Goal: Task Accomplishment & Management: Use online tool/utility

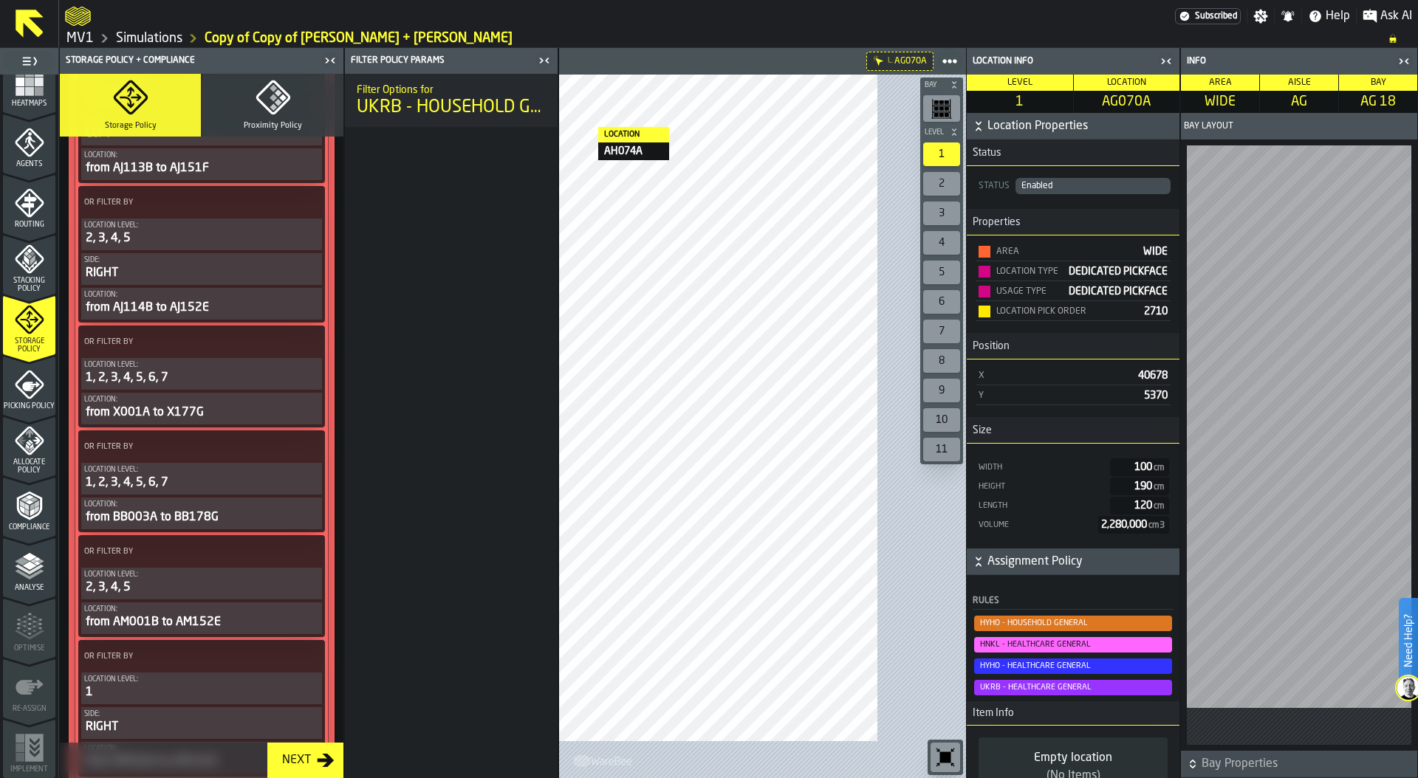
scroll to position [386, 0]
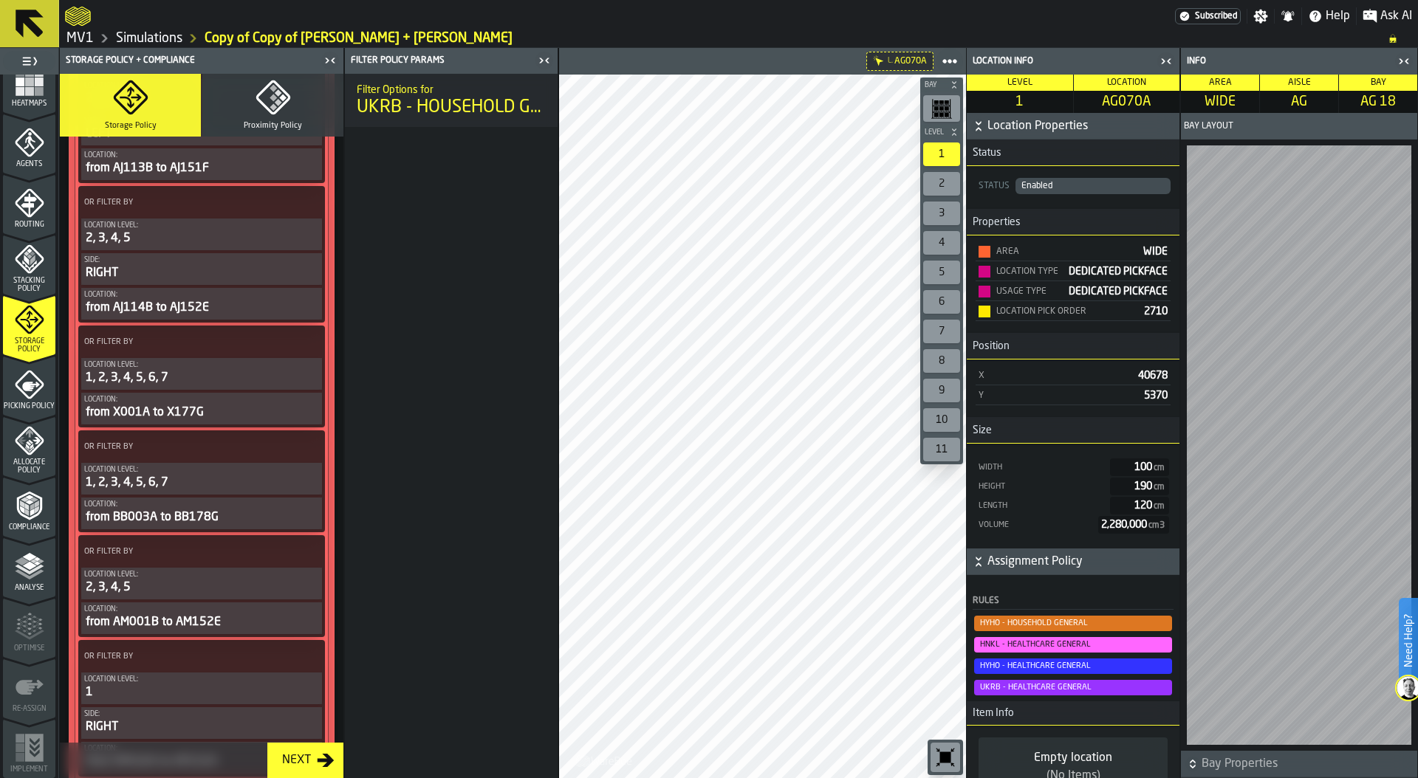
click at [180, 42] on link "Simulations" at bounding box center [149, 38] width 66 height 16
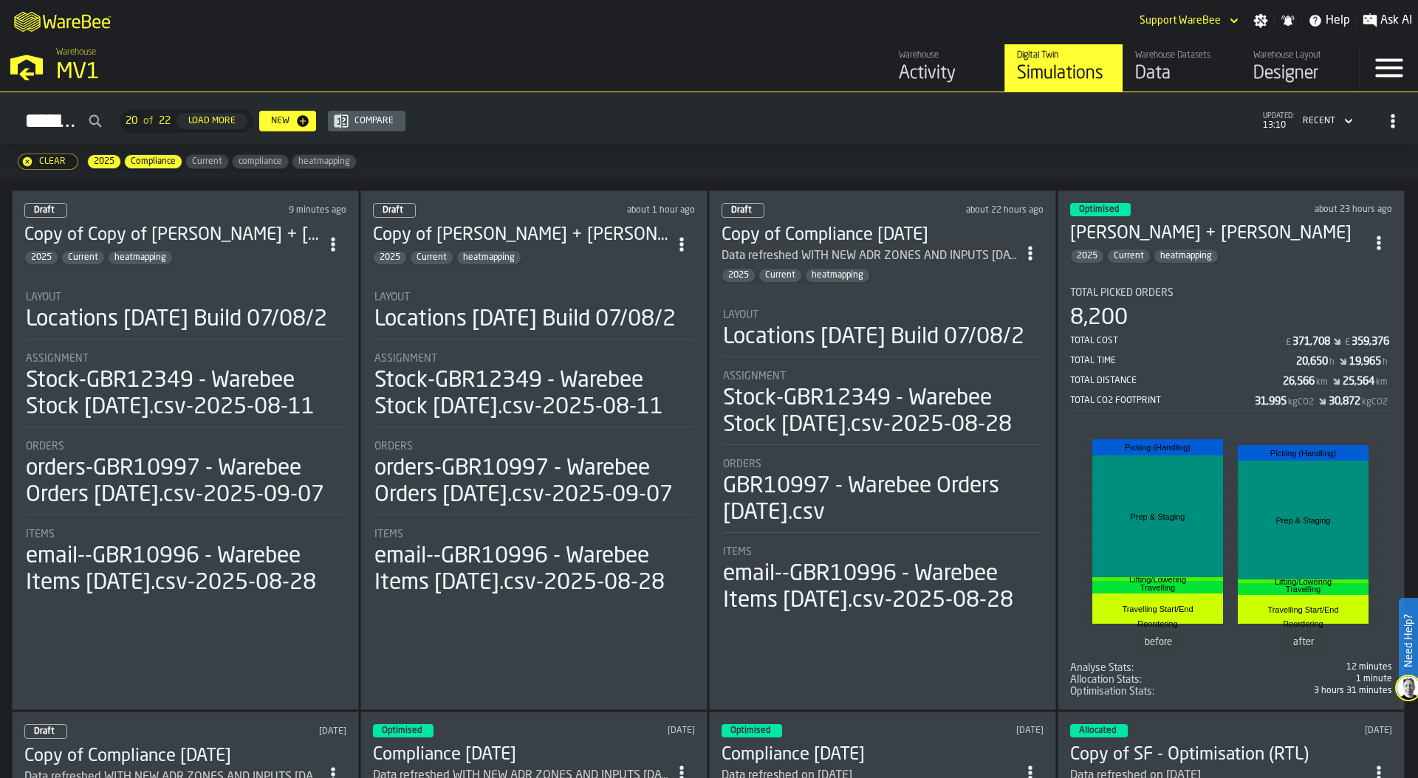
click at [1167, 64] on div "Data" at bounding box center [1182, 74] width 94 height 24
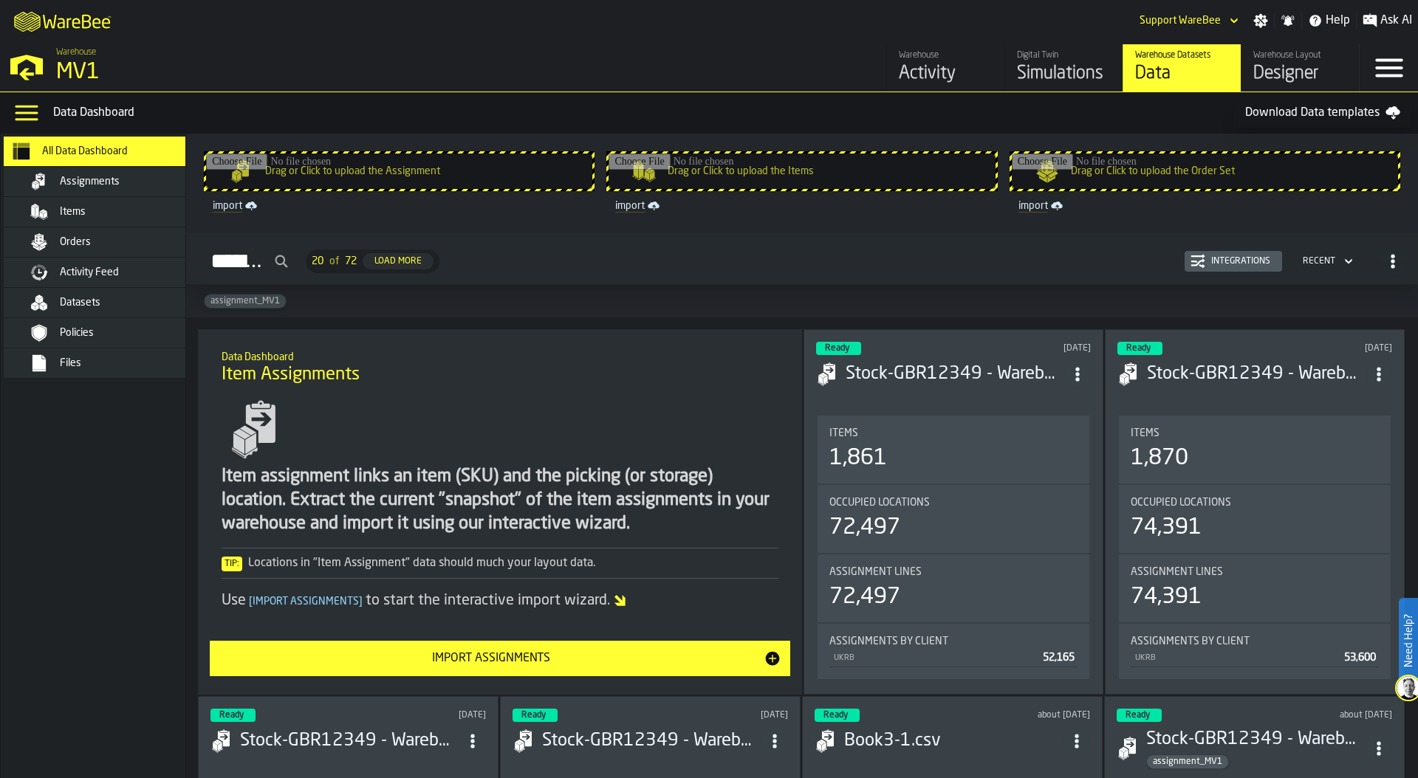
click at [105, 304] on div "Datasets" at bounding box center [132, 303] width 145 height 12
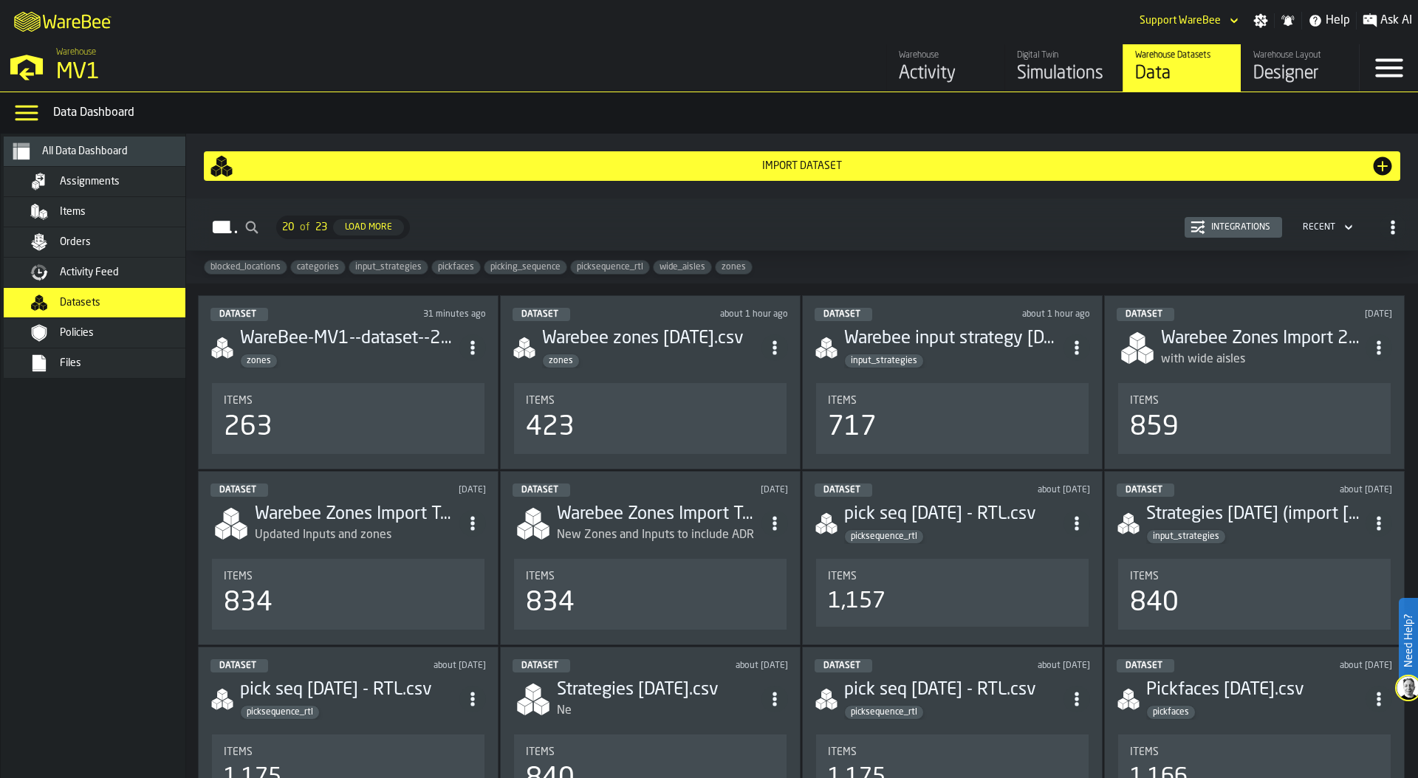
click at [330, 380] on section "Items 263" at bounding box center [347, 418] width 275 height 77
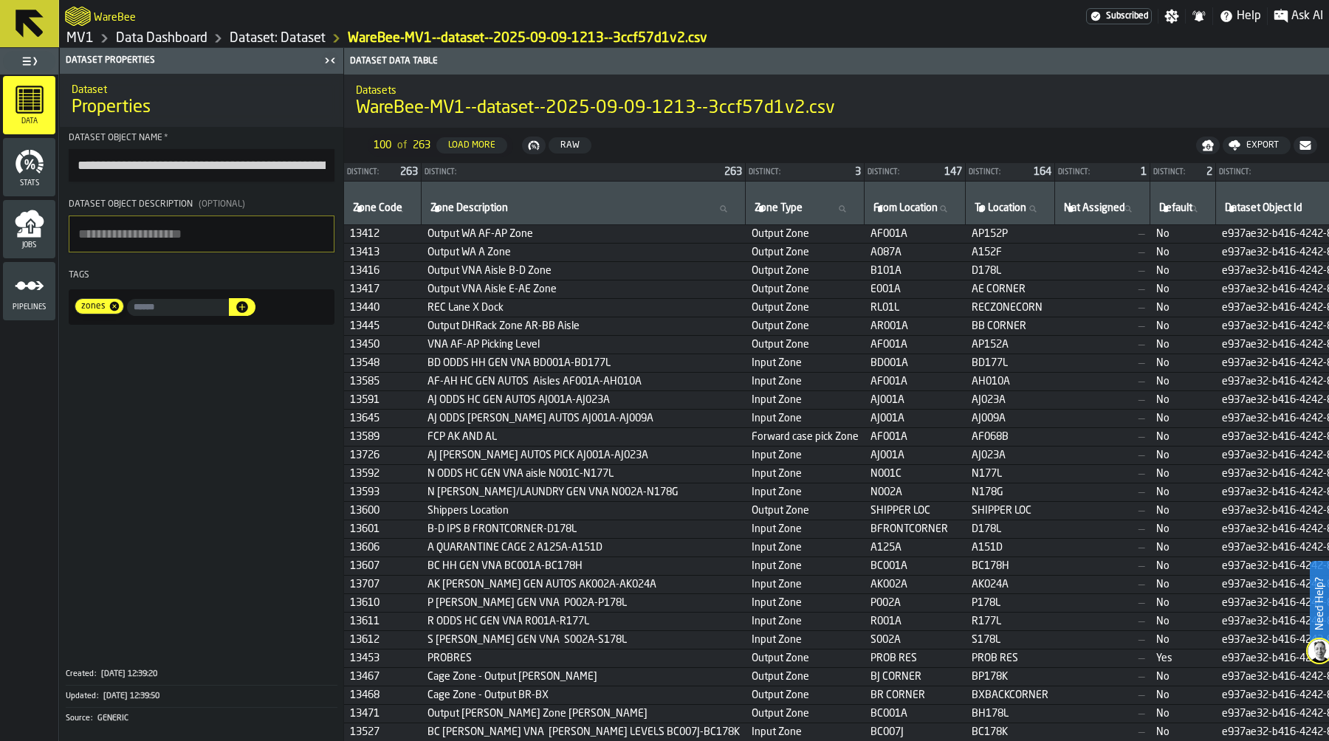
click at [298, 38] on link "Dataset: Dataset" at bounding box center [278, 38] width 96 height 16
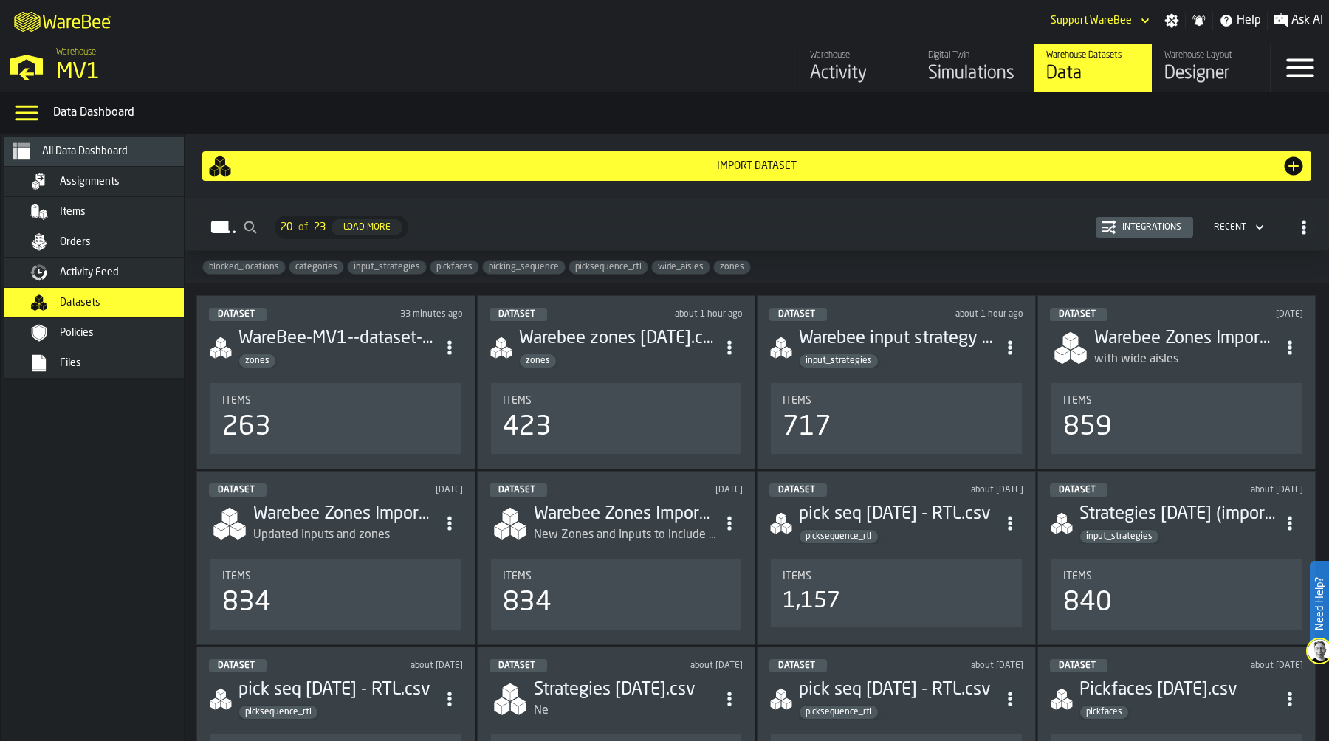
click at [340, 402] on div "Items" at bounding box center [335, 401] width 227 height 12
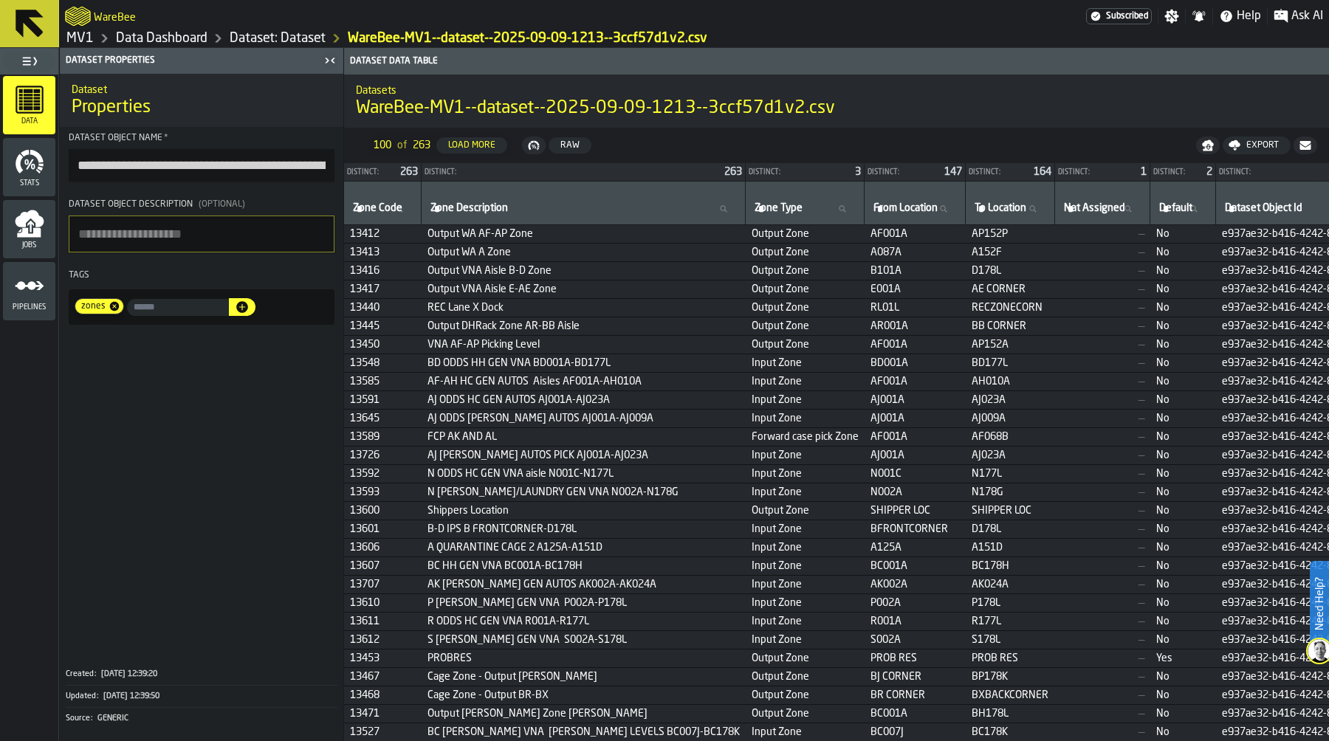
click at [147, 43] on link "Data Dashboard" at bounding box center [162, 38] width 92 height 16
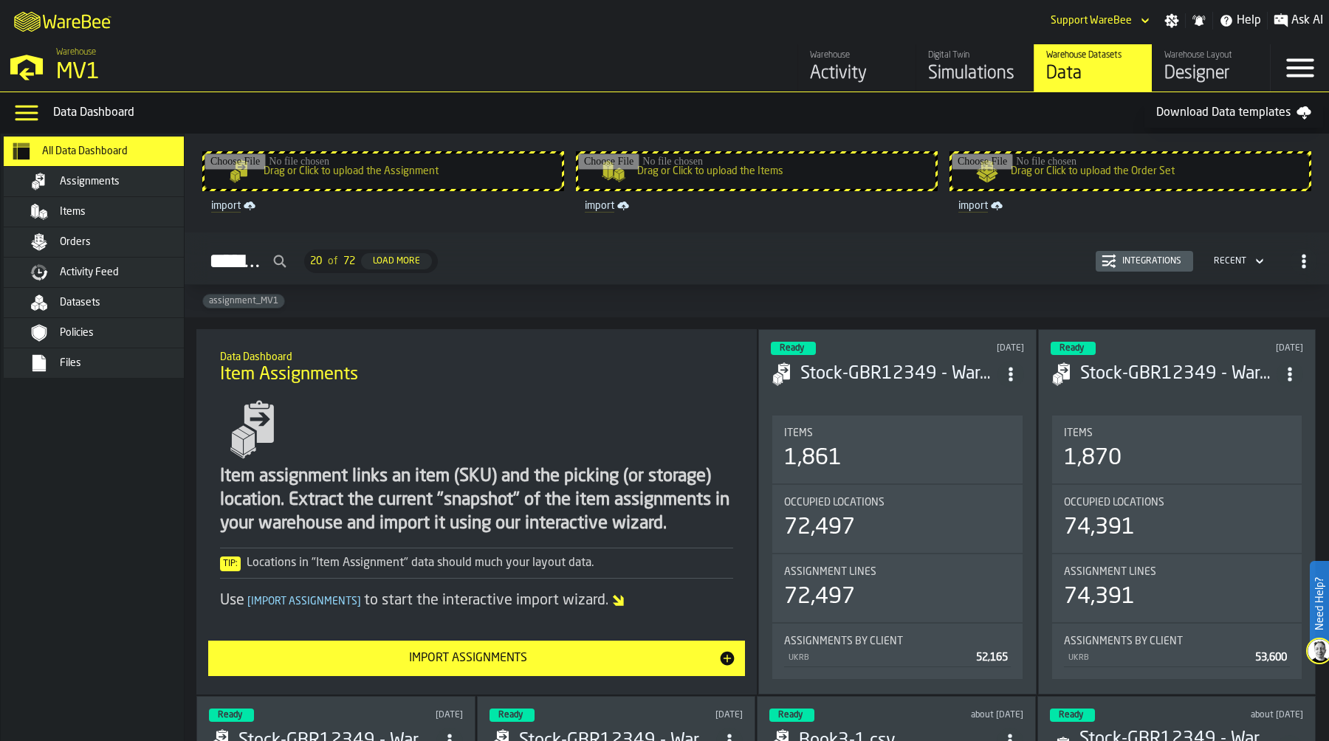
click at [1194, 67] on div "Designer" at bounding box center [1211, 74] width 94 height 24
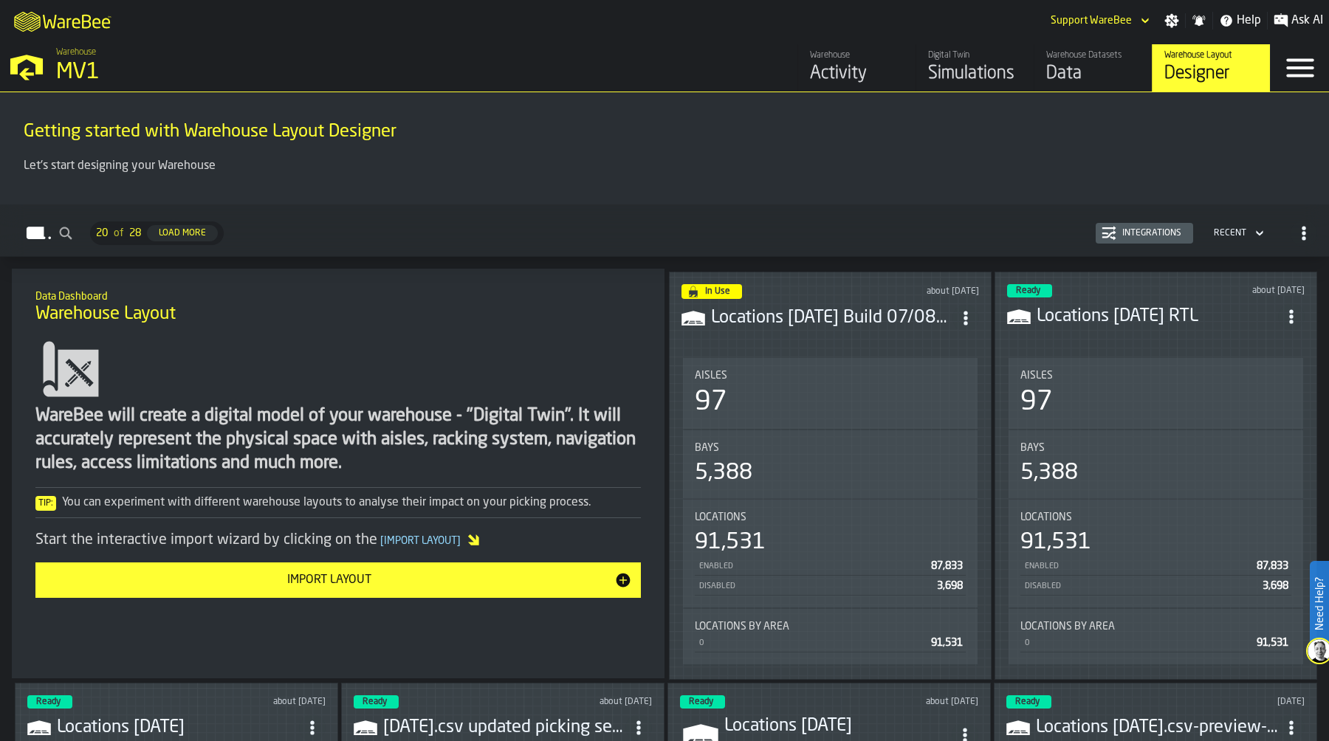
click at [963, 311] on icon "ItemListCard-DashboardItemContainer" at bounding box center [965, 318] width 15 height 15
click at [929, 378] on div "Edit in Designer" at bounding box center [931, 381] width 82 height 18
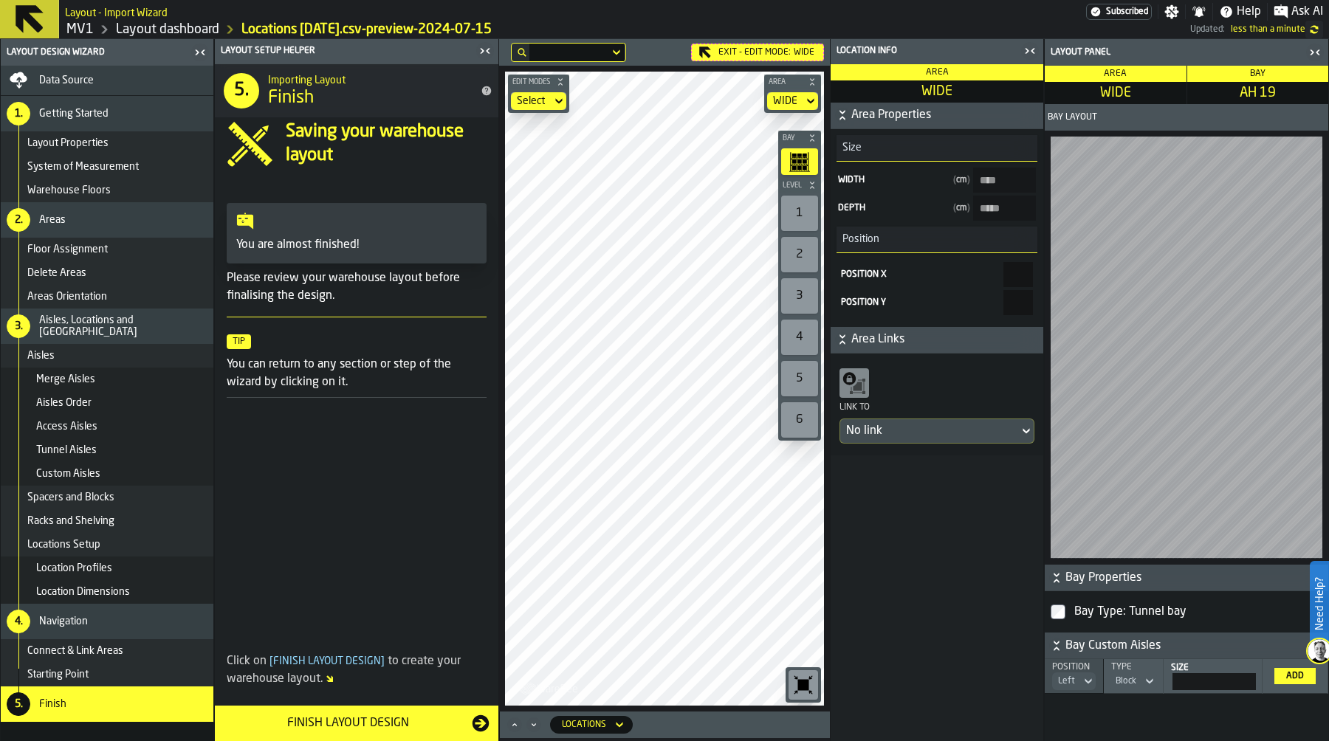
click at [167, 27] on link "Layout dashboard" at bounding box center [167, 29] width 103 height 16
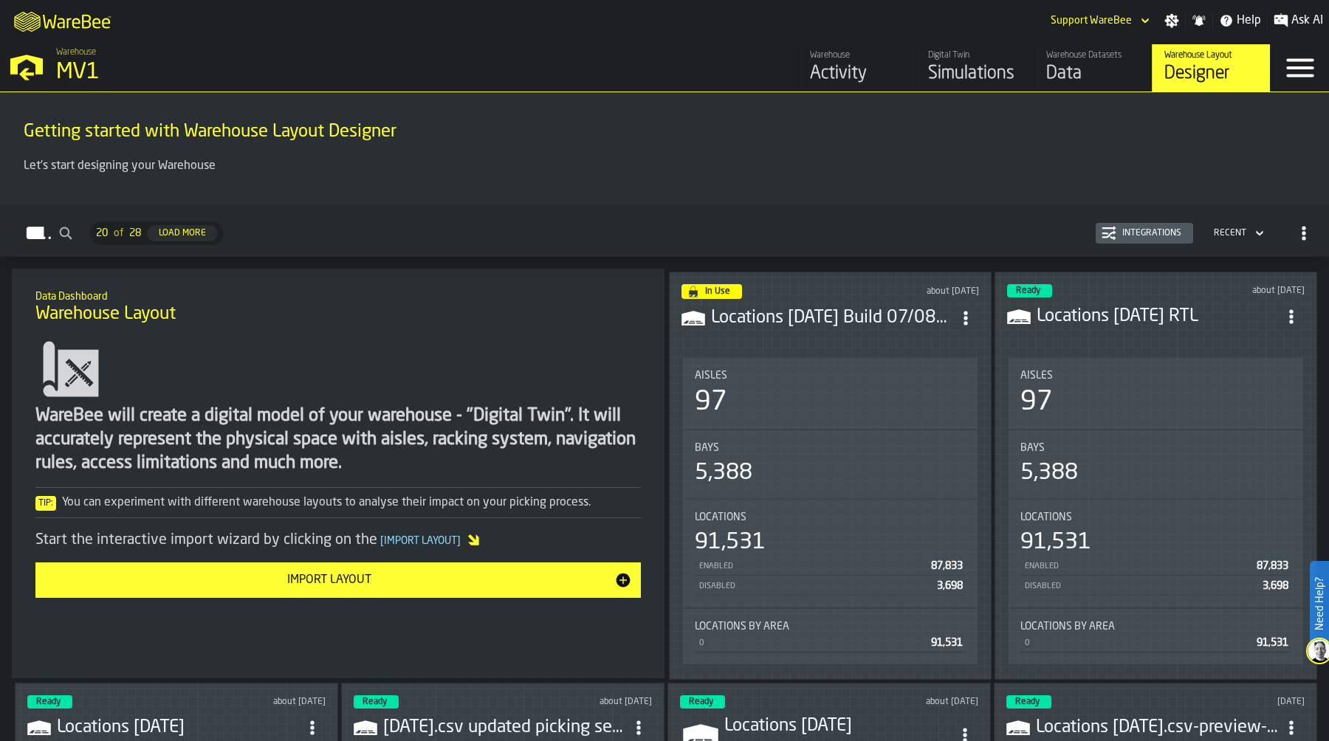
click at [1060, 77] on div "Data" at bounding box center [1093, 74] width 94 height 24
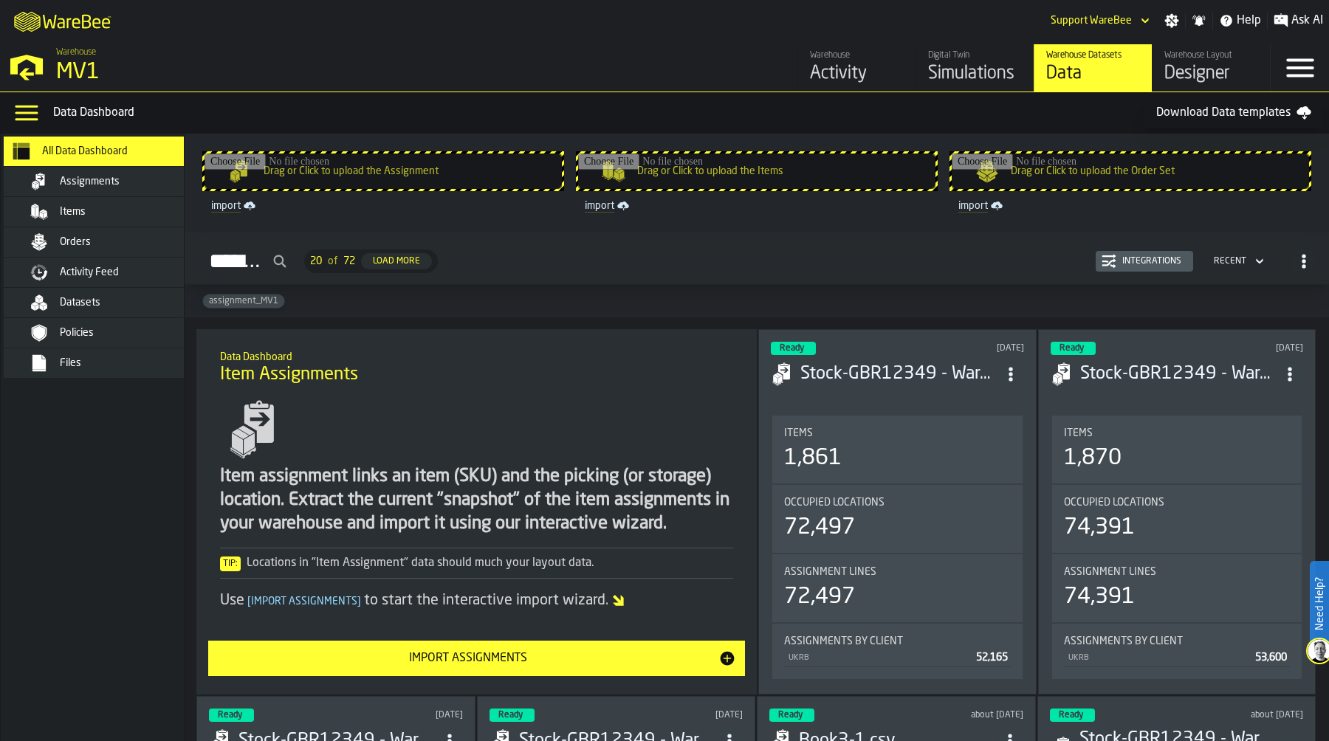
click at [140, 238] on div "Orders" at bounding box center [132, 242] width 145 height 12
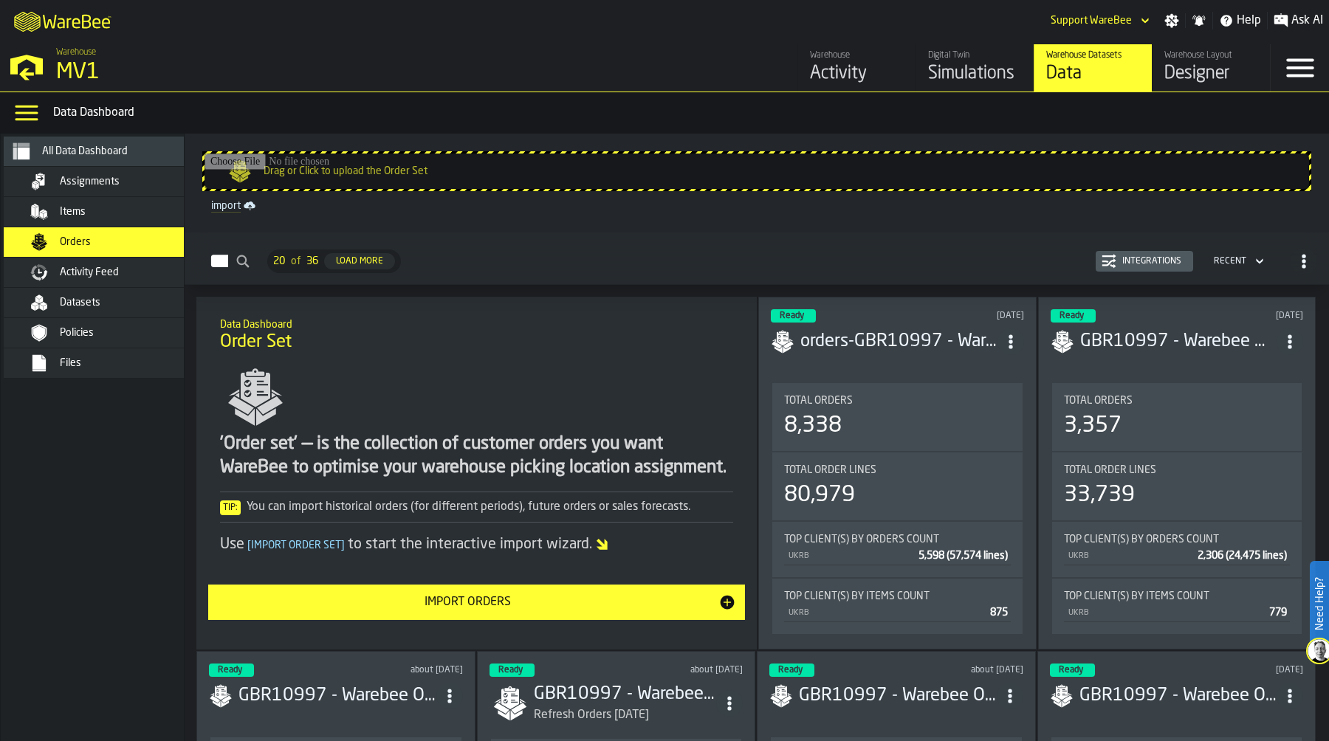
click at [1155, 255] on div "Integrations" at bounding box center [1145, 261] width 86 height 15
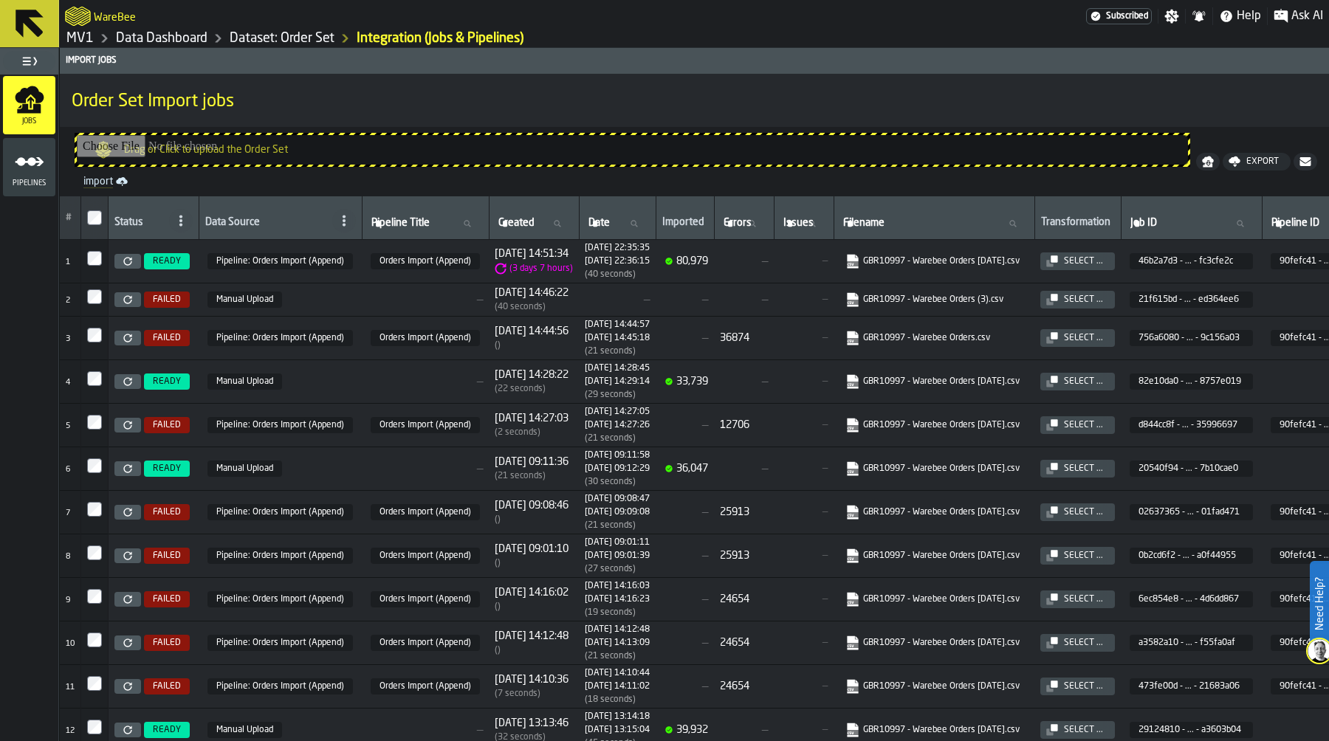
click at [640, 24] on div "WareBee" at bounding box center [575, 16] width 1021 height 27
click at [281, 38] on link "Dataset: Order Set" at bounding box center [282, 38] width 105 height 16
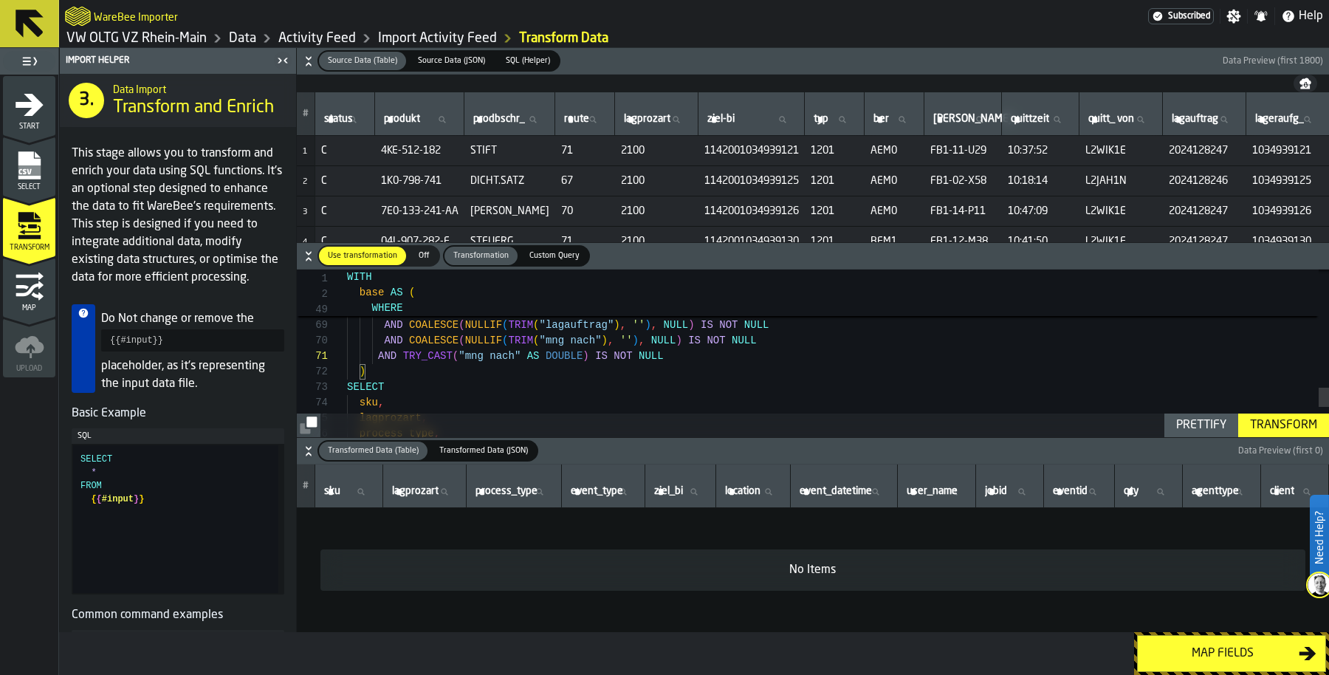
scroll to position [0, 118]
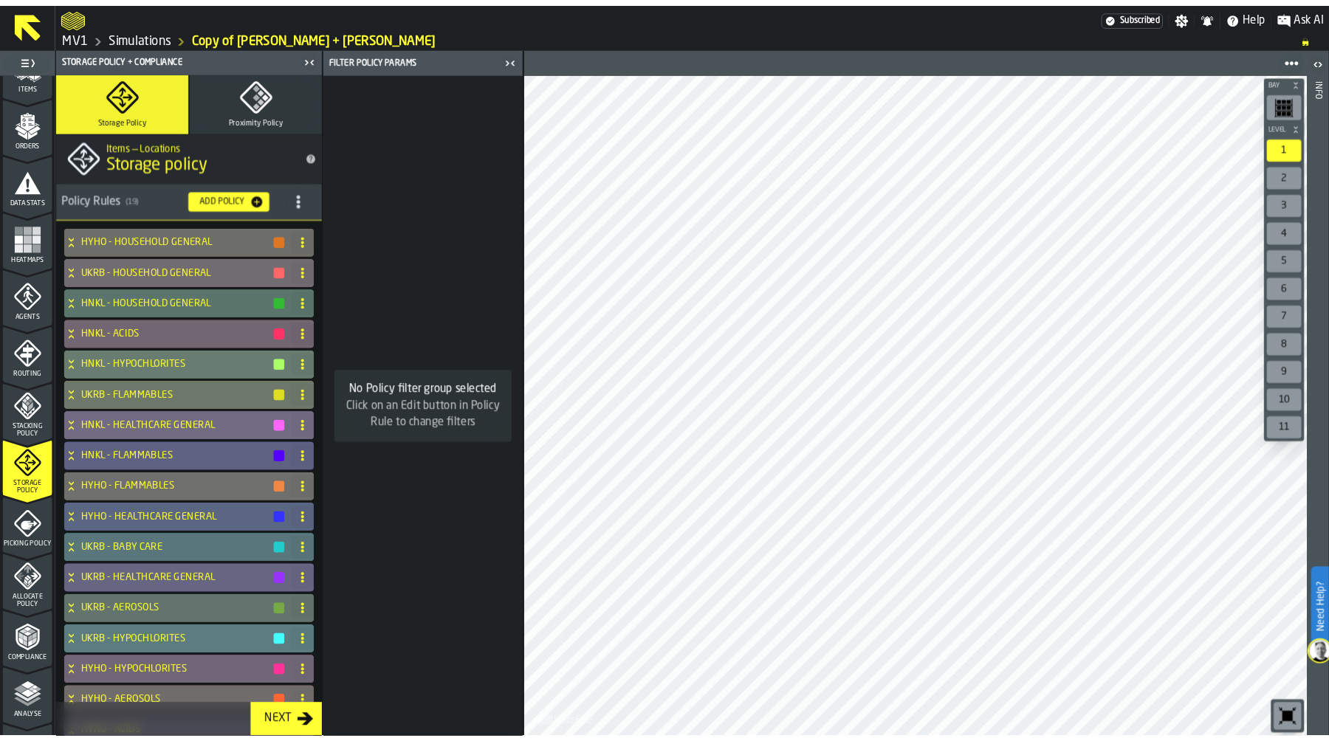
scroll to position [219, 0]
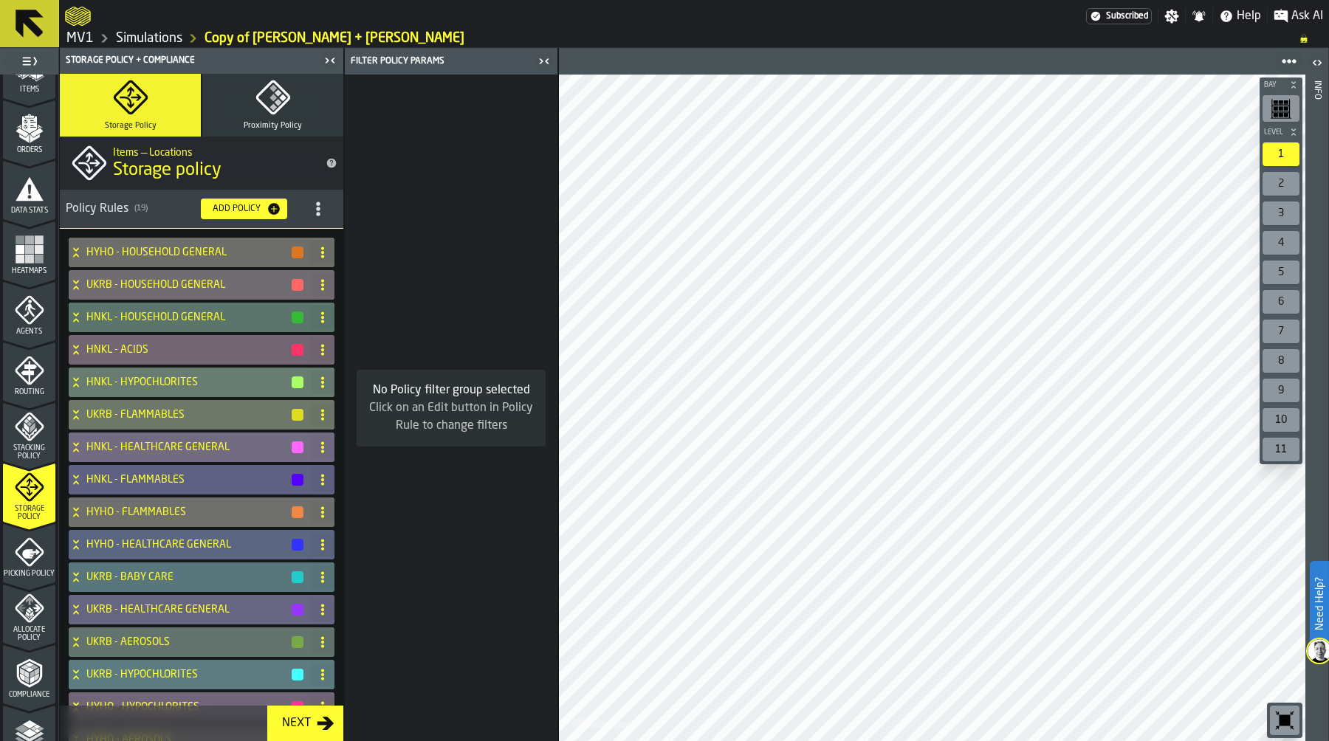
click at [157, 36] on link "Simulations" at bounding box center [149, 38] width 66 height 16
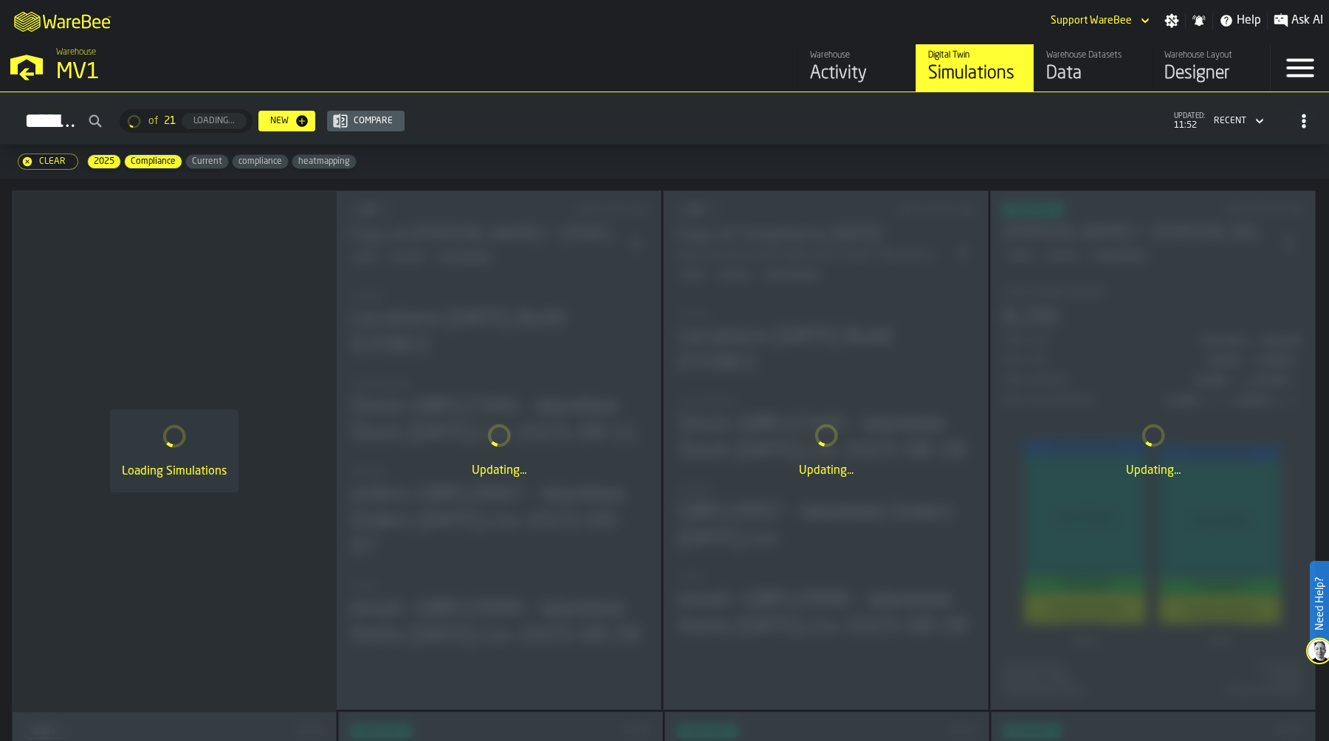
click at [1089, 76] on div "Data" at bounding box center [1093, 74] width 94 height 24
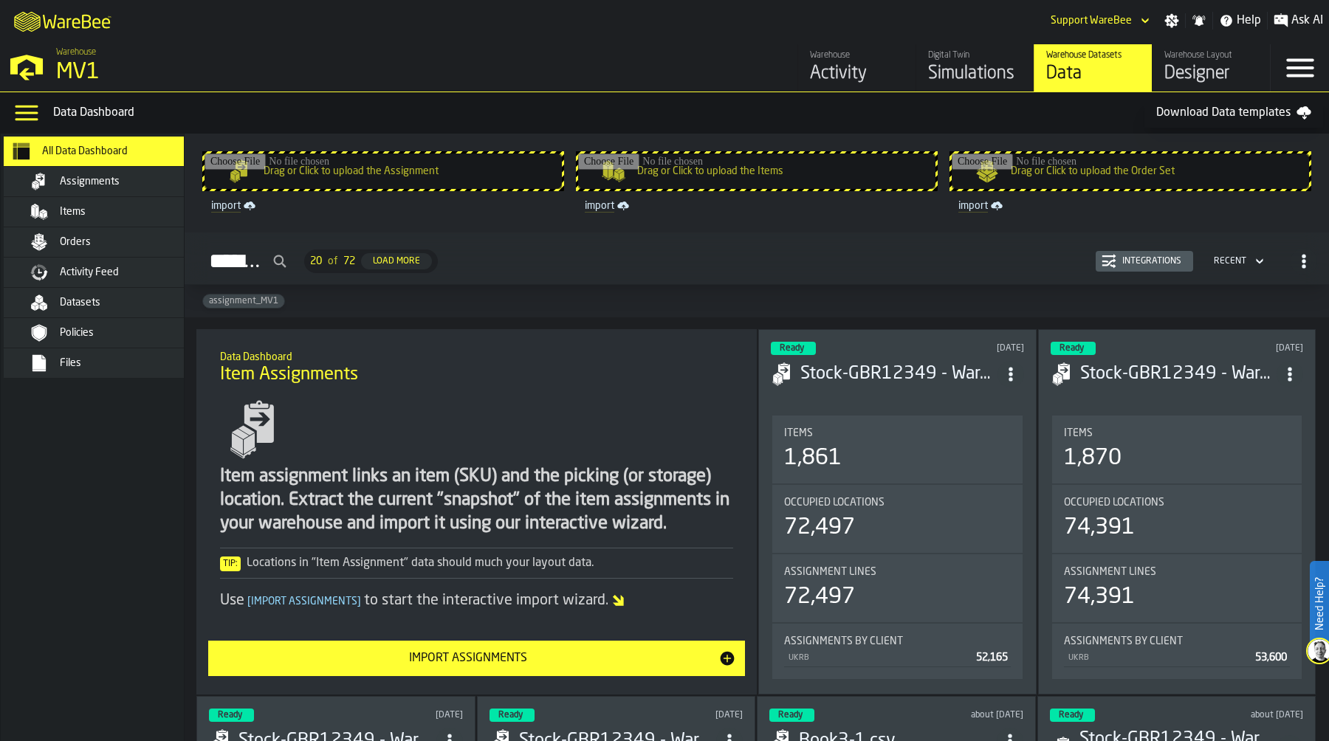
click at [160, 243] on div "Orders" at bounding box center [132, 242] width 145 height 12
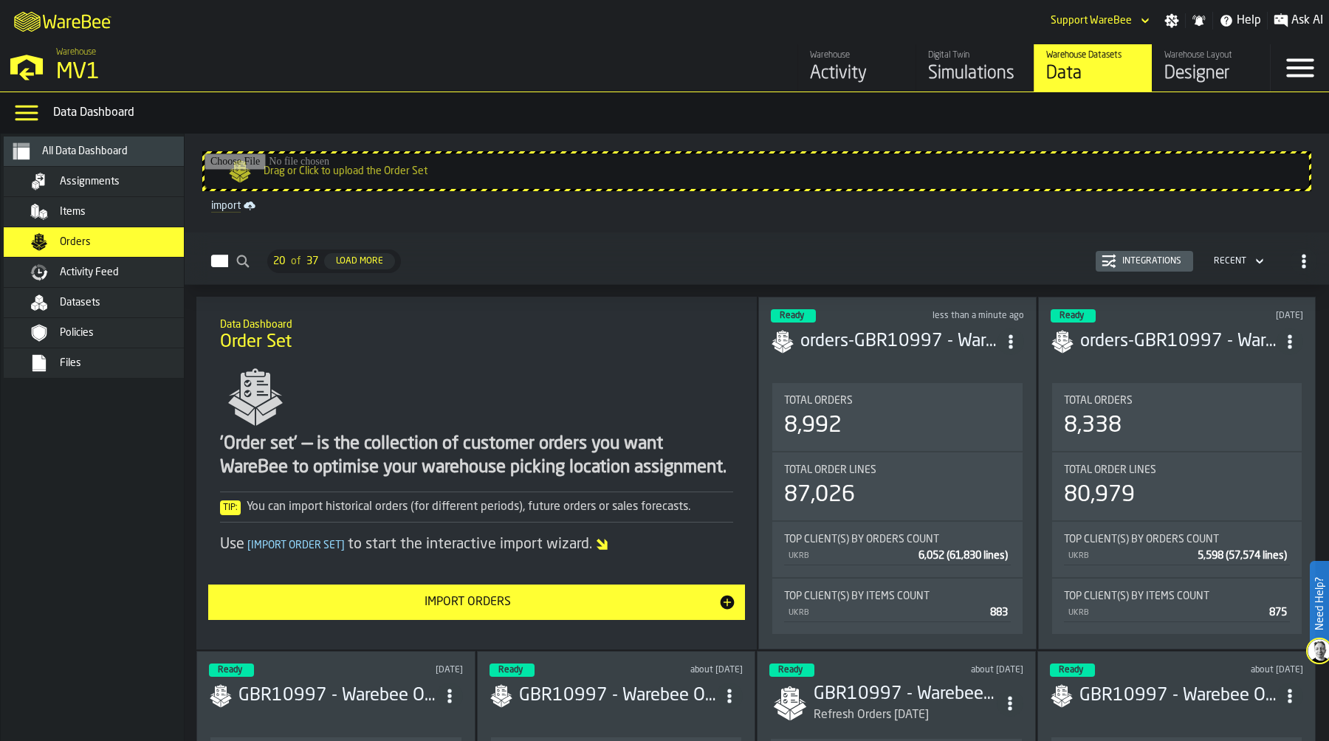
click at [1127, 260] on div "Integrations" at bounding box center [1151, 261] width 71 height 10
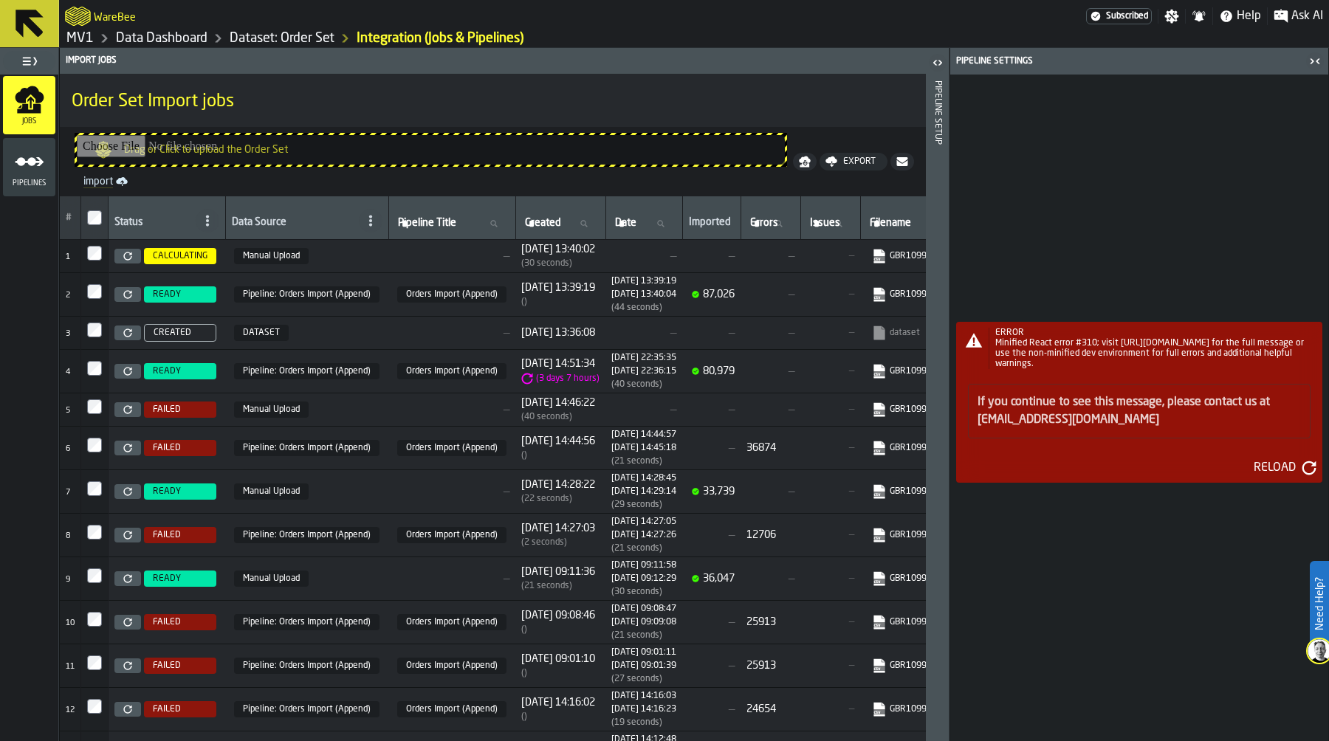
click at [1277, 467] on div "Reload" at bounding box center [1275, 468] width 54 height 18
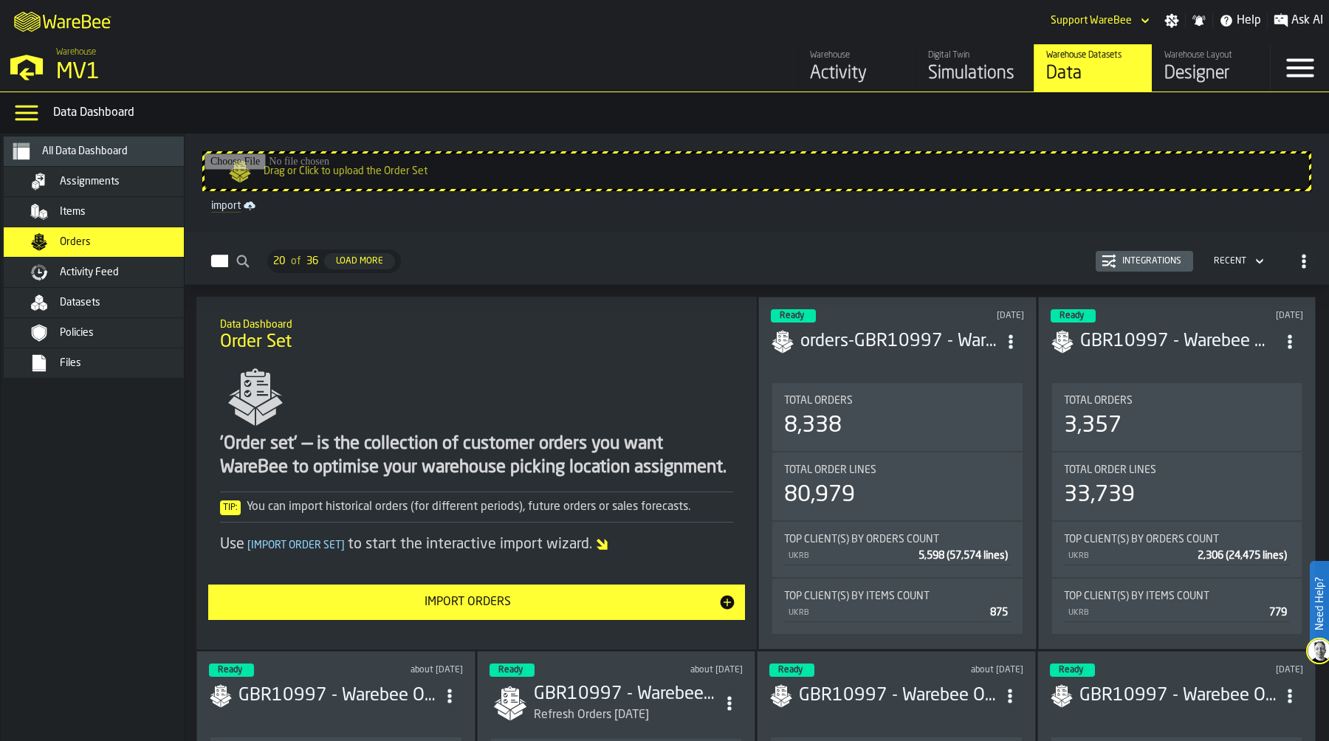
click at [489, 611] on div "Import Orders" at bounding box center [467, 603] width 501 height 18
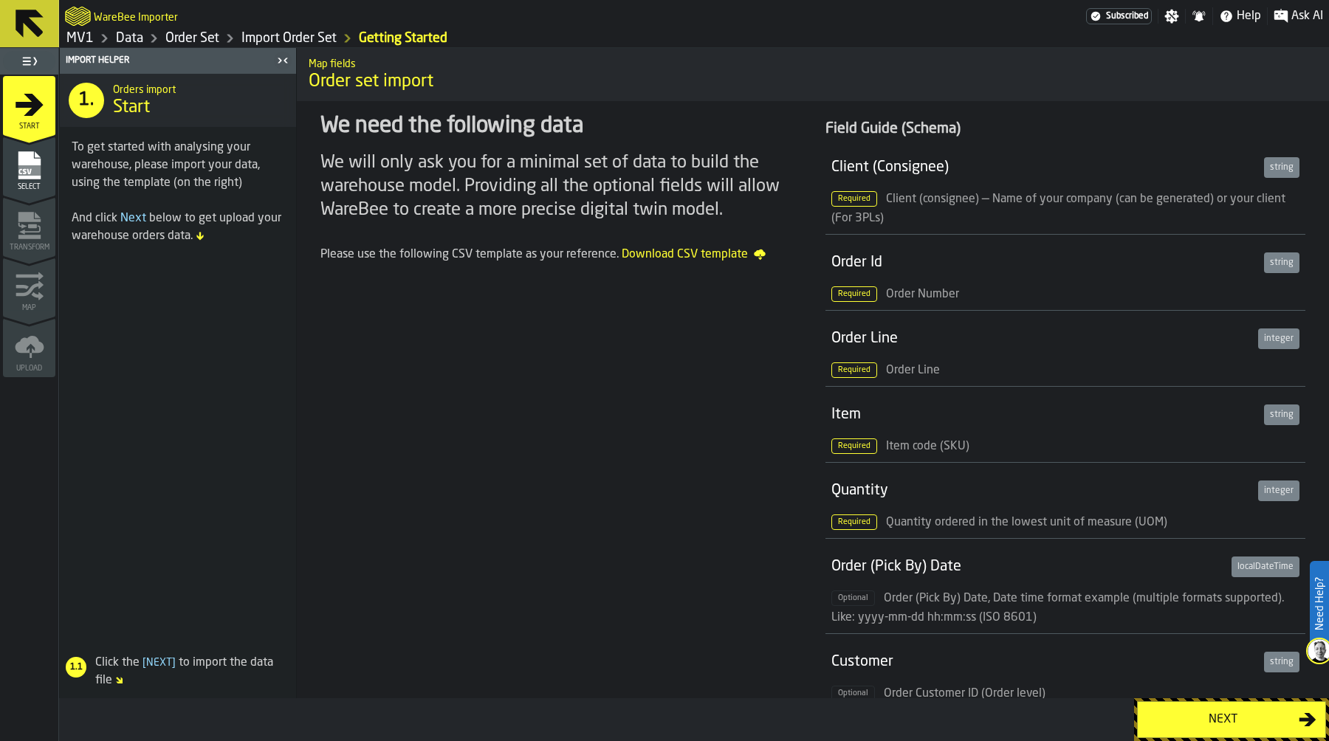
click at [1198, 712] on div "Next" at bounding box center [1223, 720] width 152 height 18
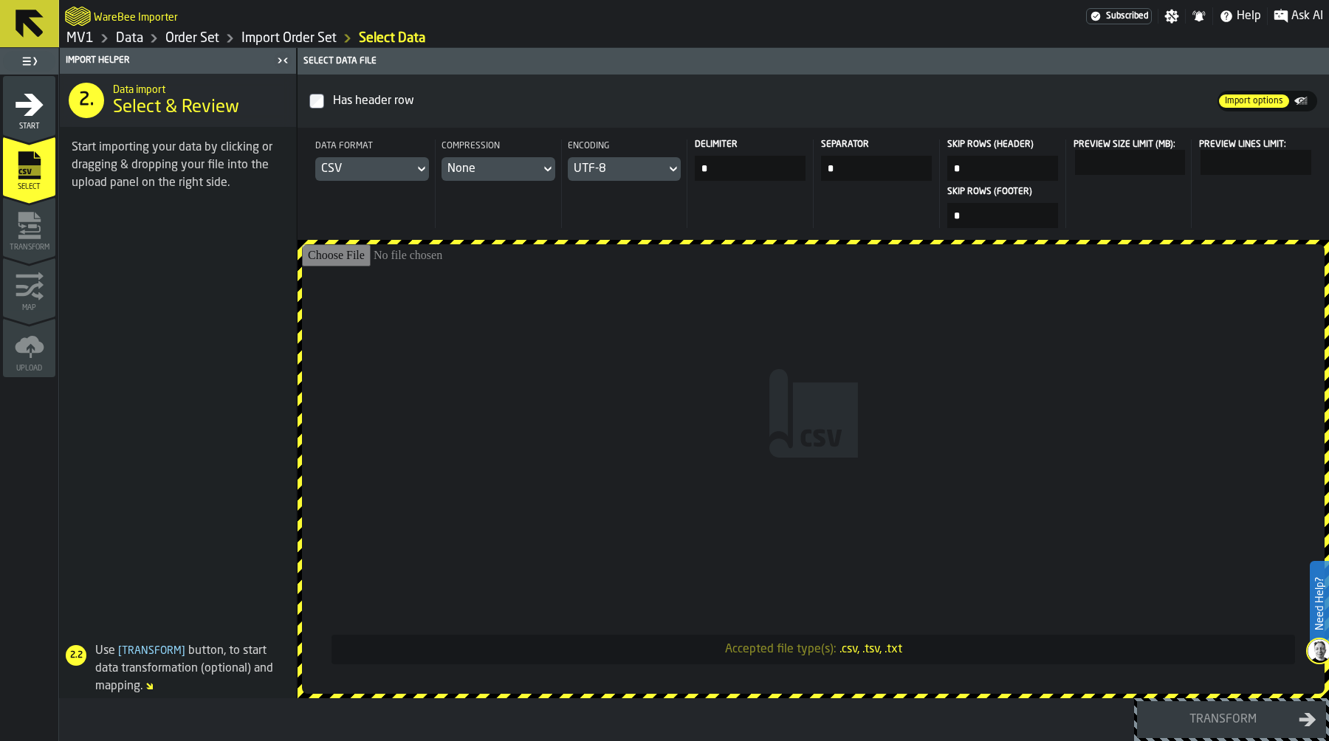
click at [694, 349] on input "Accepted file type(s): .csv, .tsv, .txt" at bounding box center [813, 469] width 1023 height 450
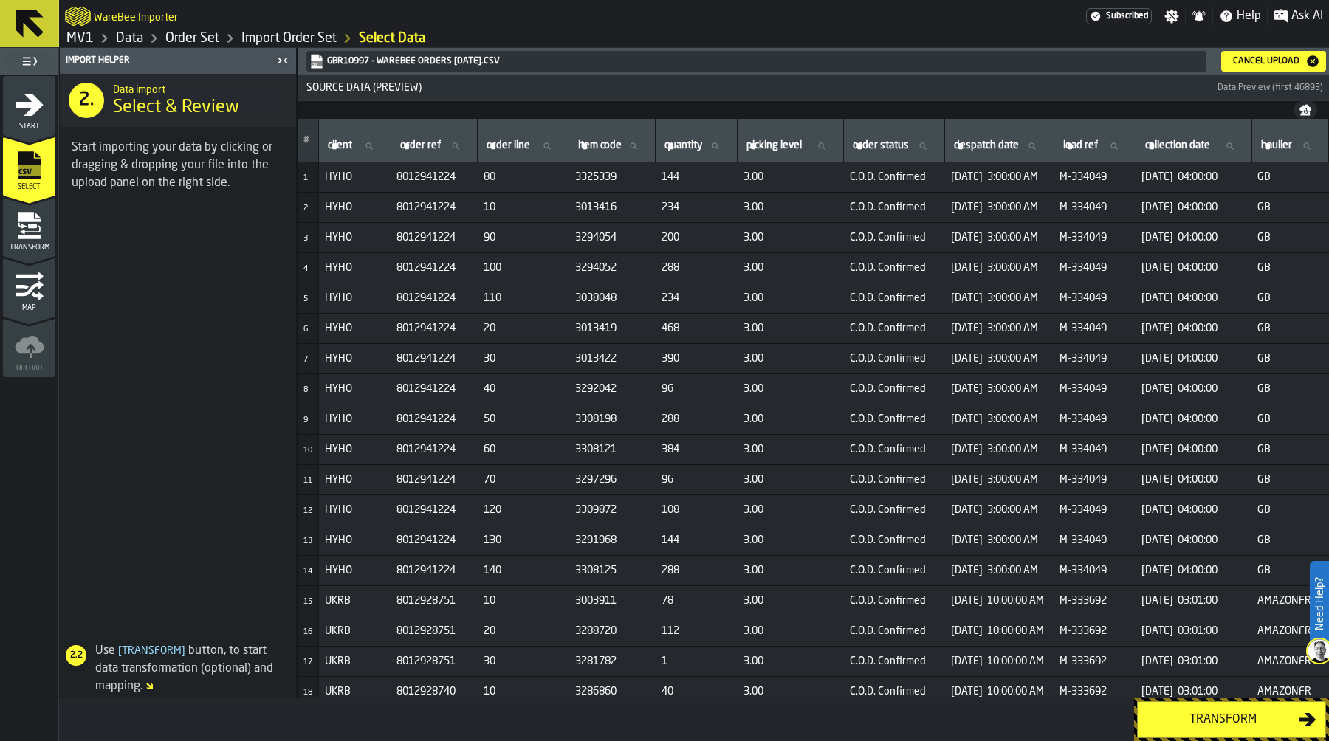
click at [1219, 714] on div "Transform" at bounding box center [1223, 720] width 152 height 18
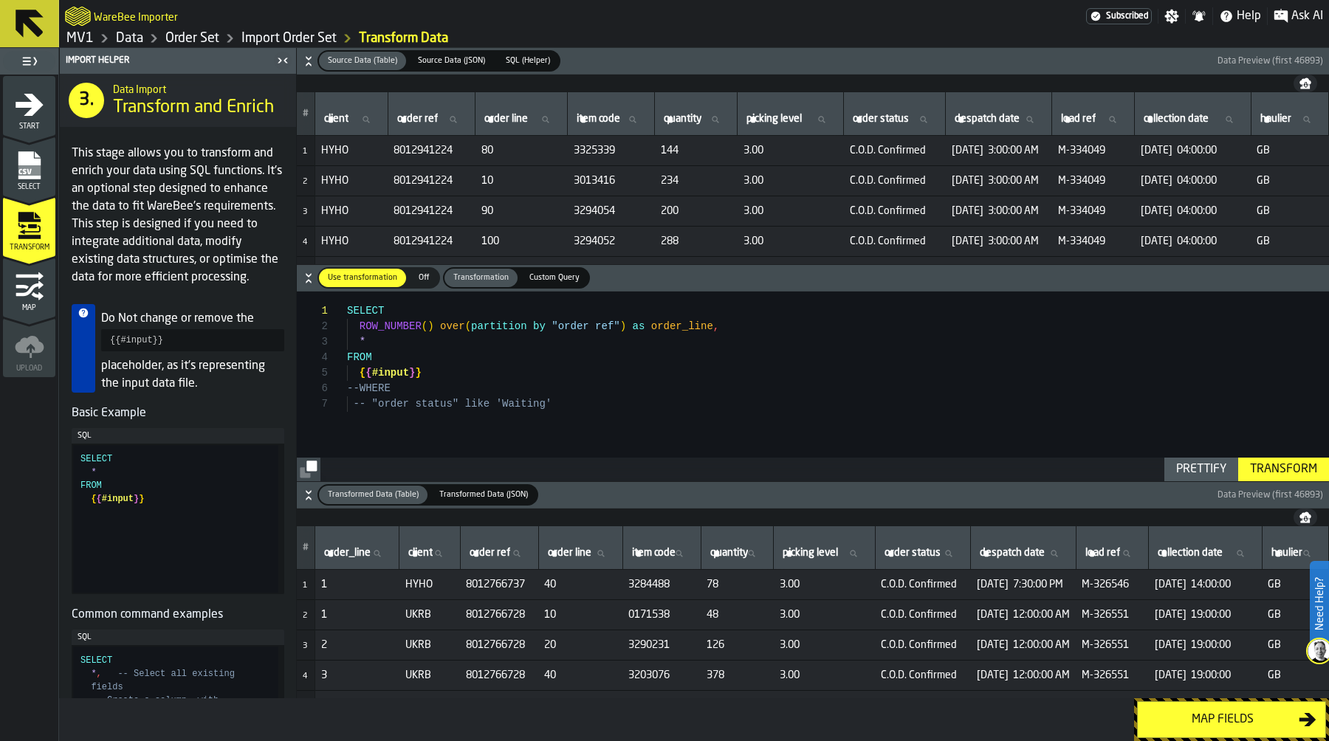
click at [1215, 721] on div "Map fields" at bounding box center [1223, 720] width 152 height 18
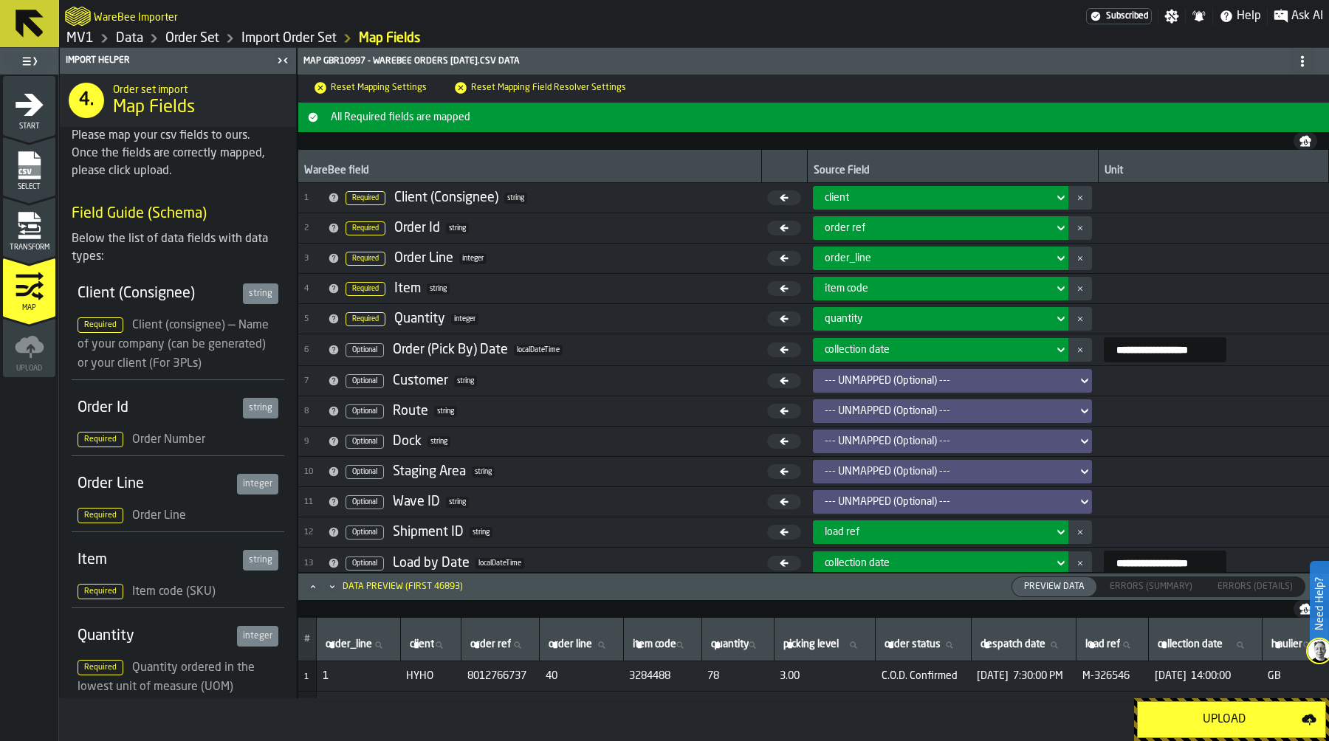
click at [1219, 714] on div "Upload" at bounding box center [1224, 720] width 155 height 18
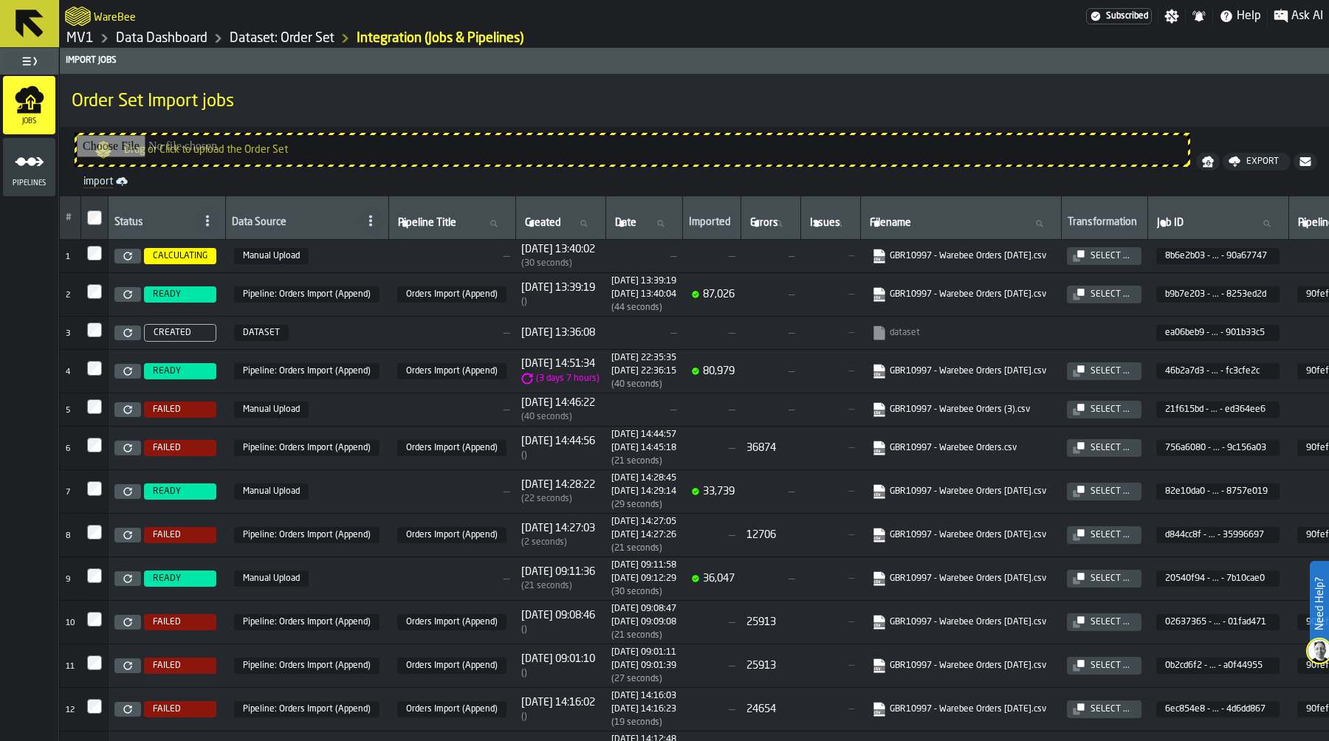
click at [26, 169] on icon "menu Pipelines" at bounding box center [30, 162] width 30 height 30
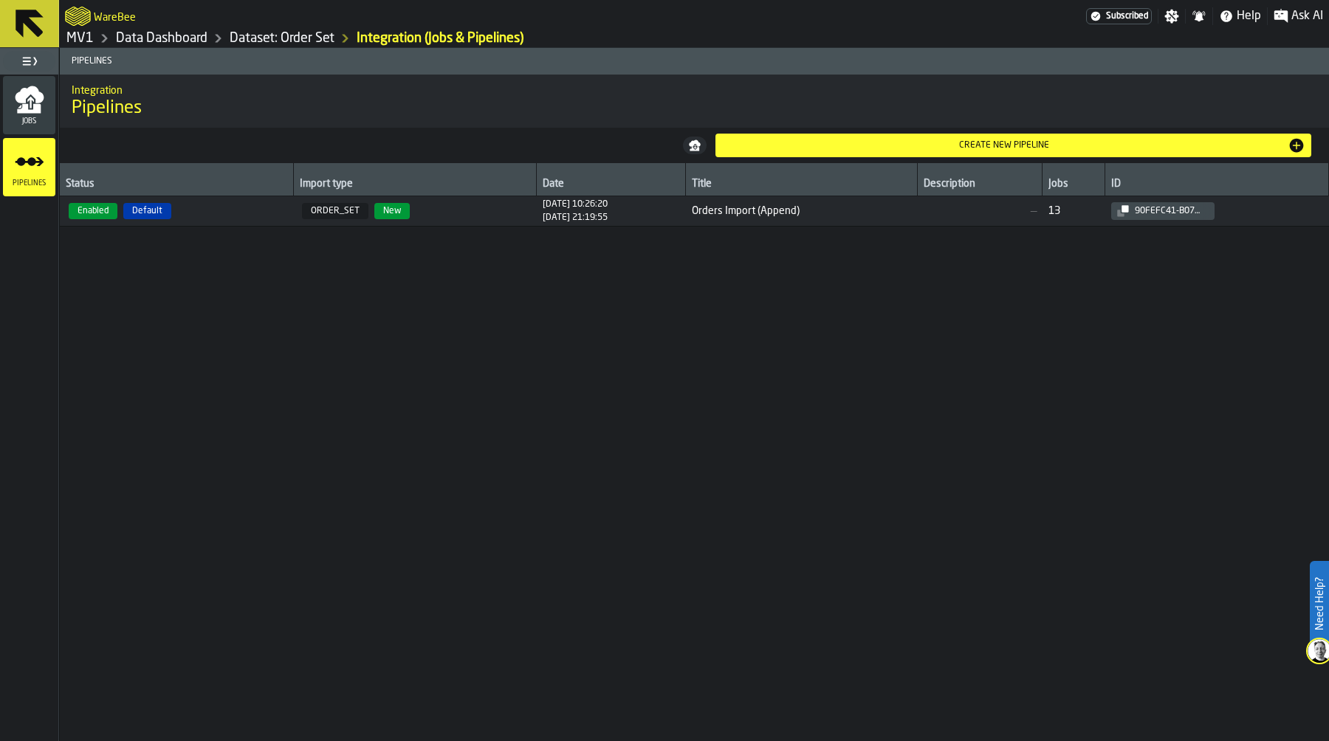
click at [249, 216] on span "Enabled Default" at bounding box center [176, 211] width 221 height 16
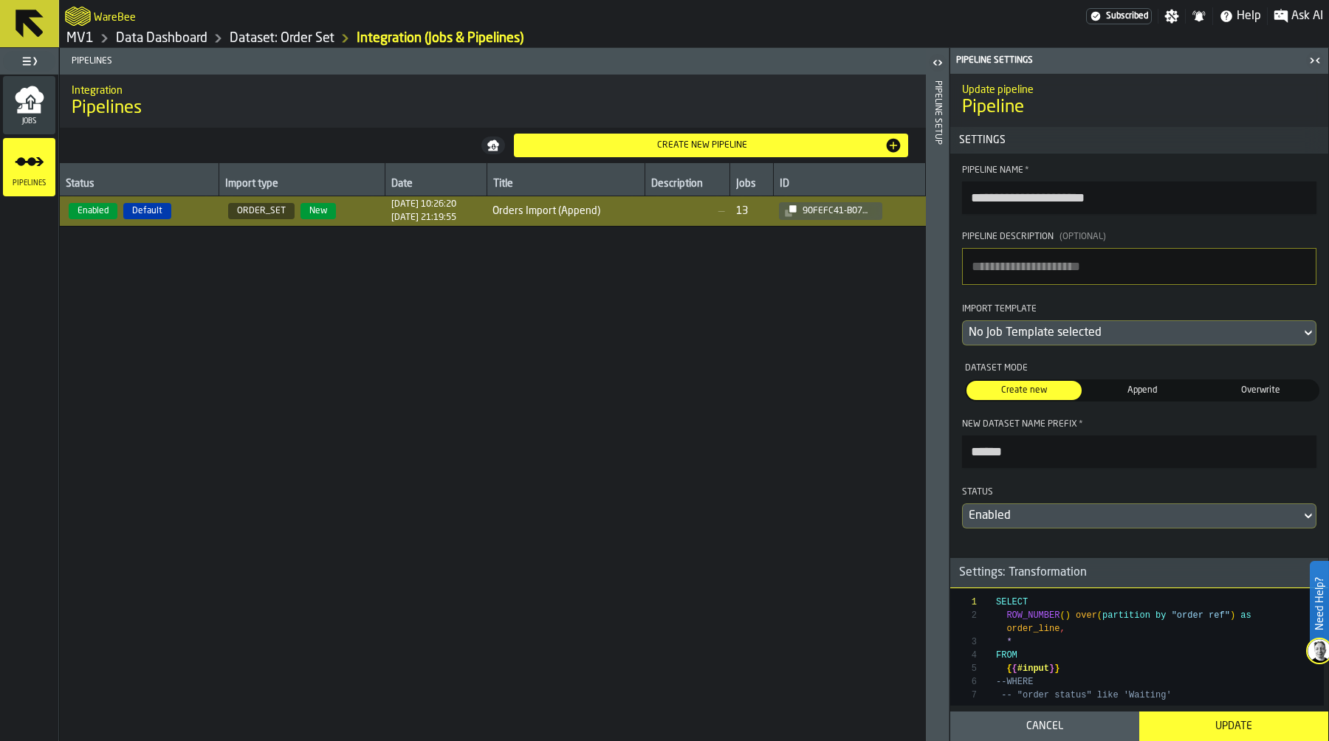
click at [1155, 203] on input "**********" at bounding box center [1139, 198] width 354 height 32
click at [1074, 199] on input "**********" at bounding box center [1139, 198] width 354 height 32
click at [1179, 200] on input "**********" at bounding box center [1139, 198] width 354 height 32
type input "**********"
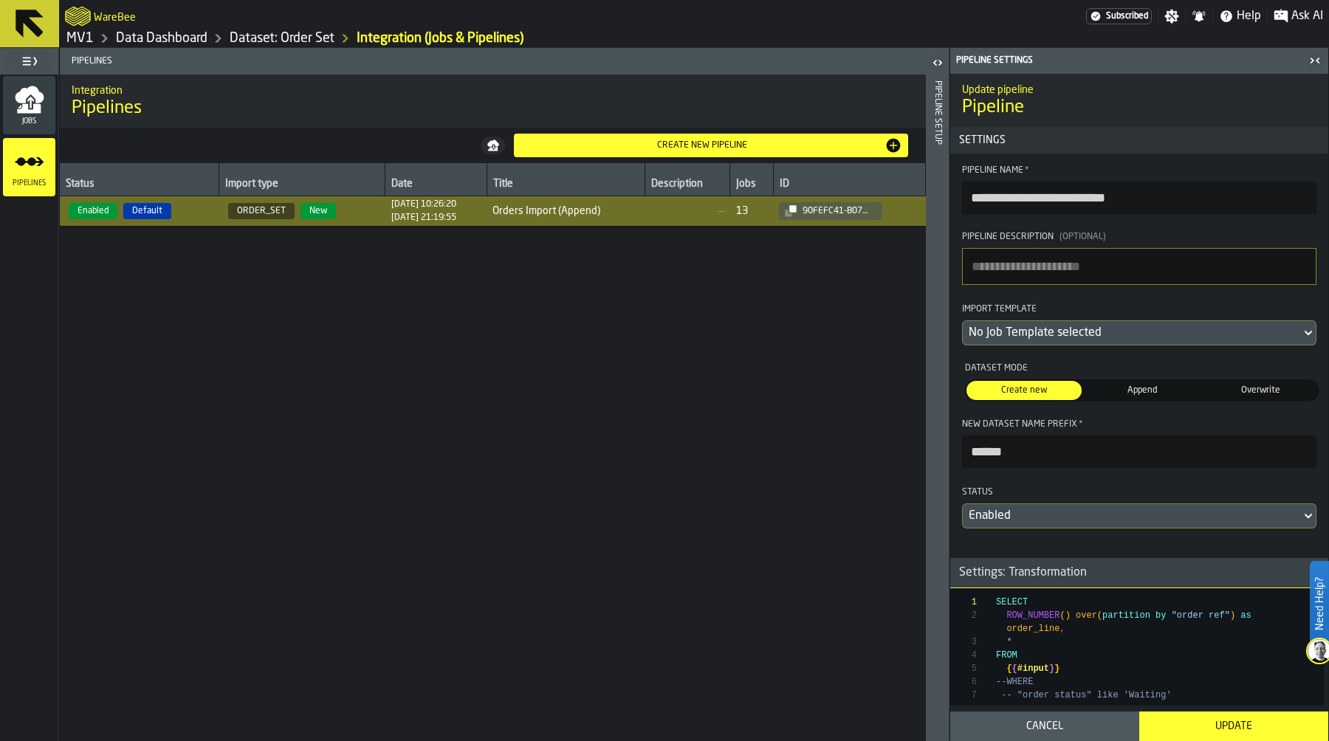
click at [584, 418] on div "Status Import type Date Title Description Jobs ID Enabled Default ORDER_SET New…" at bounding box center [493, 452] width 866 height 578
click at [288, 38] on link "Dataset: Order Set" at bounding box center [282, 38] width 105 height 16
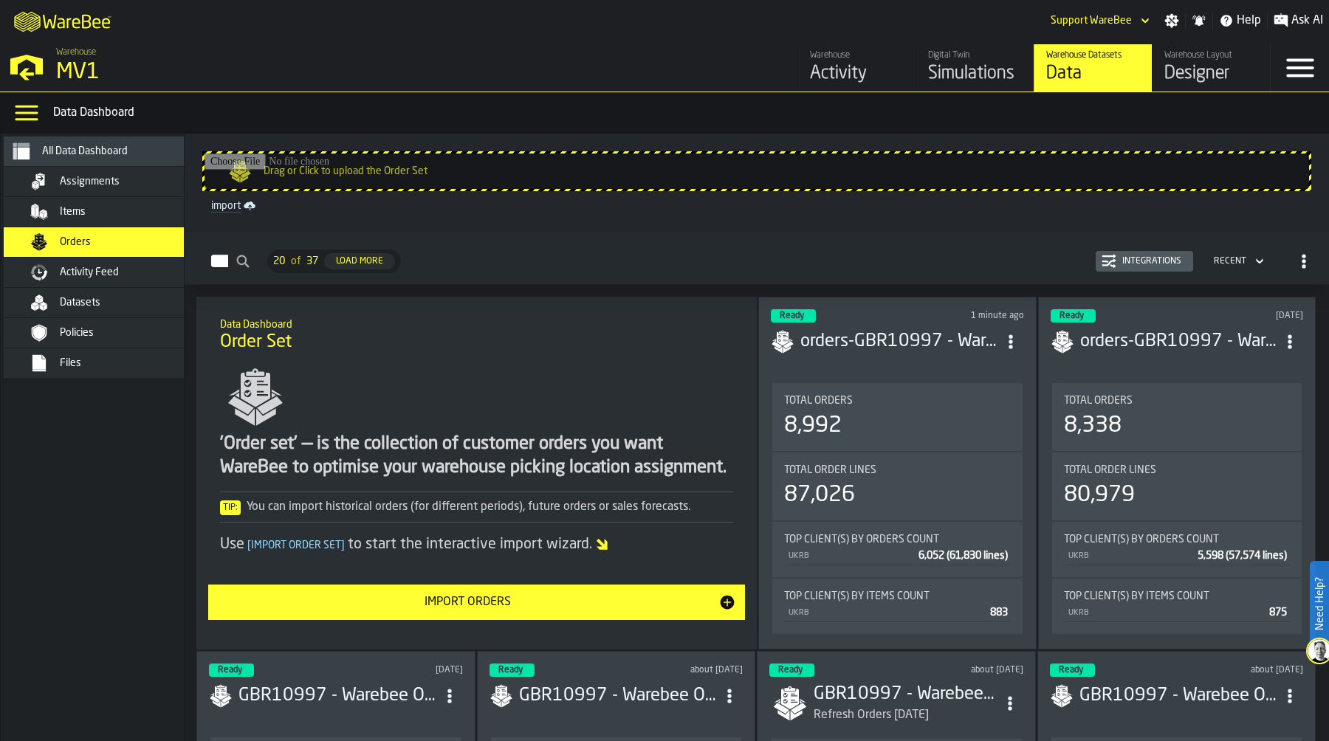
click at [971, 69] on div "Simulations" at bounding box center [975, 74] width 94 height 24
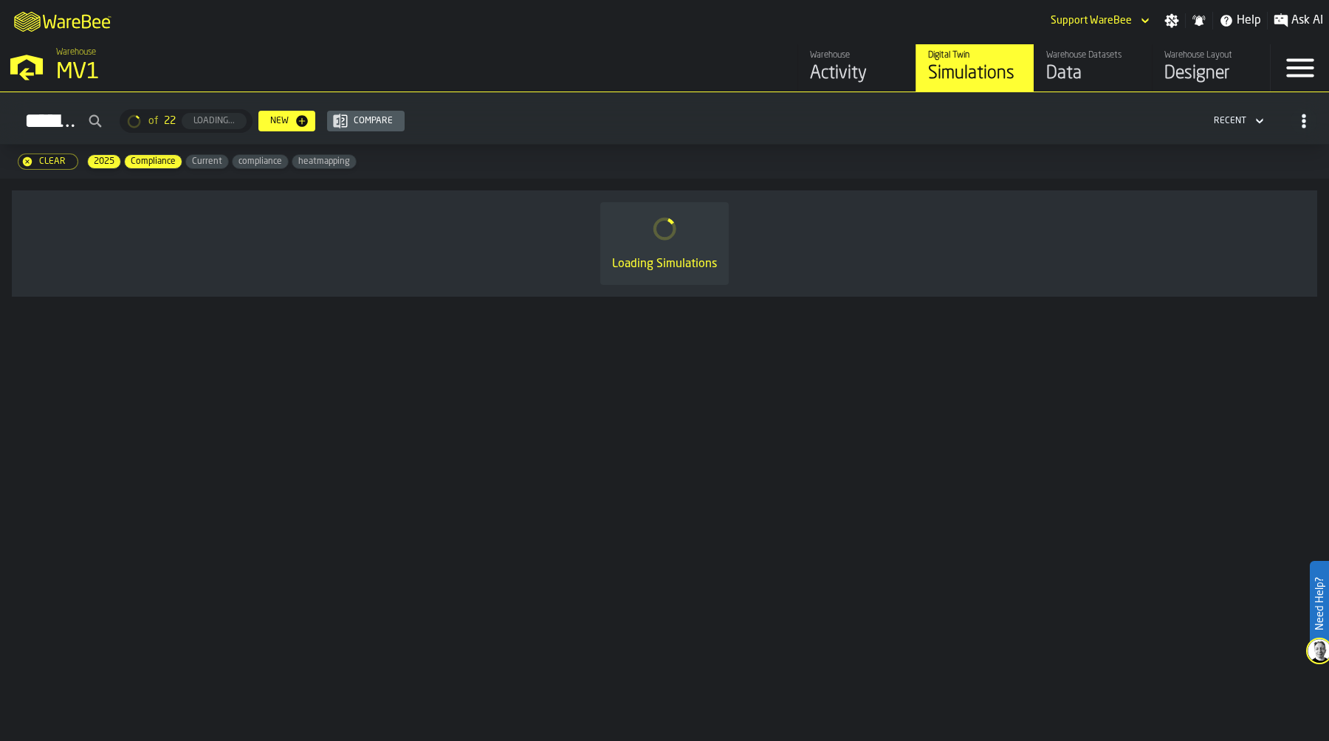
click at [1113, 70] on div "Data" at bounding box center [1093, 74] width 94 height 24
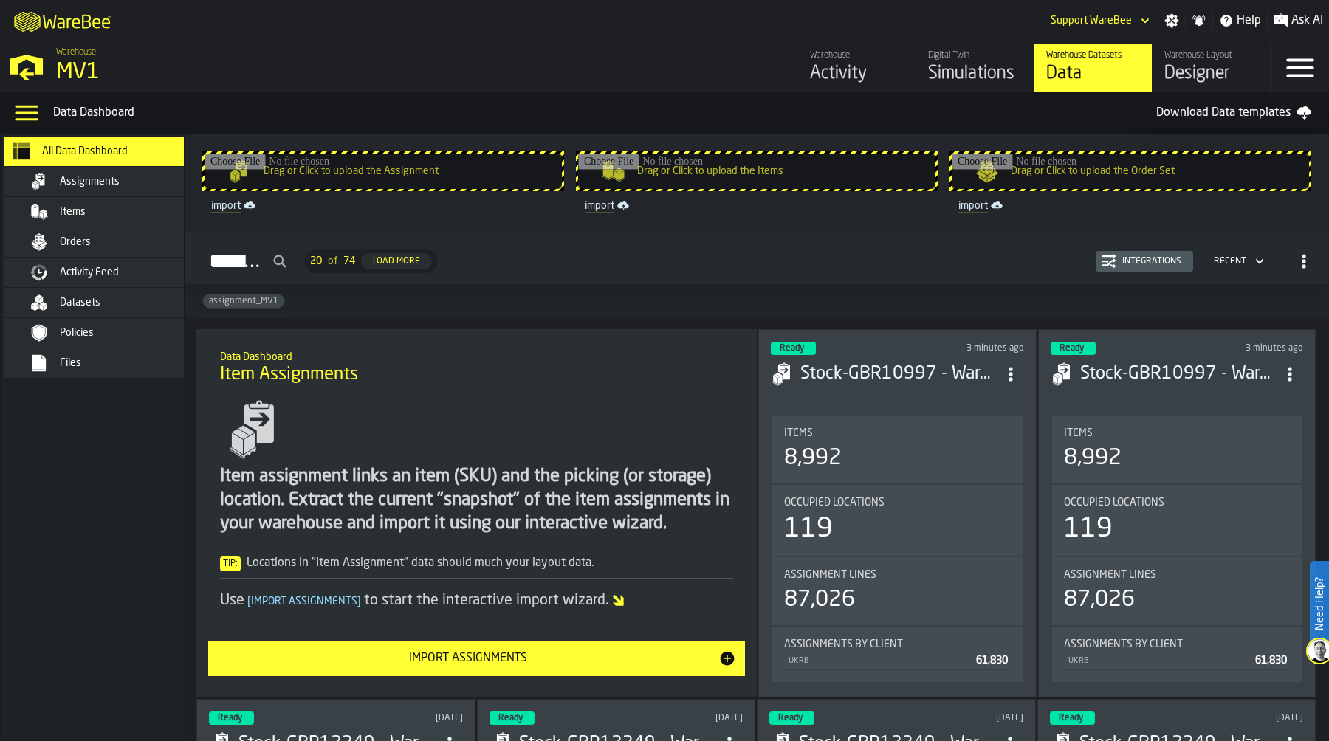
click at [138, 180] on div "Assignments" at bounding box center [132, 182] width 145 height 12
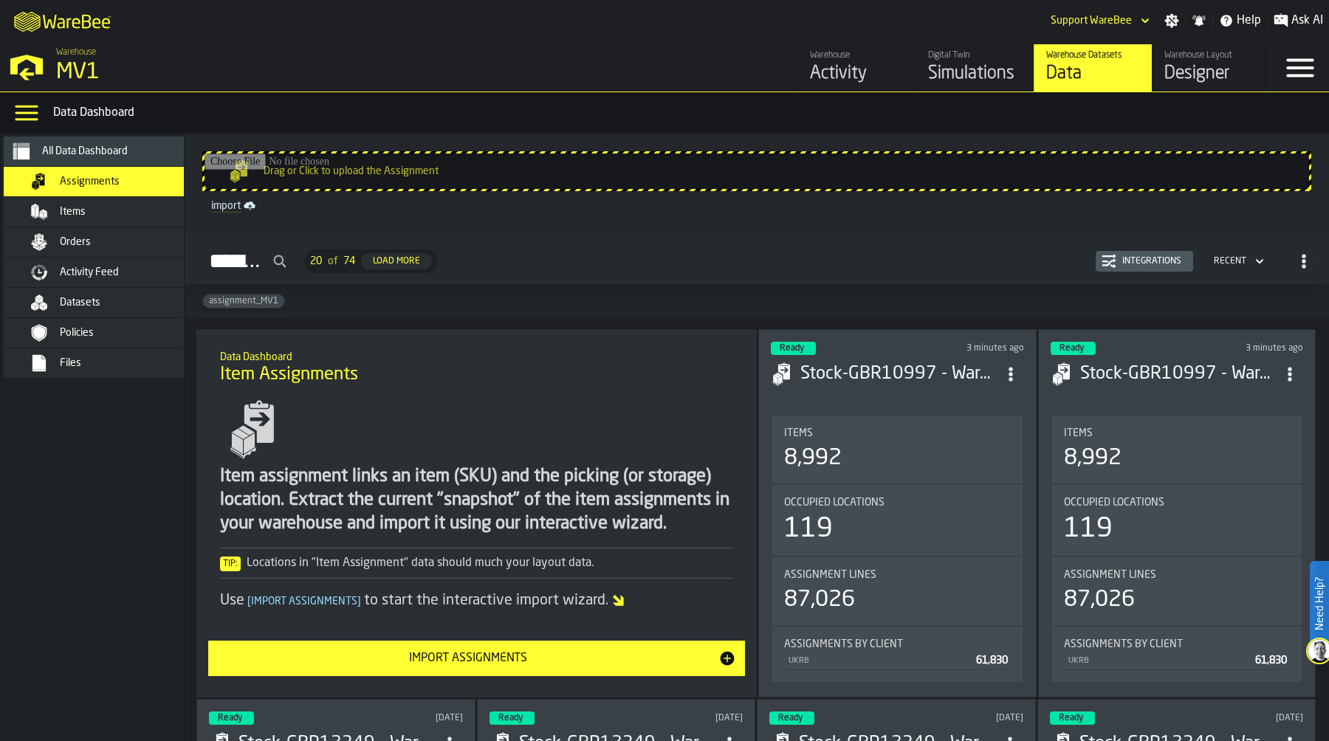
click at [925, 416] on div "Items 8,992" at bounding box center [897, 450] width 250 height 68
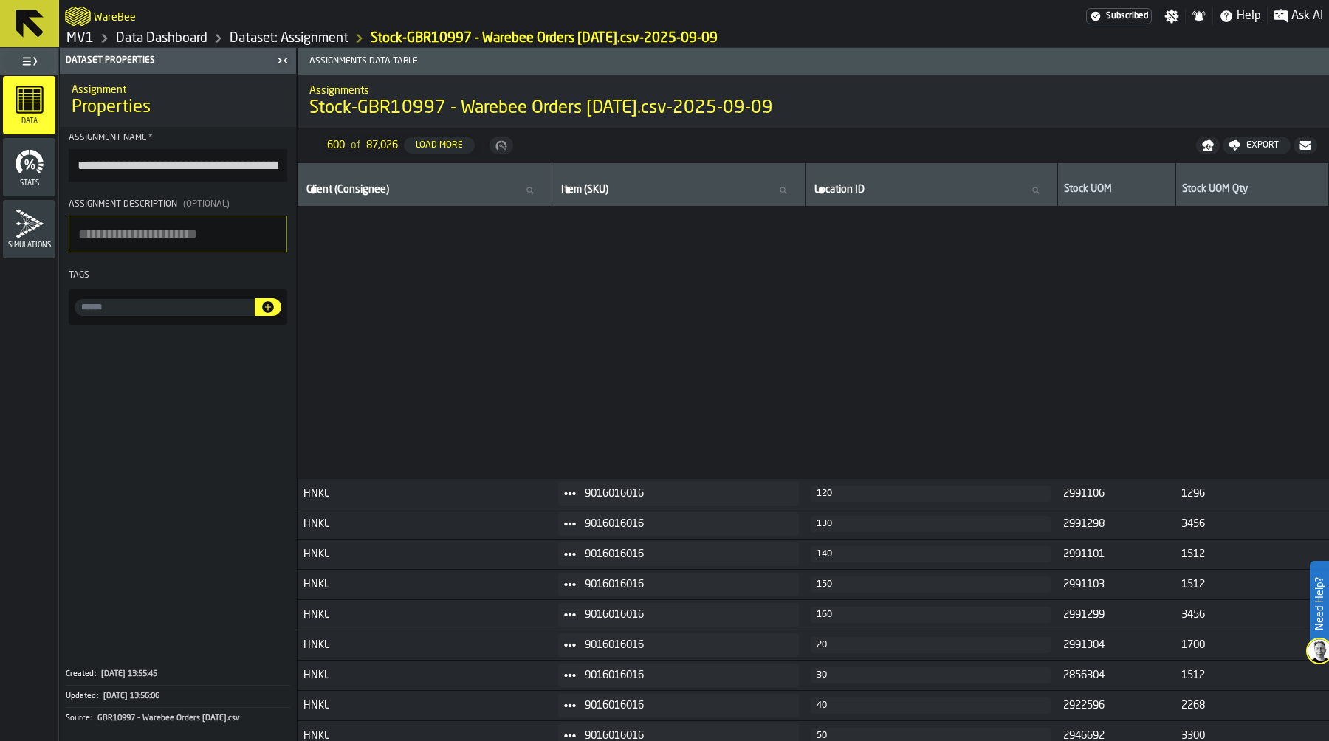
scroll to position [10748, 0]
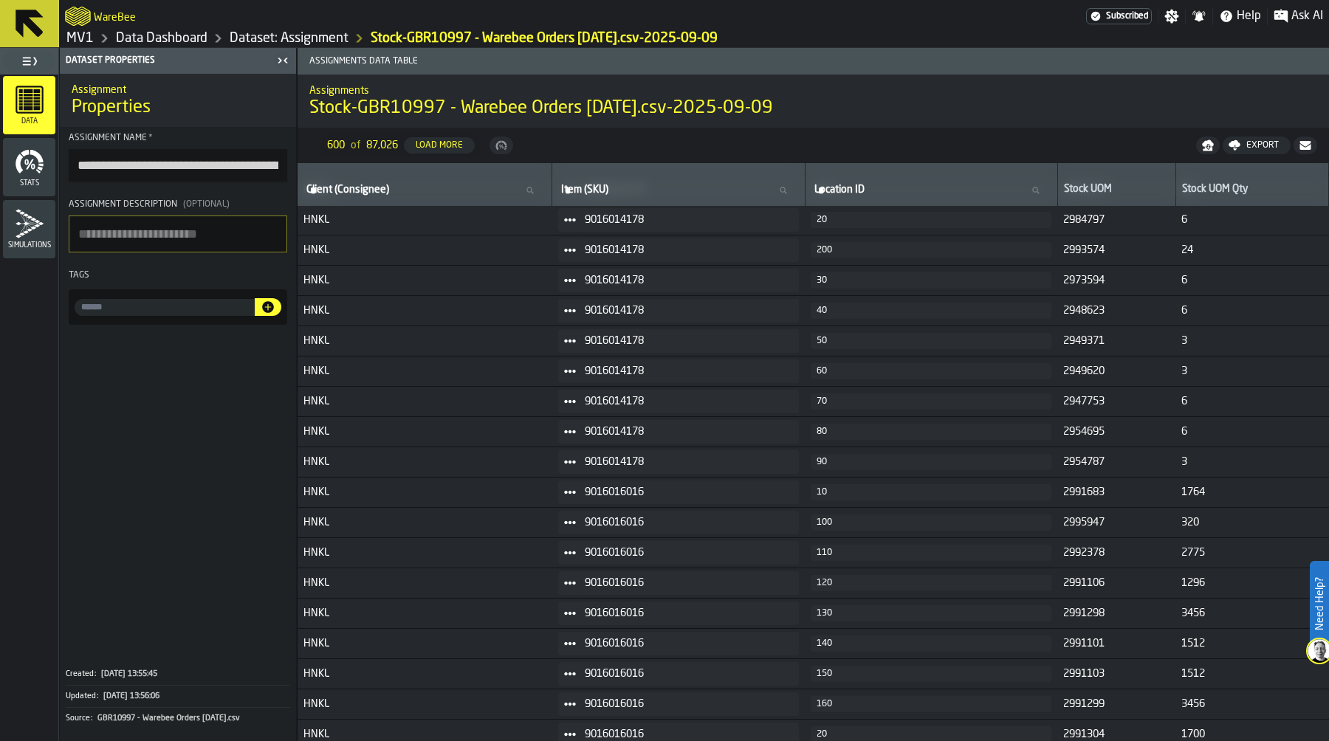
click at [168, 35] on link "Data Dashboard" at bounding box center [162, 38] width 92 height 16
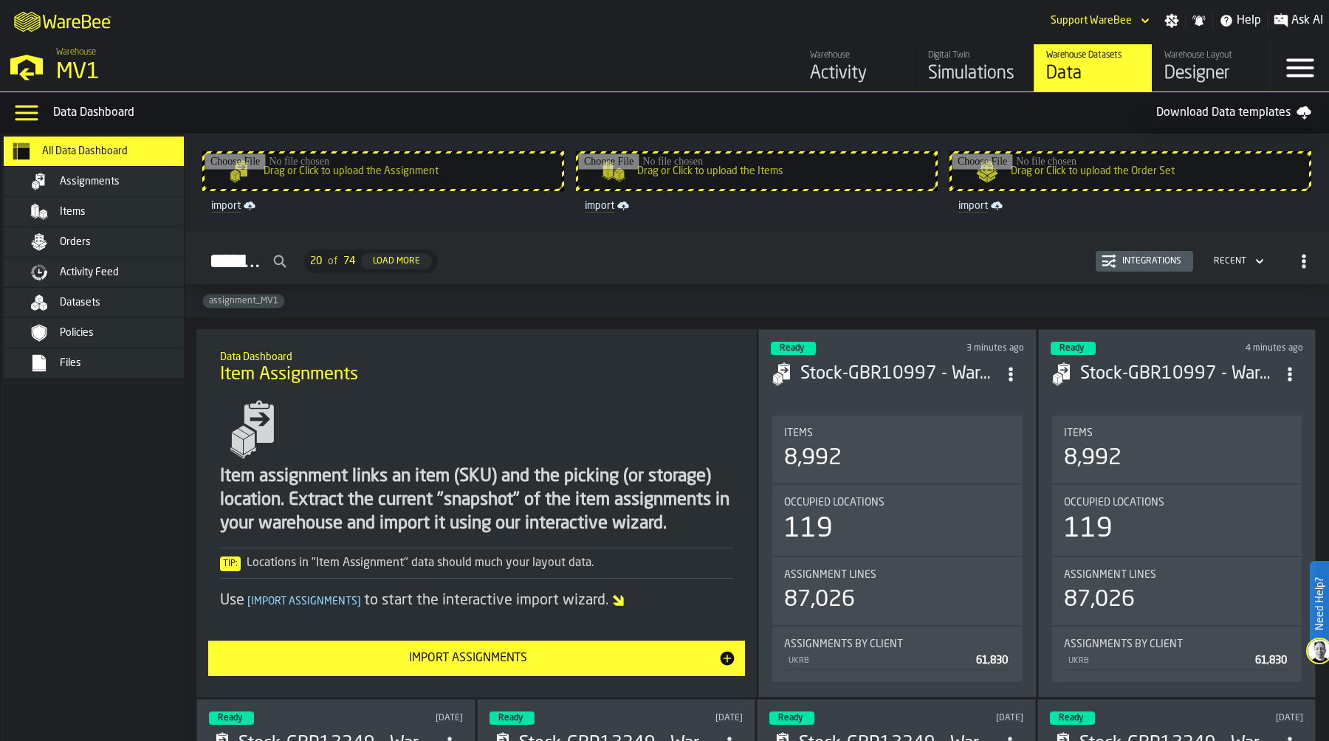
click at [109, 180] on span "Assignments" at bounding box center [90, 182] width 60 height 12
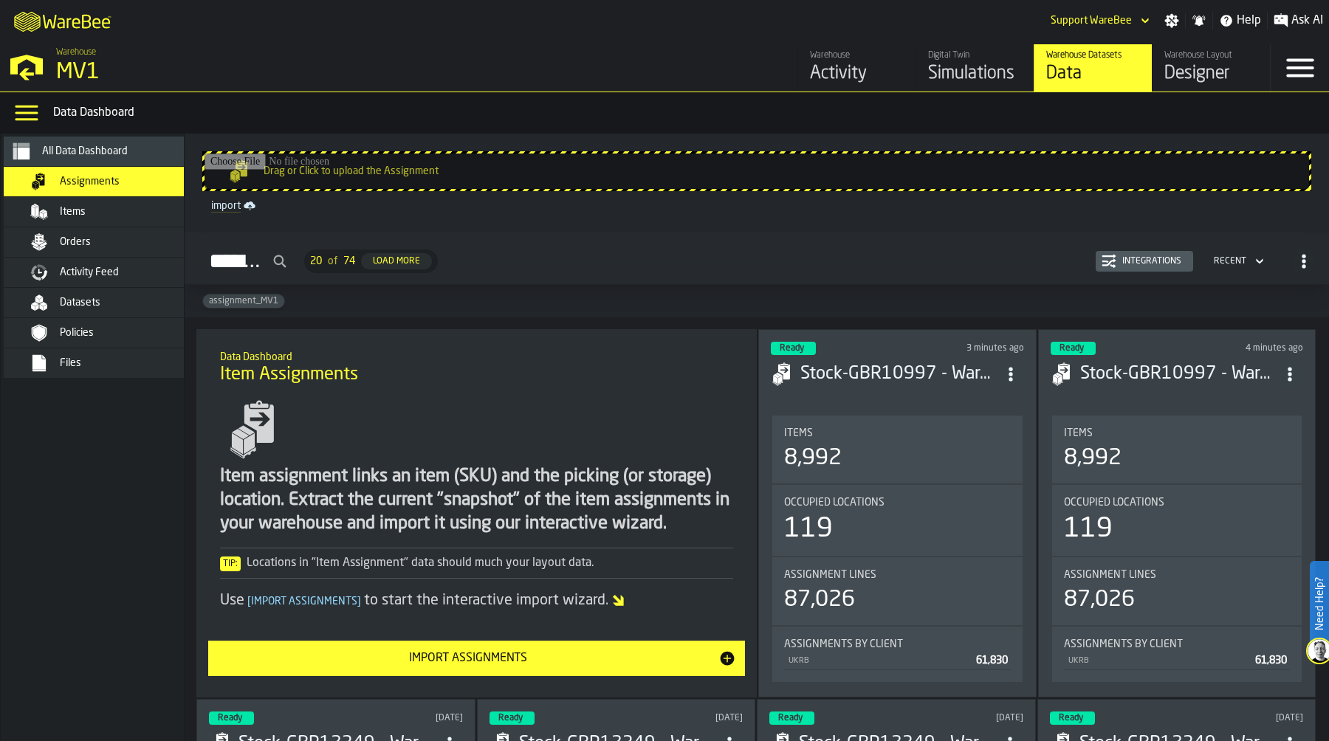
click at [1127, 267] on div "Integrations" at bounding box center [1145, 261] width 86 height 15
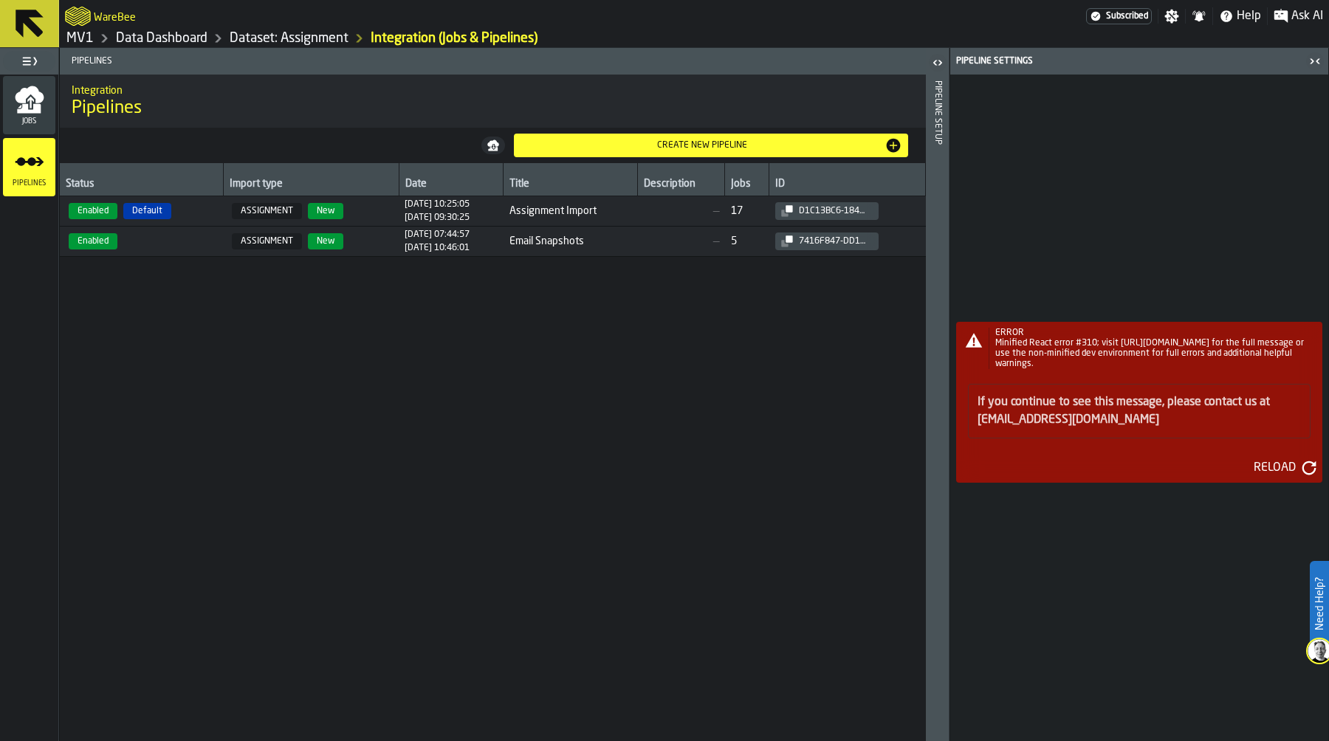
click at [38, 119] on span "Jobs" at bounding box center [29, 121] width 52 height 8
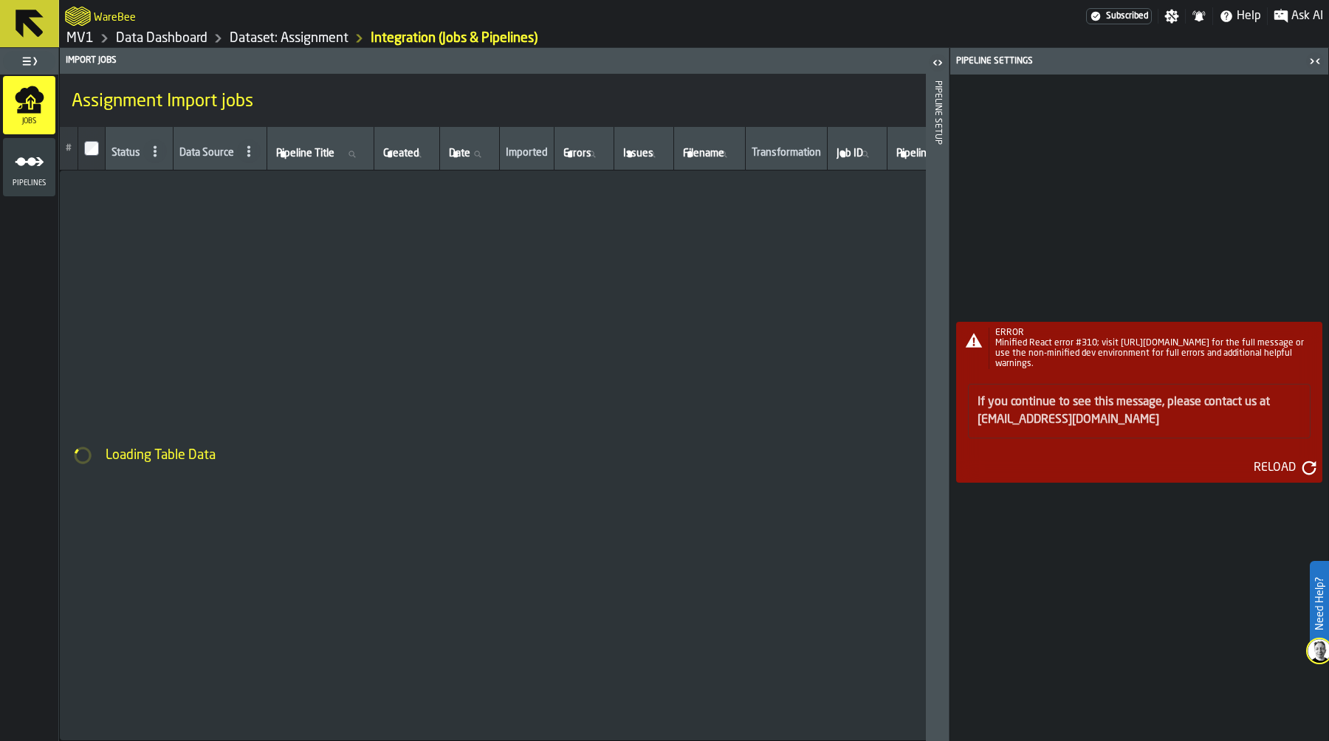
click at [1286, 464] on div "Reload" at bounding box center [1275, 468] width 54 height 18
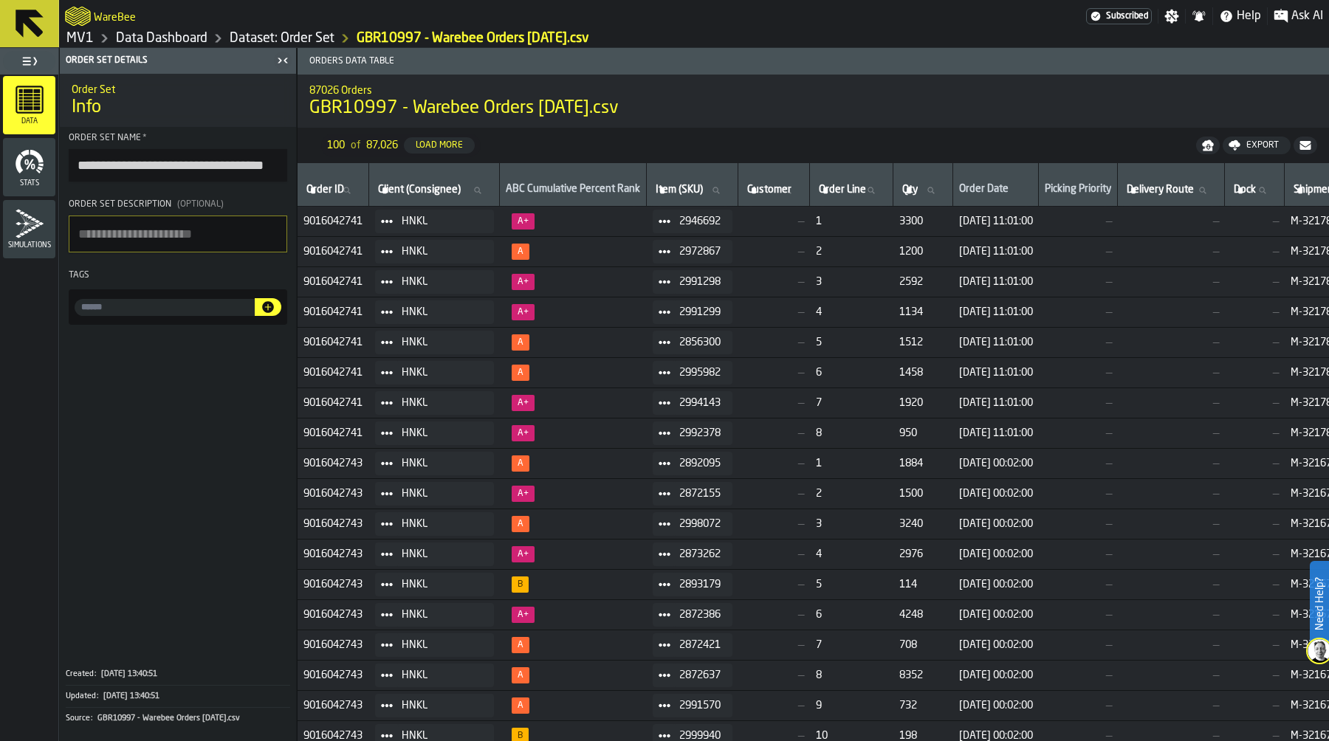
click at [269, 47] on div "Dataset: Order Set" at bounding box center [270, 39] width 127 height 18
click at [270, 38] on link "Dataset: Order Set" at bounding box center [282, 38] width 105 height 16
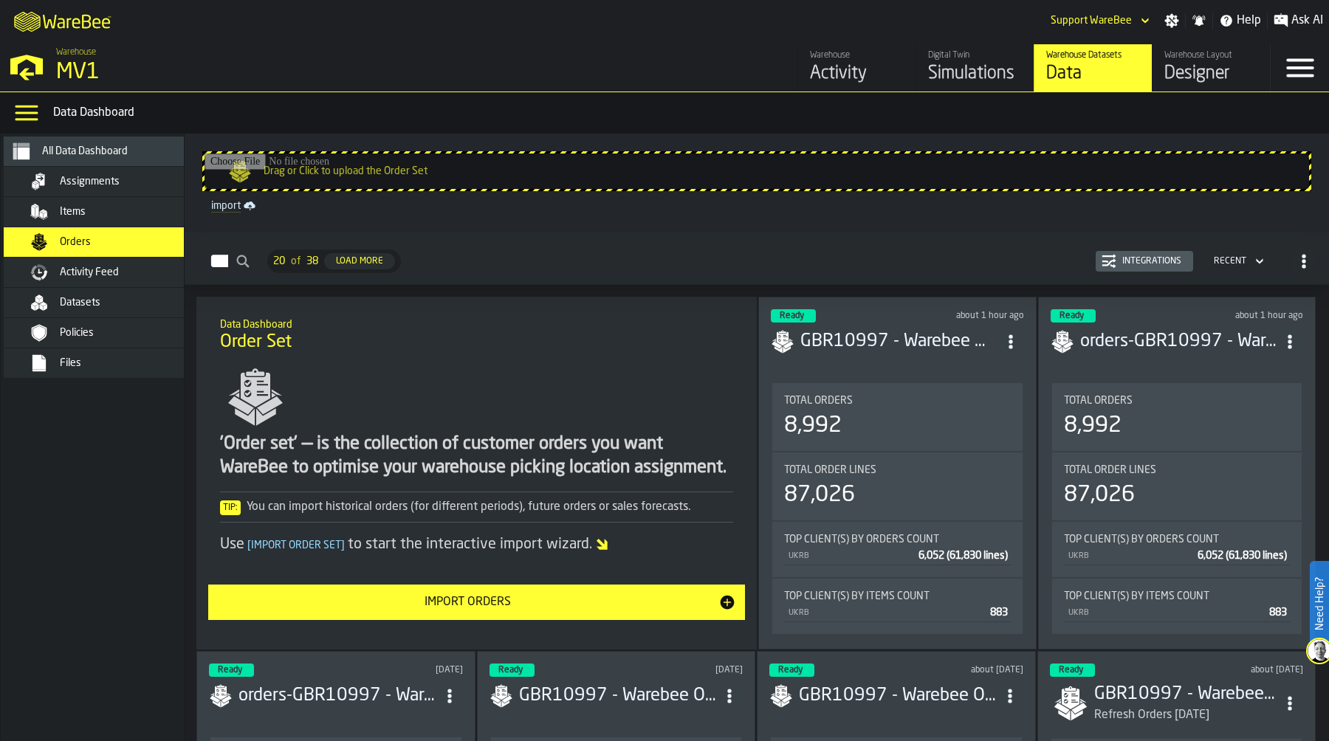
click at [86, 177] on span "Assignments" at bounding box center [90, 182] width 60 height 12
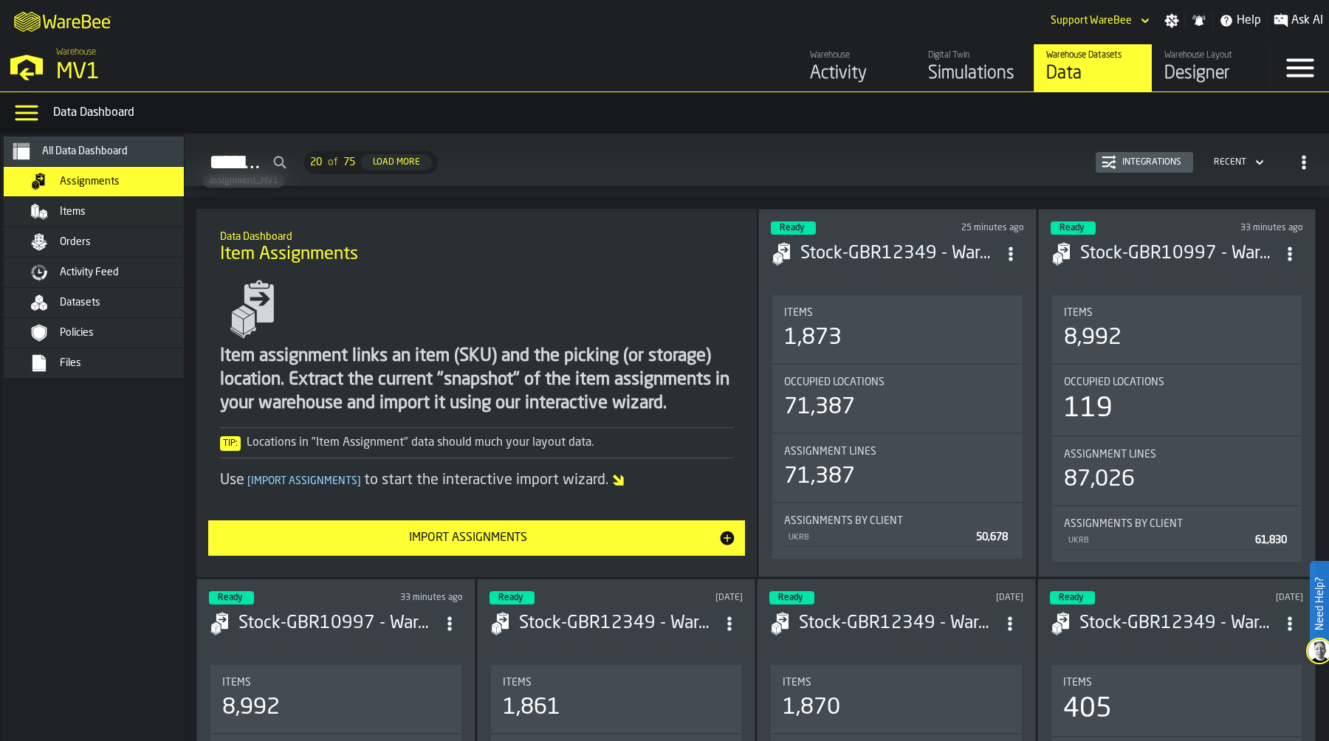
scroll to position [122, 0]
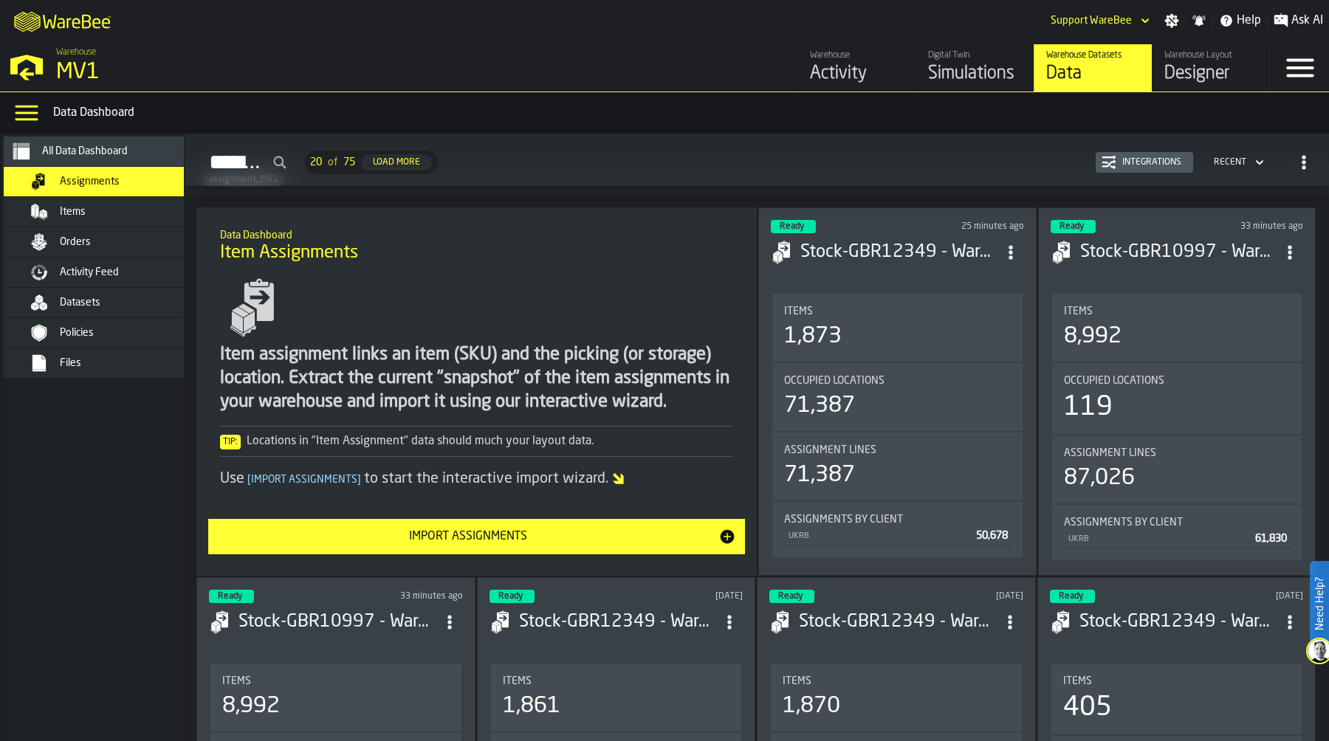
click at [904, 374] on div "Occupied Locations 71,387" at bounding box center [897, 397] width 250 height 68
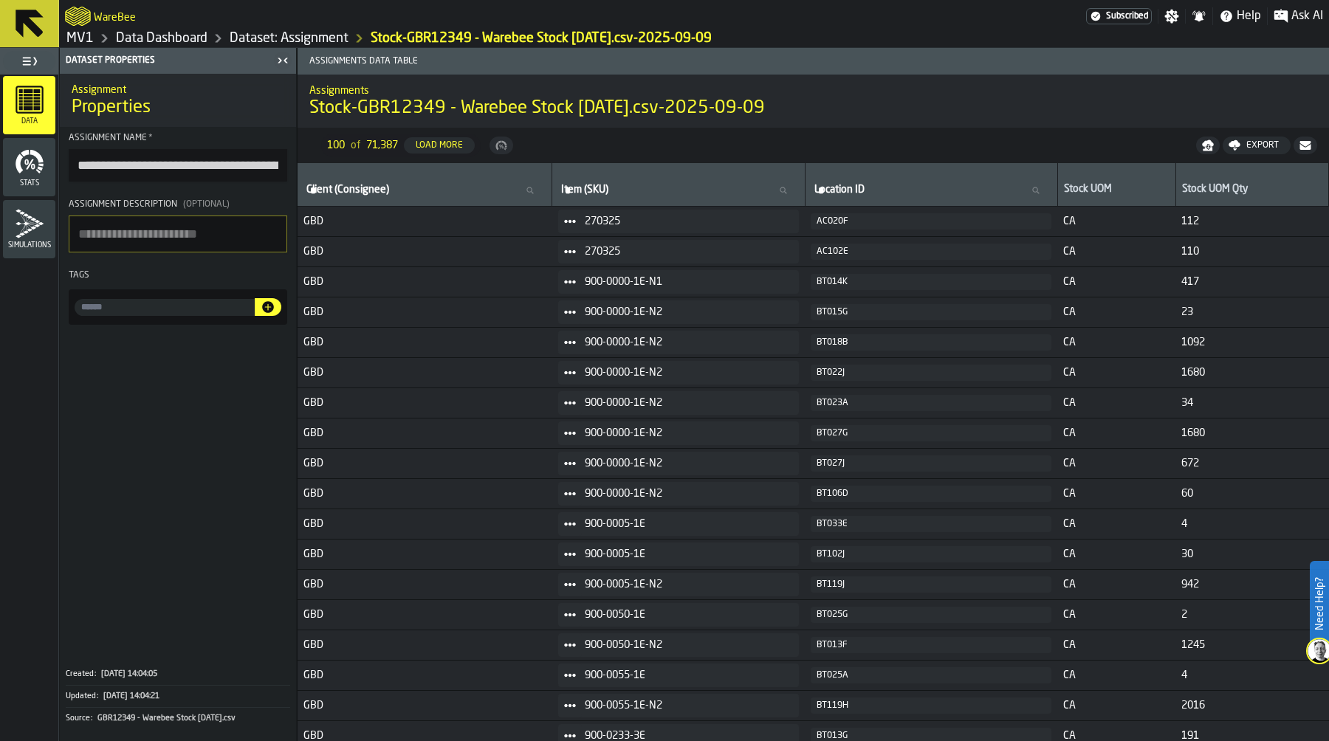
click at [288, 36] on link "Dataset: Assignment" at bounding box center [289, 38] width 119 height 16
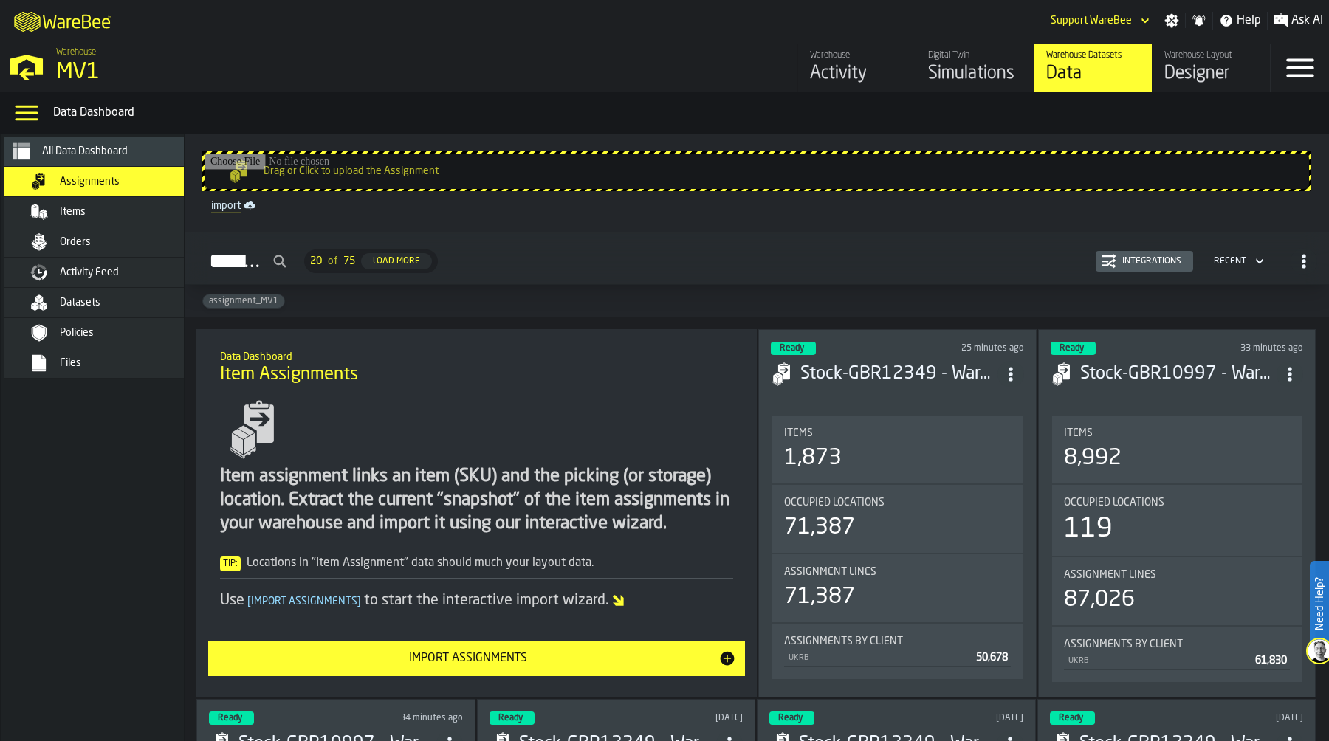
click at [946, 75] on div "Simulations" at bounding box center [975, 74] width 94 height 24
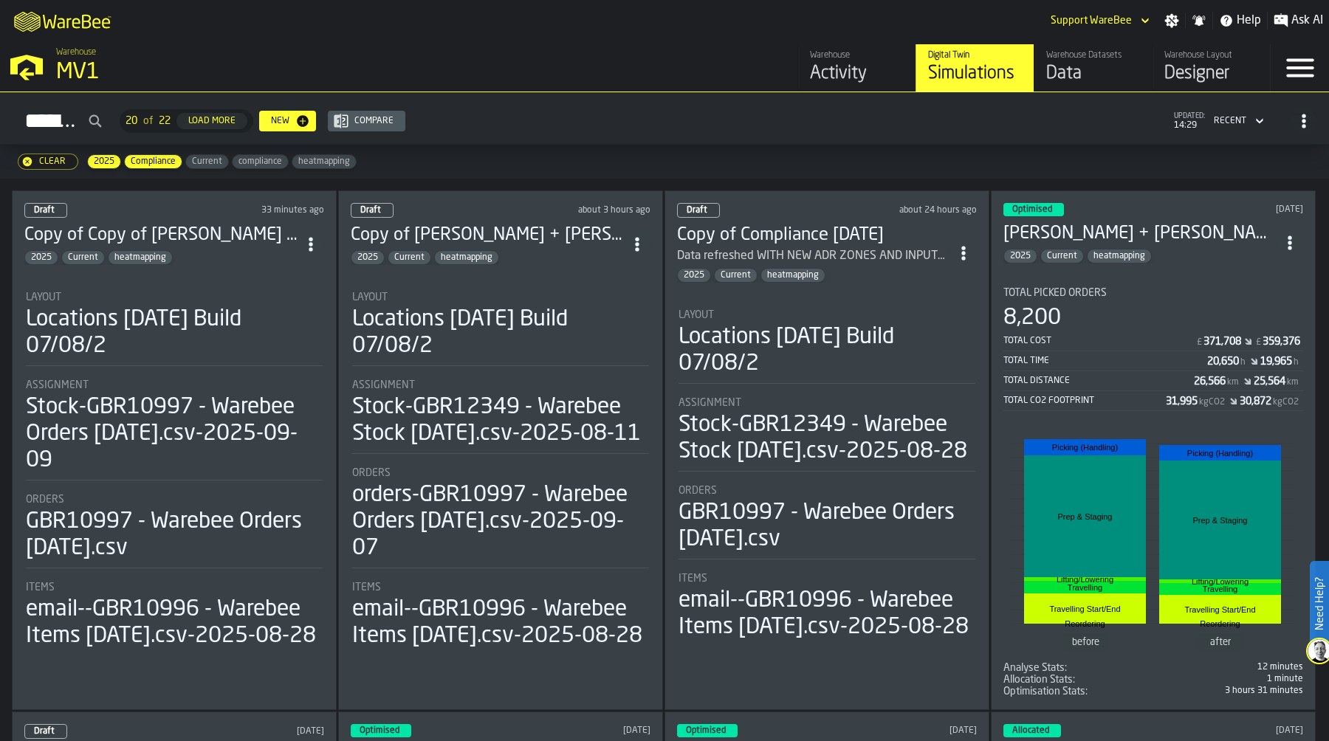
click at [148, 376] on li "Layout Locations [DATE] Build 07/08/2 Assignment Stock-GBR10997 - Warebee Order…" at bounding box center [174, 464] width 300 height 373
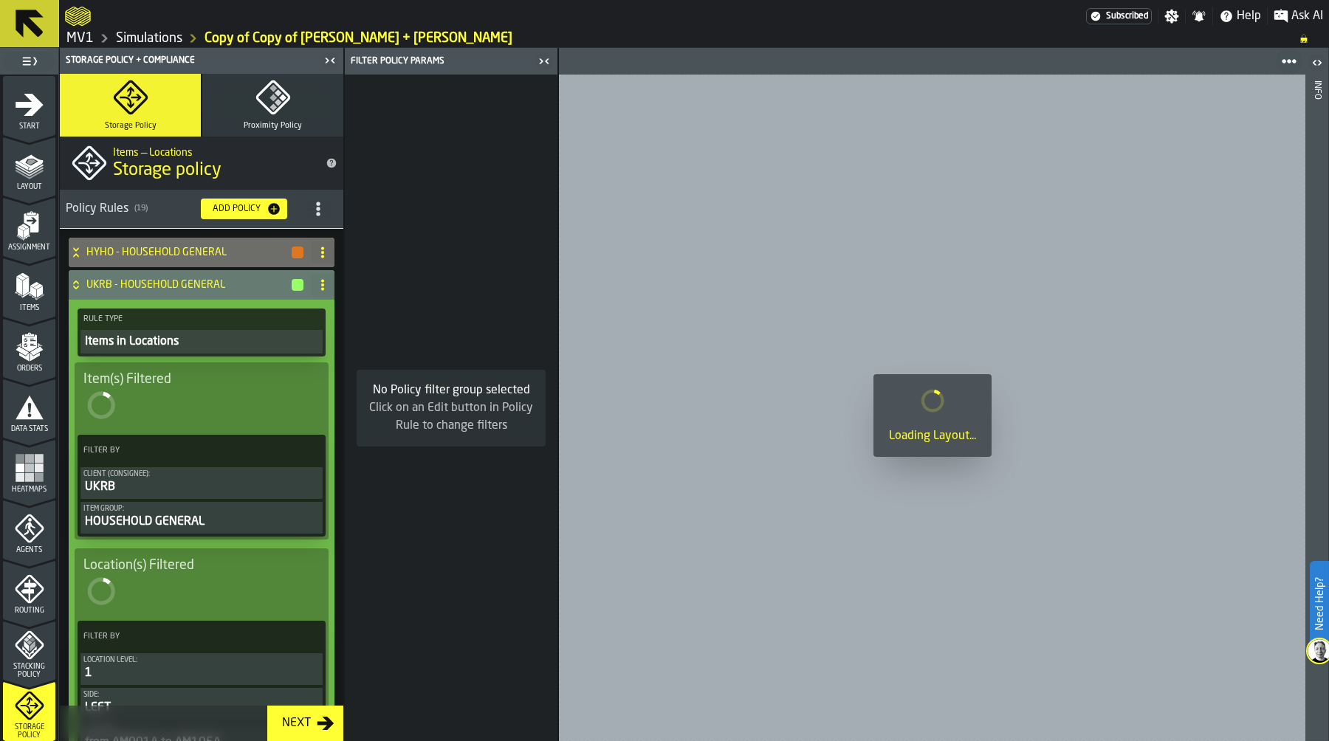
click at [21, 103] on icon "menu Start" at bounding box center [30, 104] width 28 height 22
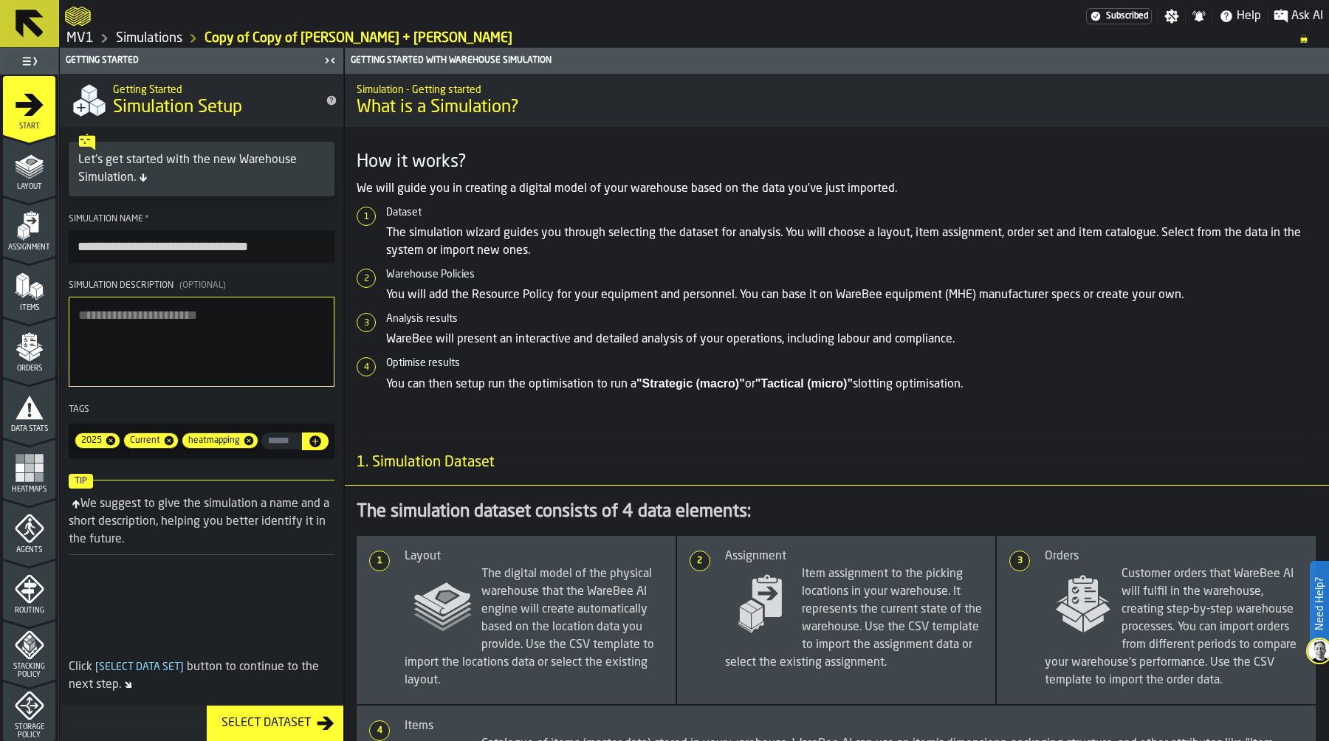
click at [107, 253] on input "**********" at bounding box center [202, 246] width 266 height 32
drag, startPoint x: 78, startPoint y: 246, endPoint x: 170, endPoint y: 247, distance: 91.6
click at [170, 247] on input "**********" at bounding box center [202, 246] width 266 height 32
click at [210, 248] on input "**********" at bounding box center [202, 246] width 266 height 32
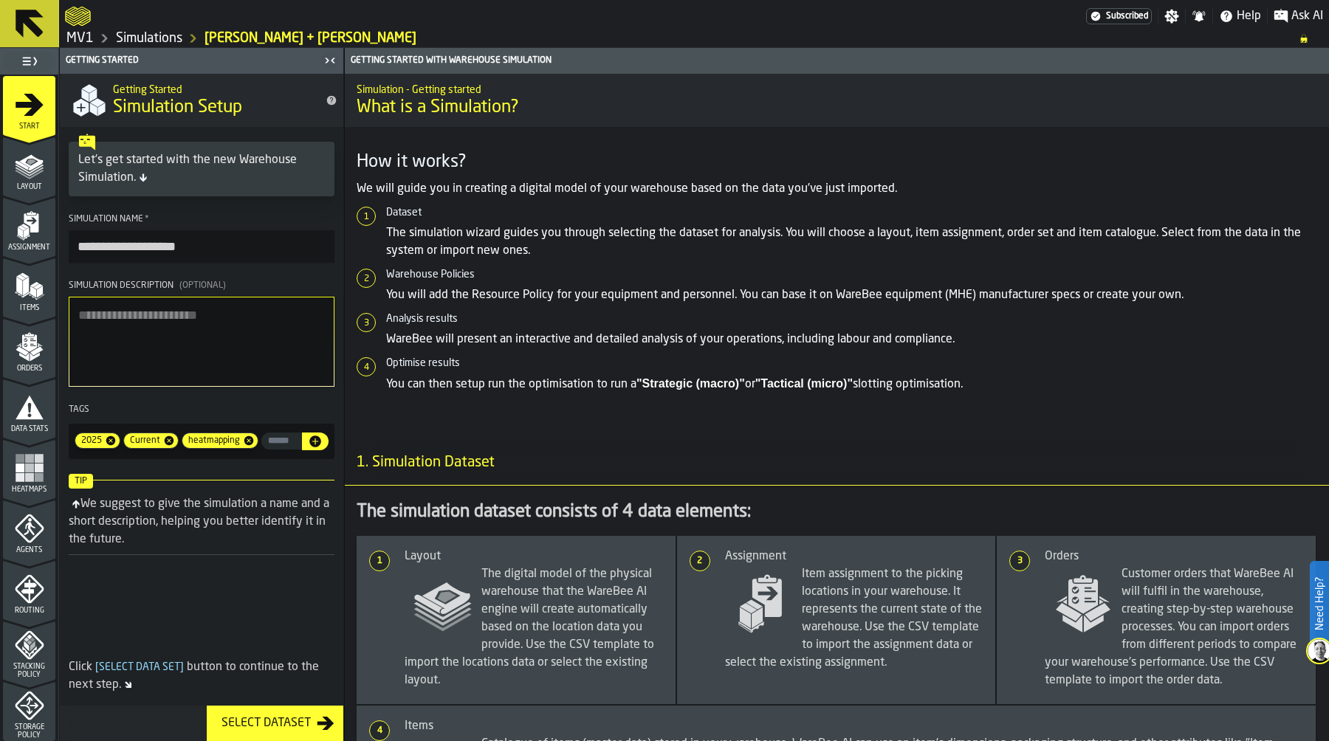
click at [112, 250] on input "**********" at bounding box center [202, 246] width 266 height 32
click at [196, 254] on input "**********" at bounding box center [202, 246] width 266 height 32
type input "**********"
click at [27, 213] on icon "menu Assignment" at bounding box center [31, 213] width 9 height 4
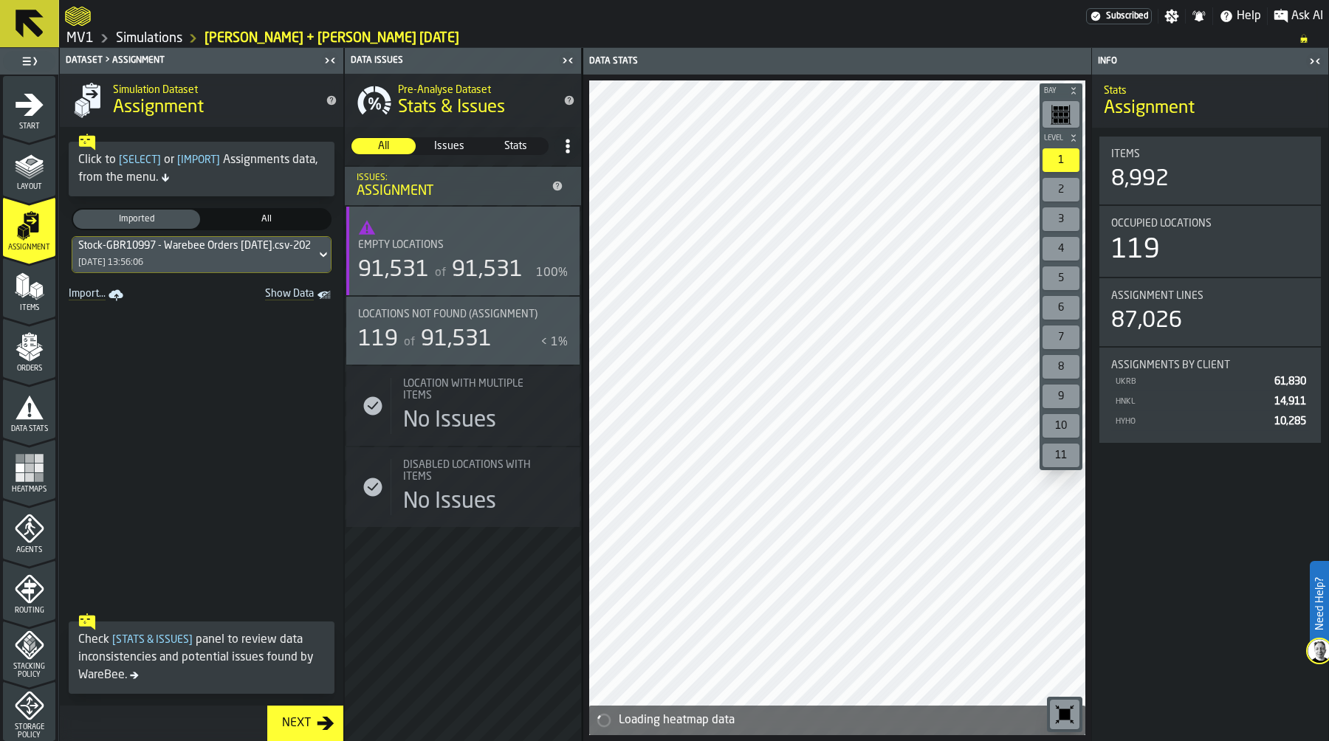
click at [163, 257] on div "Stock-GBR10997 - Warebee Orders [DATE].csv-2025-09-09 [DATE] 13:56:06" at bounding box center [194, 254] width 244 height 35
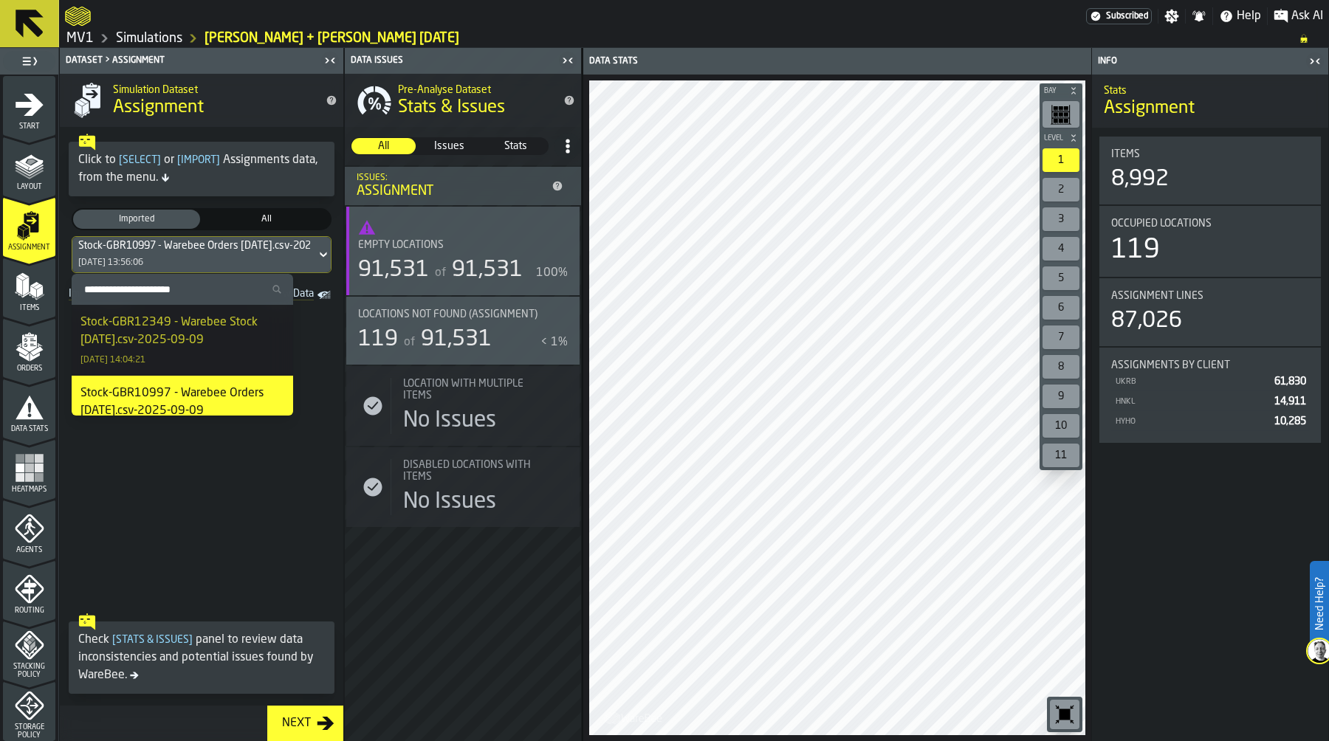
click at [213, 344] on div "Stock-GBR12349 - Warebee Stock [DATE].csv-2025-09-09" at bounding box center [182, 331] width 204 height 35
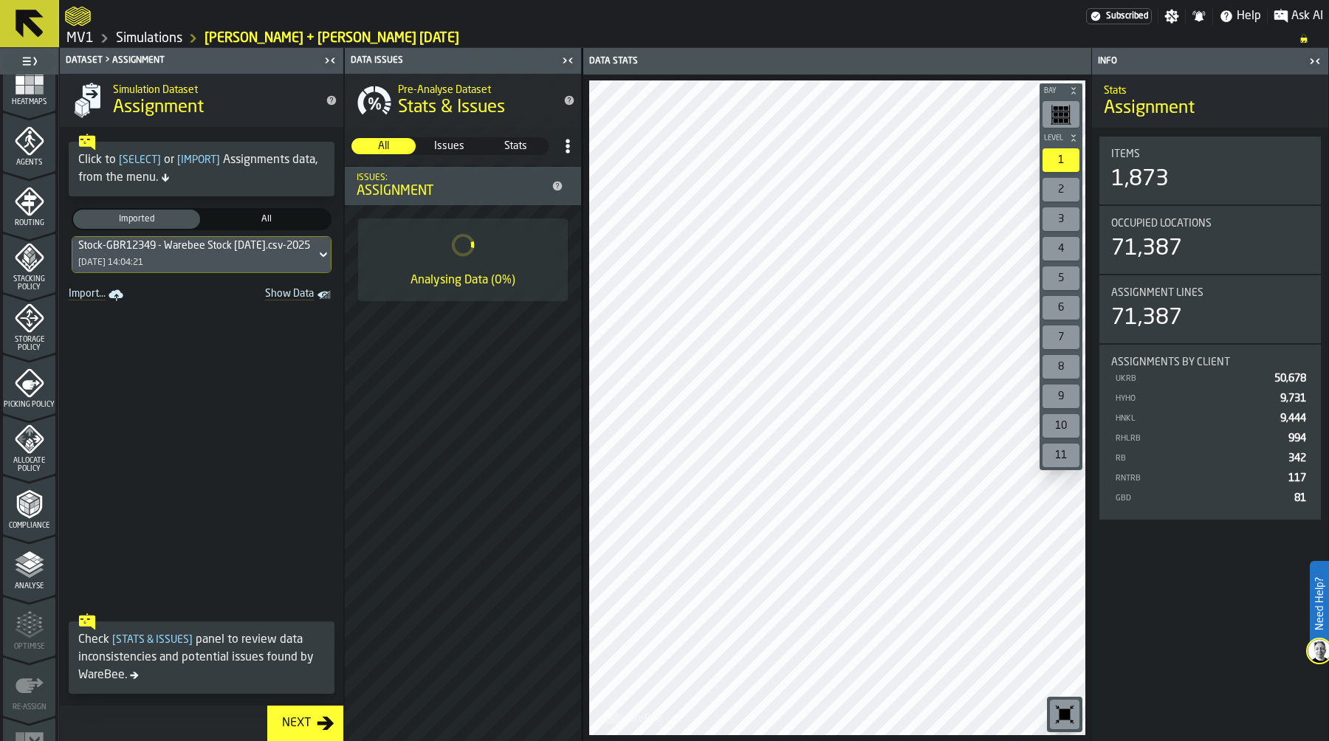
scroll to position [423, 0]
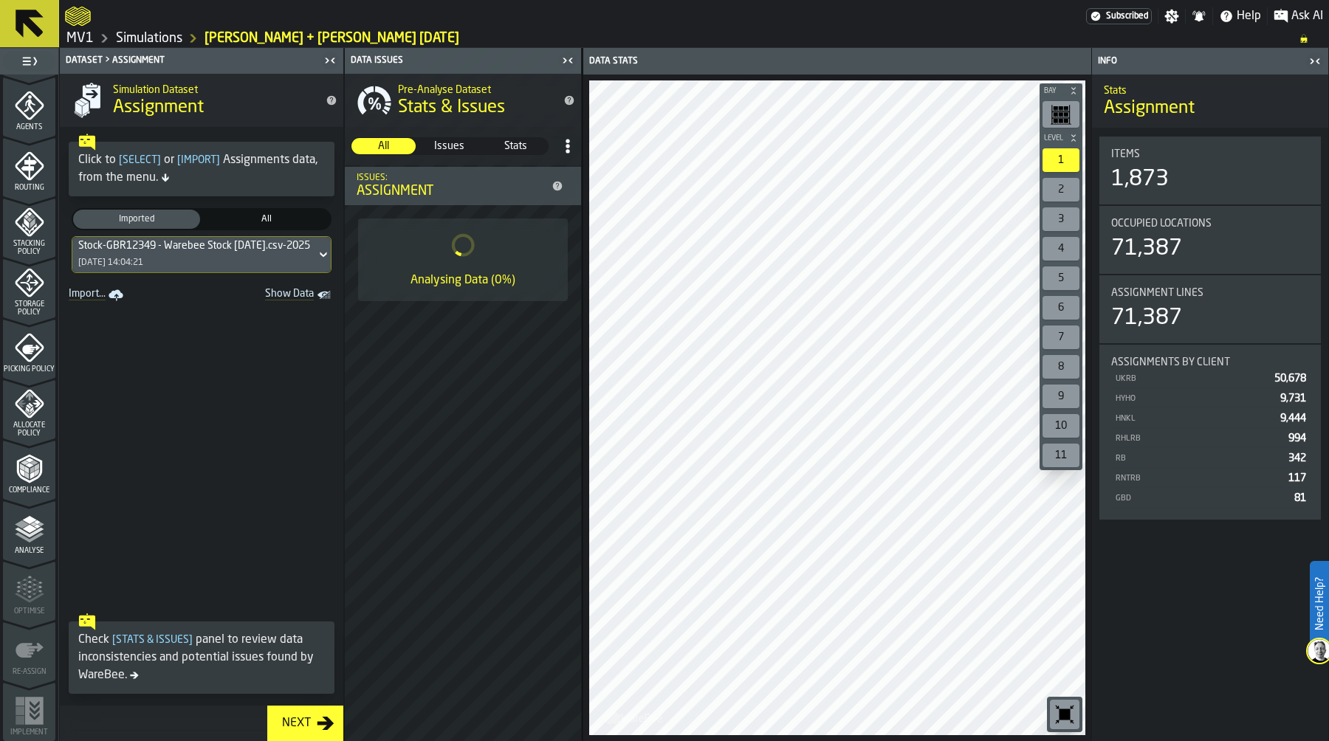
click at [16, 478] on icon "menu Compliance" at bounding box center [30, 469] width 30 height 30
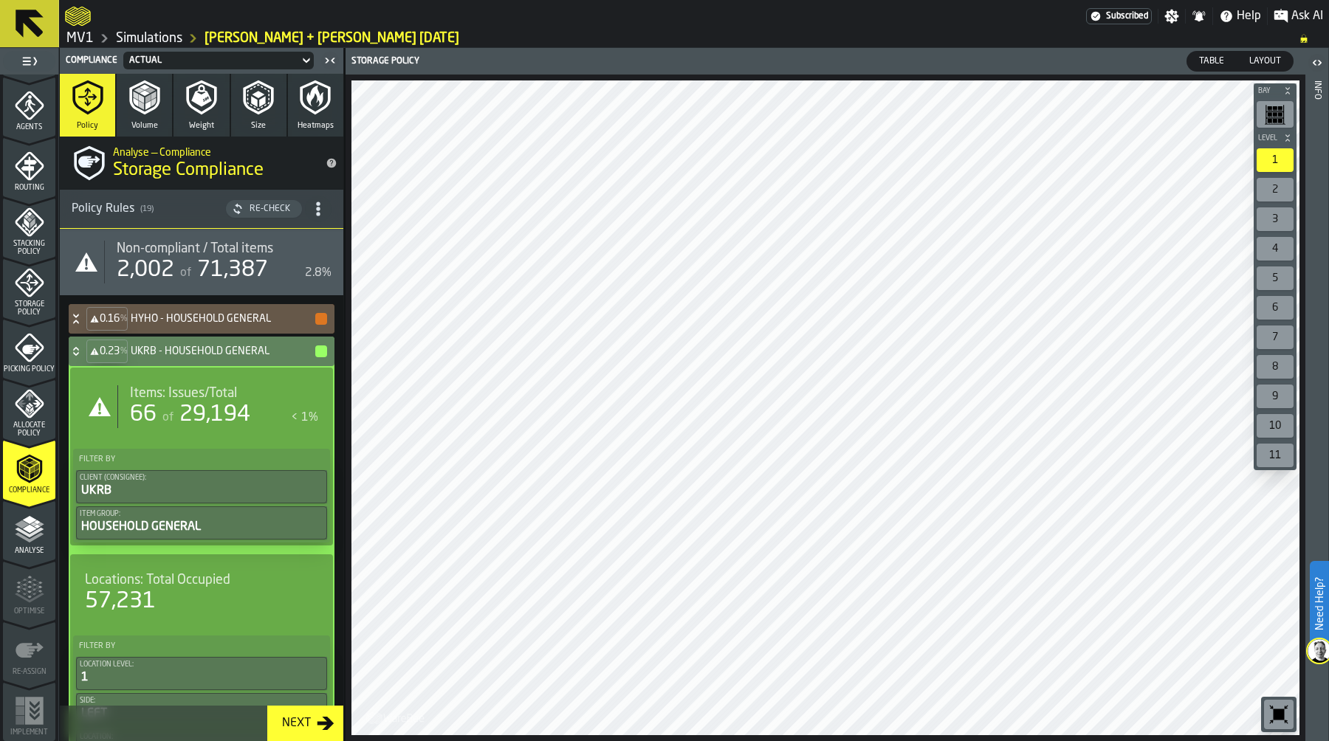
click at [195, 414] on span "29,194" at bounding box center [214, 415] width 71 height 22
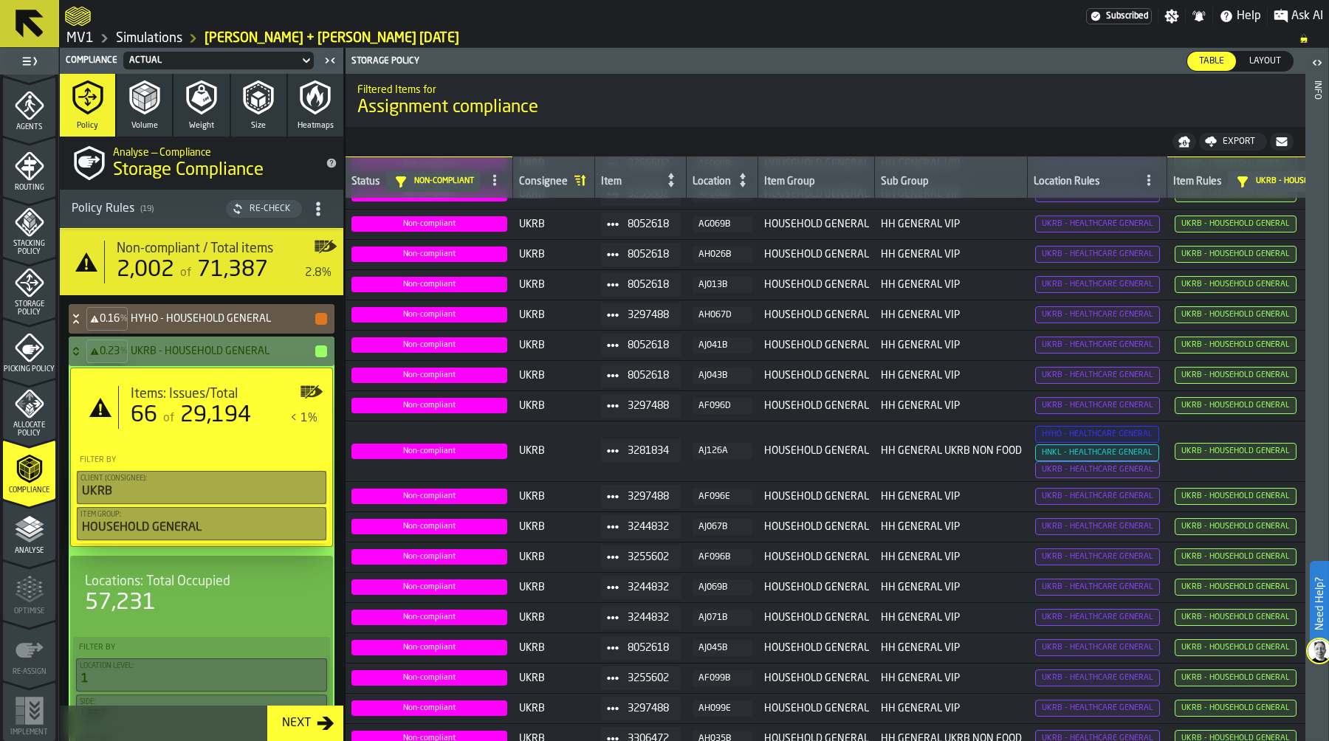
scroll to position [0, 0]
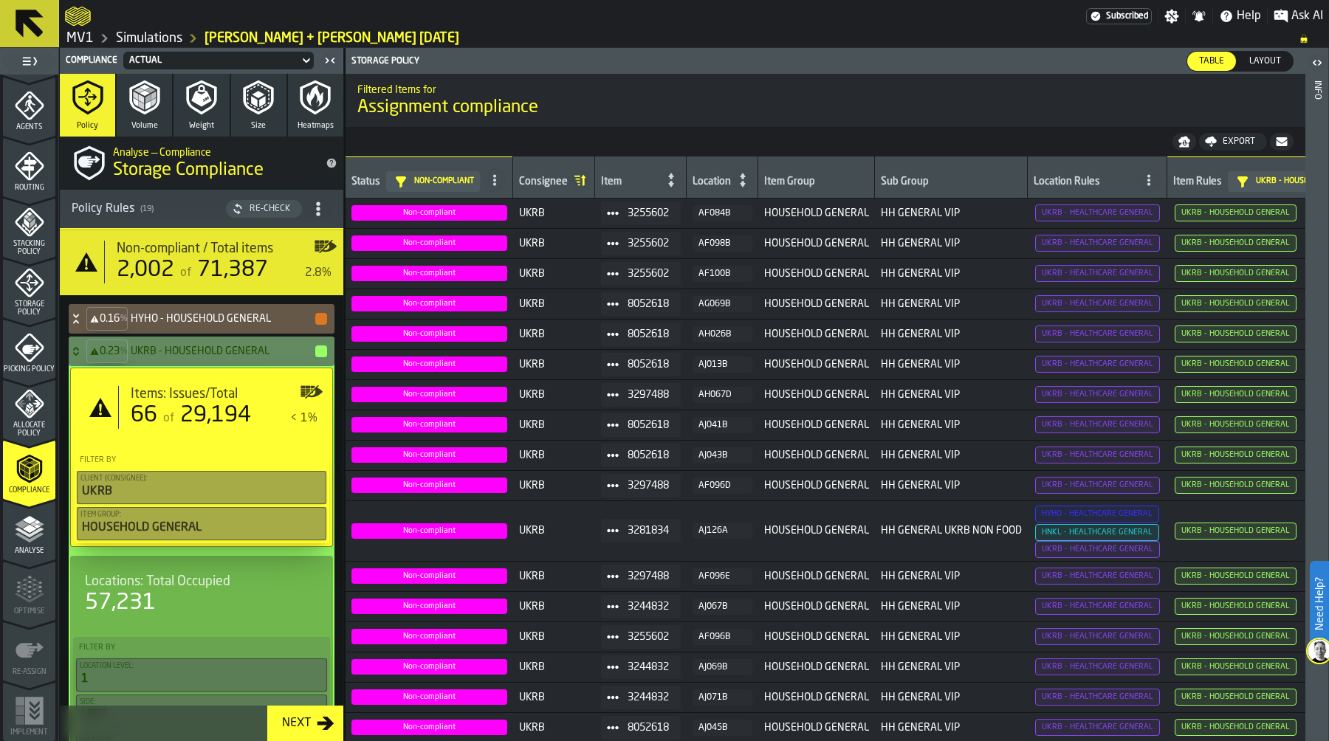
click at [72, 349] on icon at bounding box center [76, 352] width 15 height 12
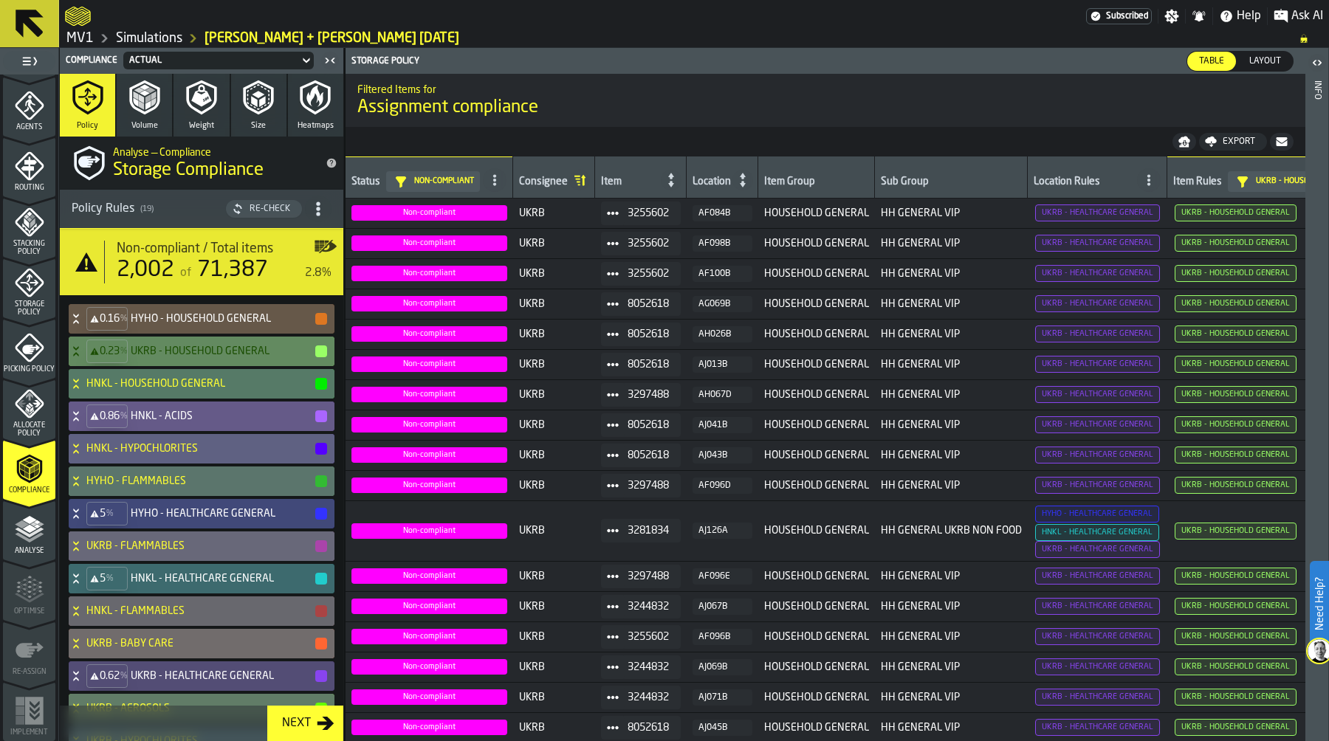
click at [140, 411] on h4 "HNKL - ACIDS" at bounding box center [222, 417] width 183 height 12
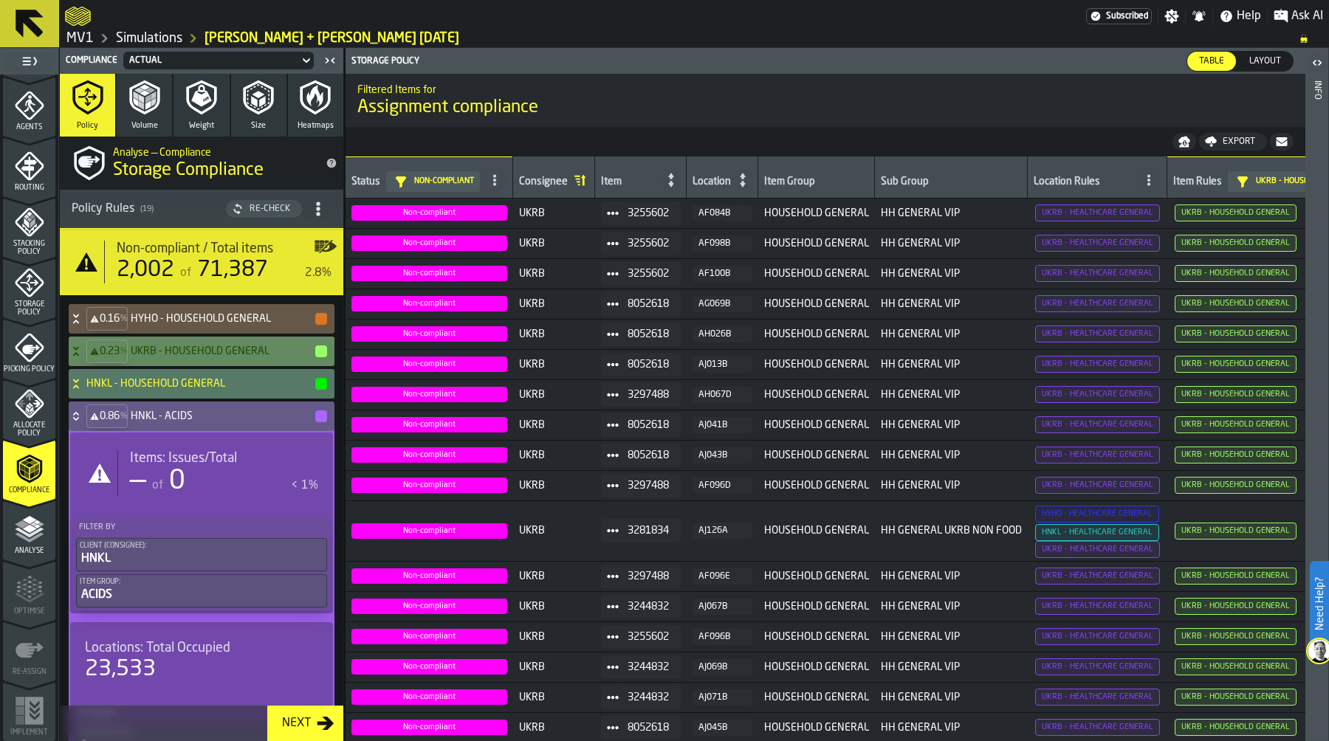
click at [74, 412] on icon at bounding box center [76, 417] width 15 height 12
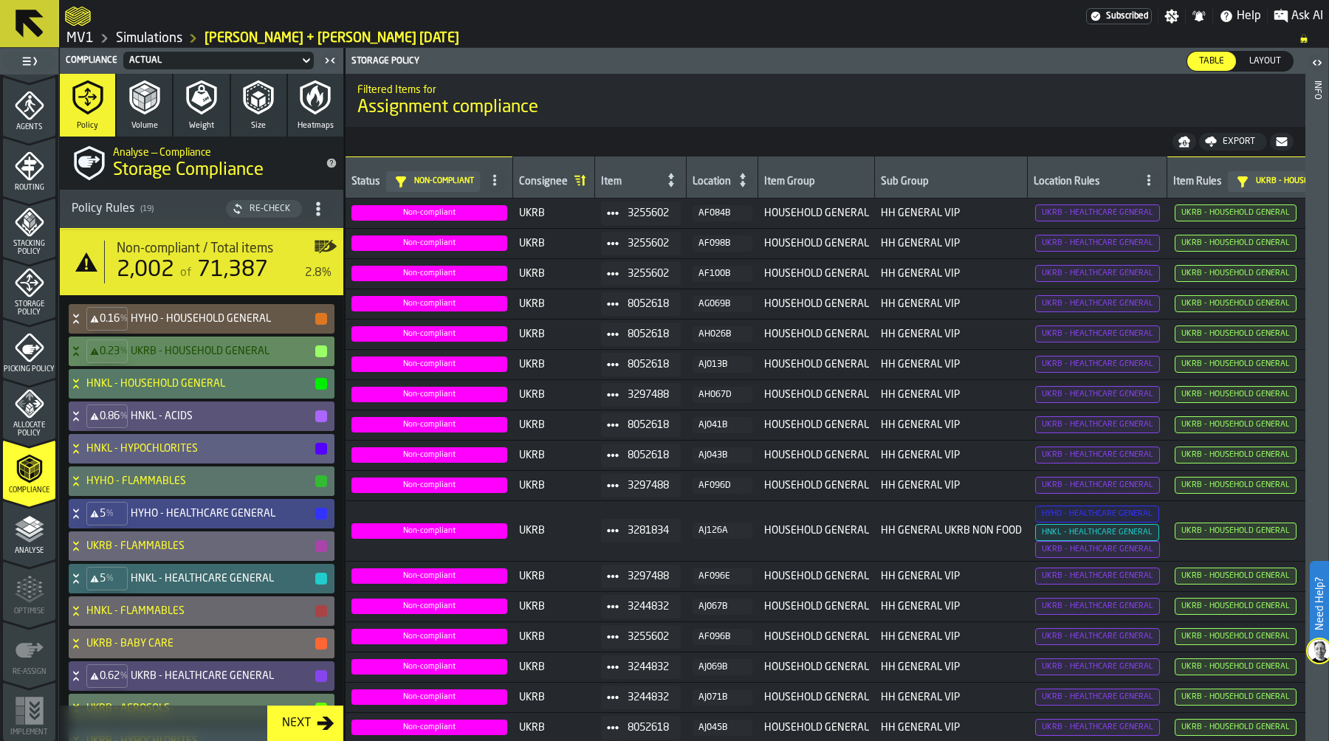
click at [79, 512] on icon at bounding box center [76, 514] width 15 height 12
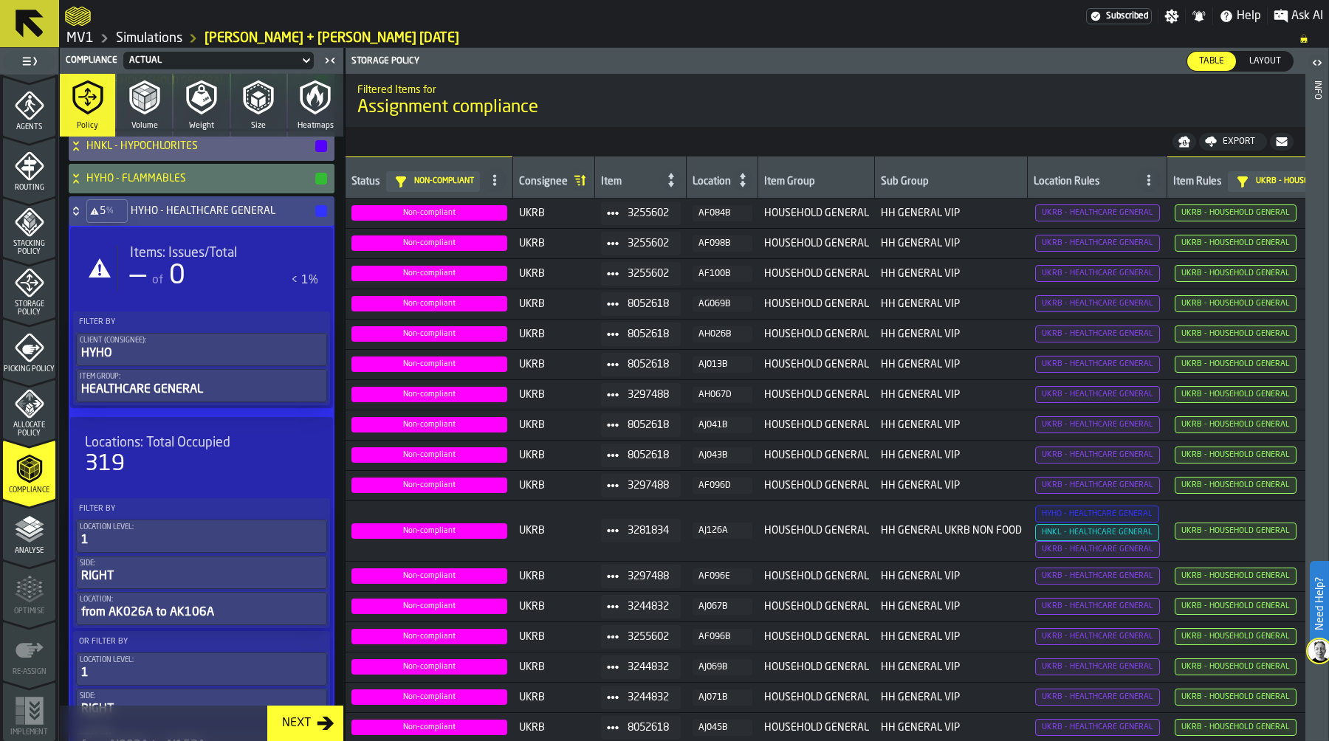
scroll to position [317, 0]
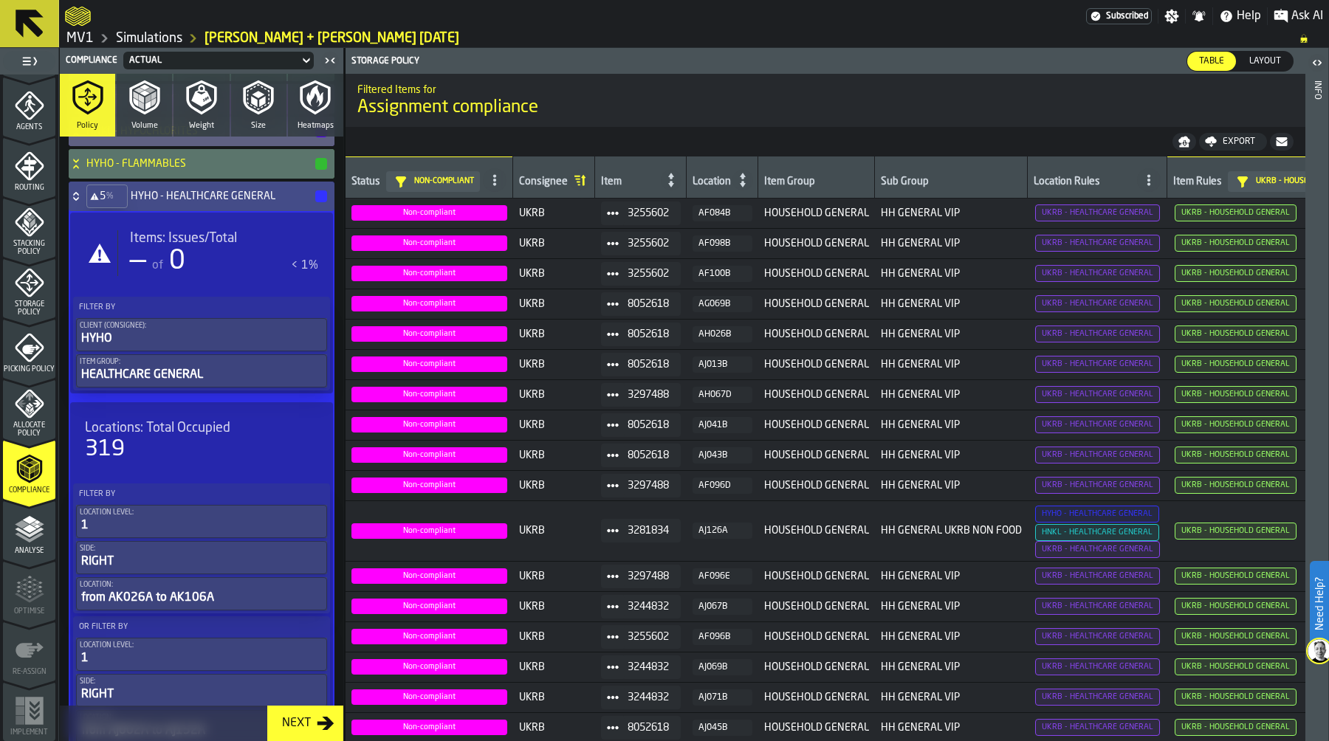
click at [161, 443] on div "319" at bounding box center [201, 449] width 233 height 27
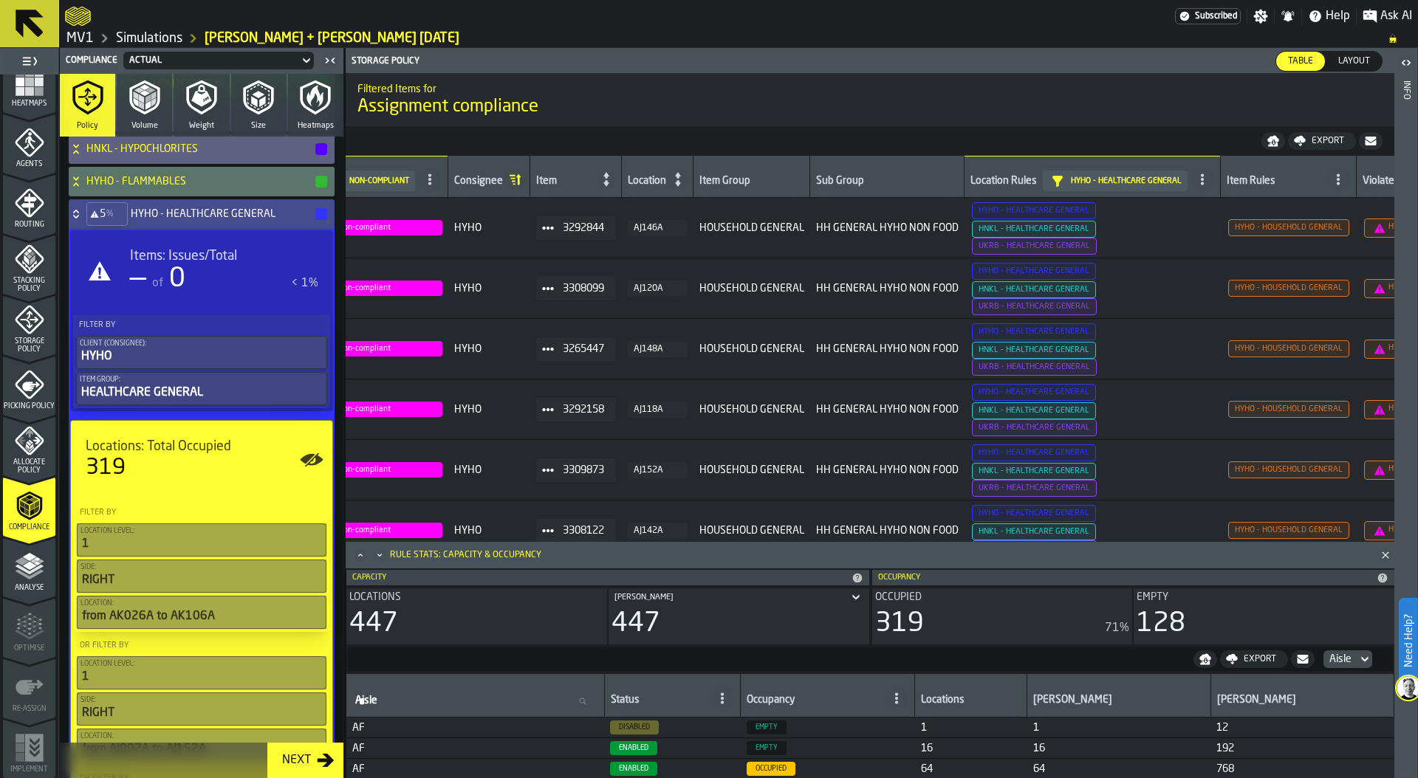
scroll to position [0, 177]
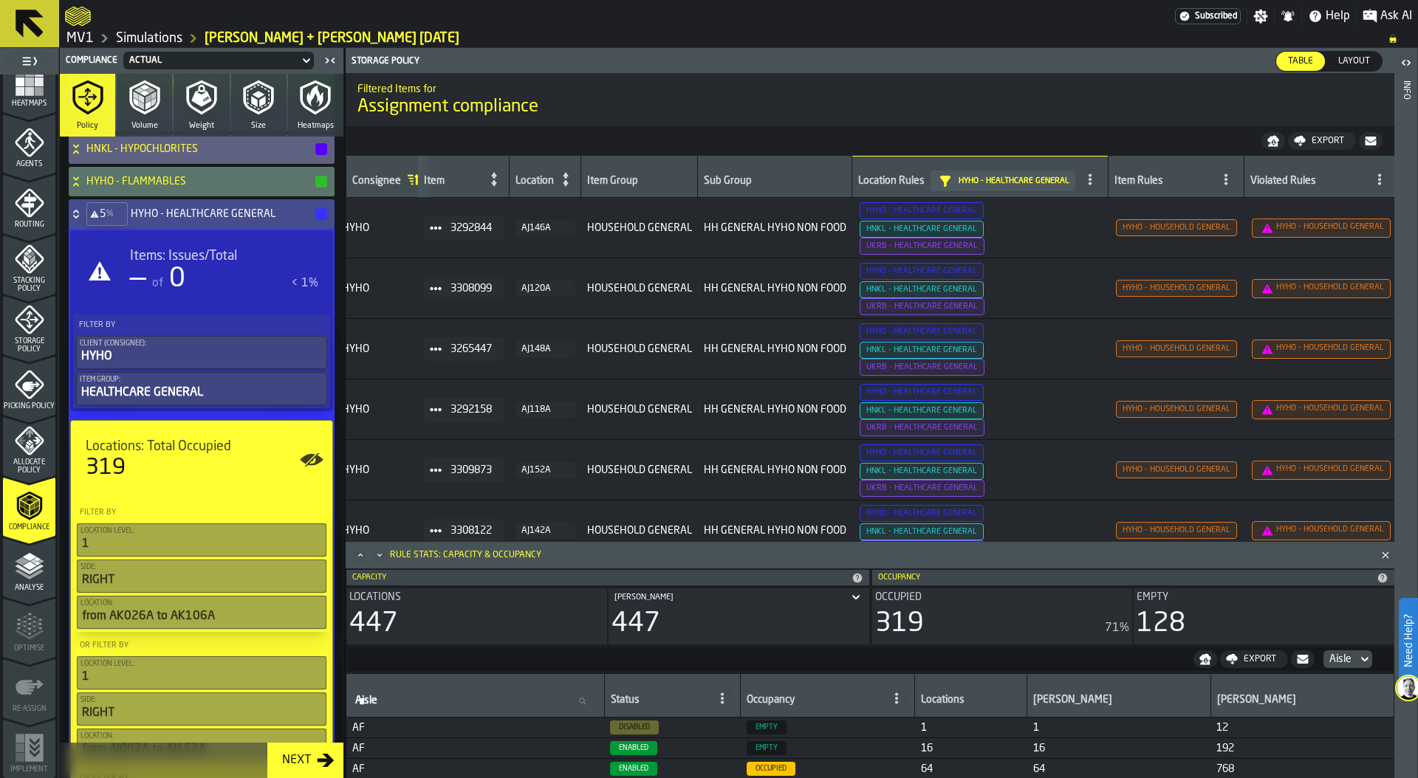
click at [73, 212] on icon at bounding box center [75, 212] width 5 height 4
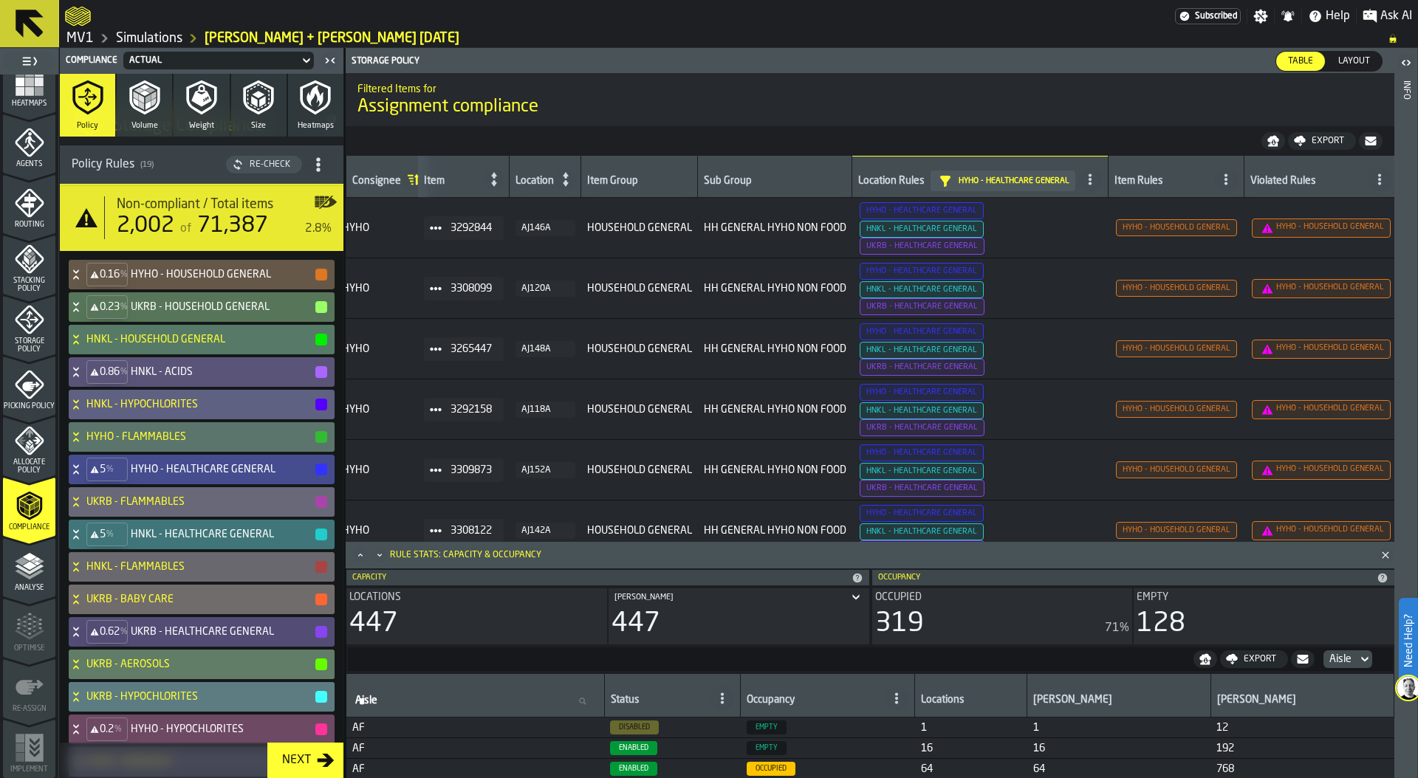
scroll to position [0, 0]
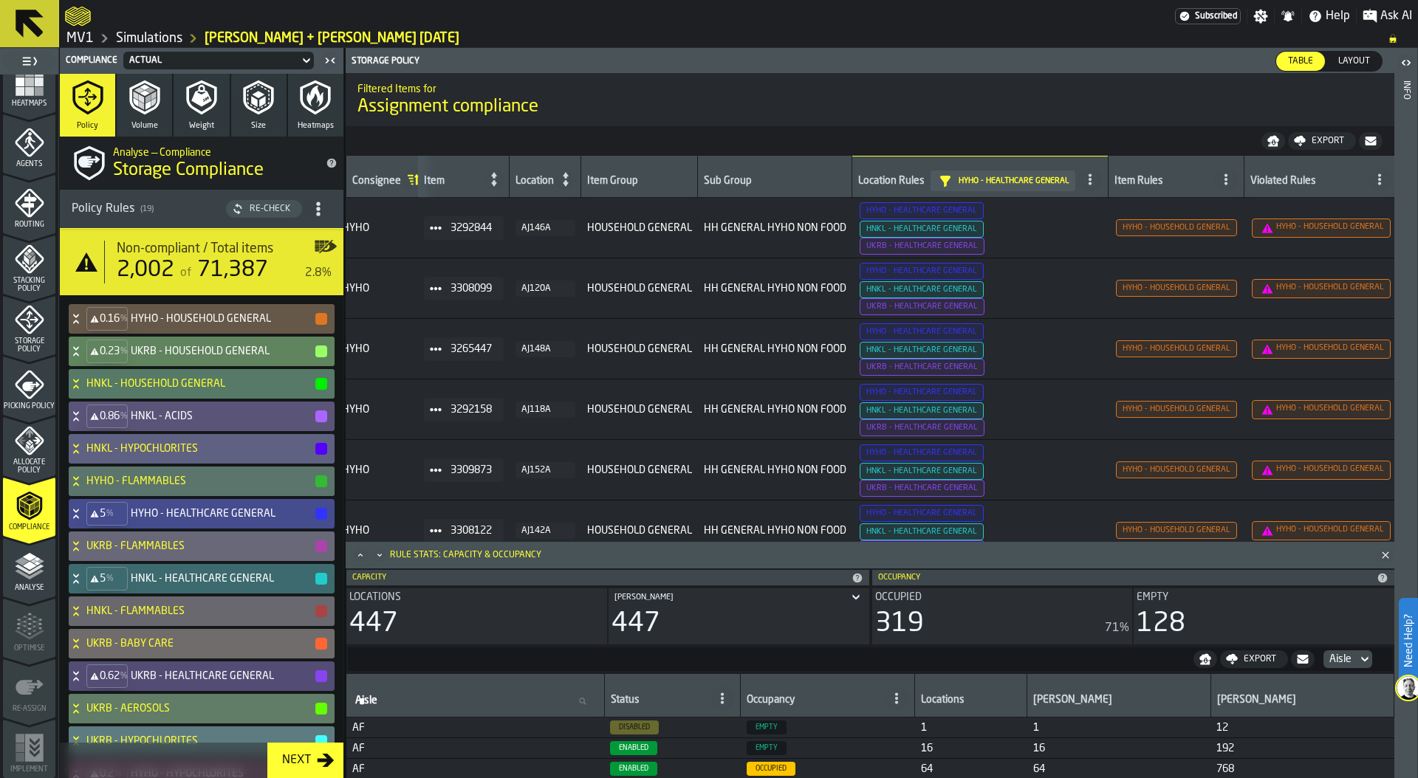
click at [207, 355] on h4 "UKRB - HOUSEHOLD GENERAL" at bounding box center [222, 352] width 183 height 12
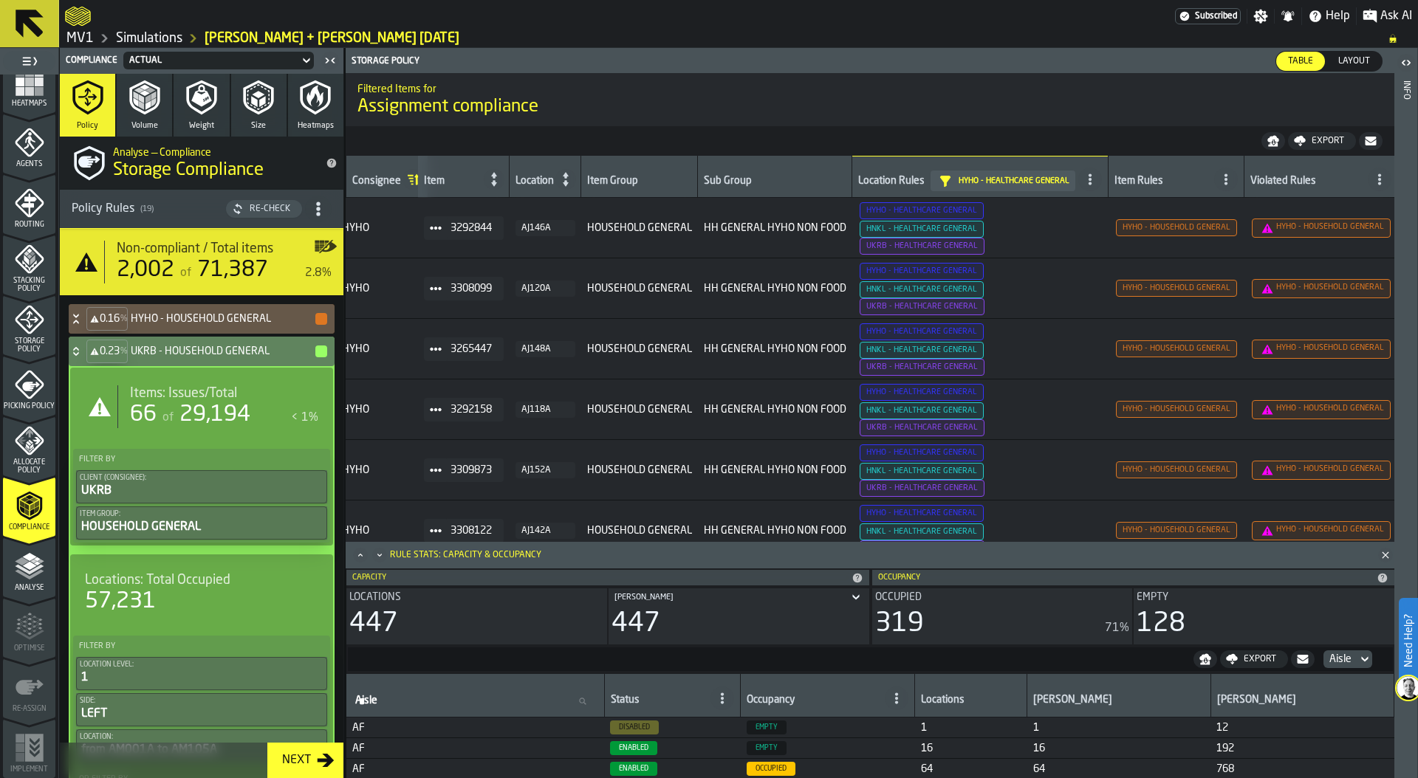
click at [205, 351] on h4 "UKRB - HOUSEHOLD GENERAL" at bounding box center [222, 352] width 183 height 12
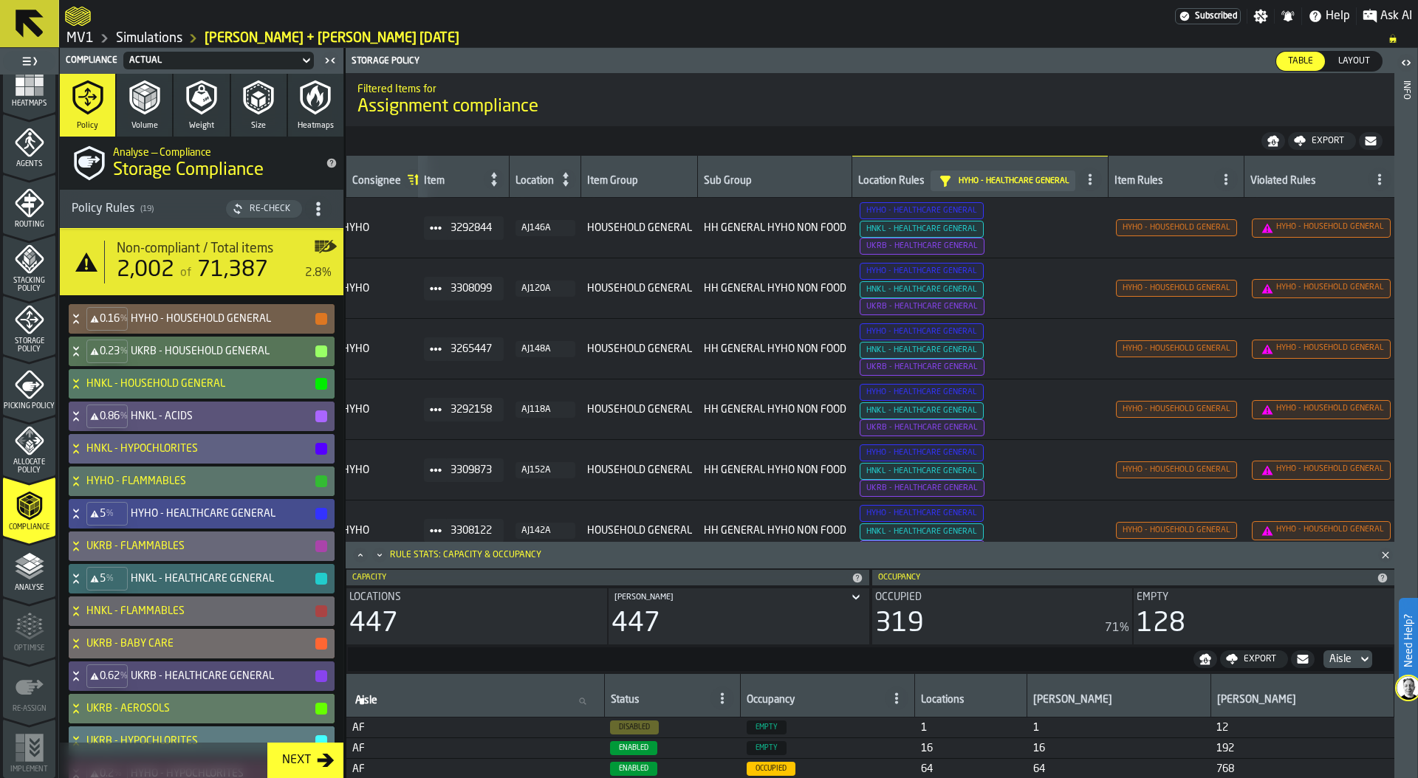
click at [190, 315] on h4 "HYHO - HOUSEHOLD GENERAL" at bounding box center [222, 319] width 183 height 12
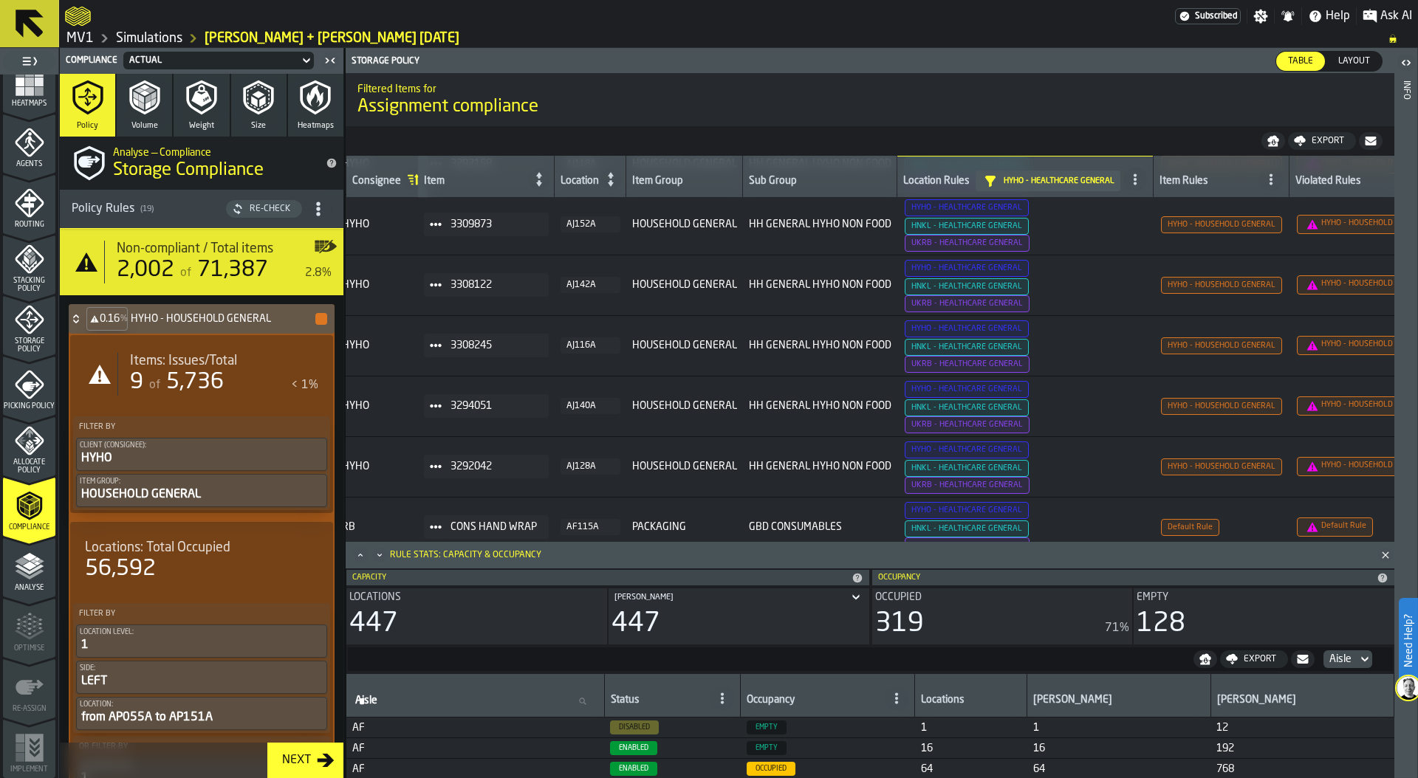
scroll to position [0, 177]
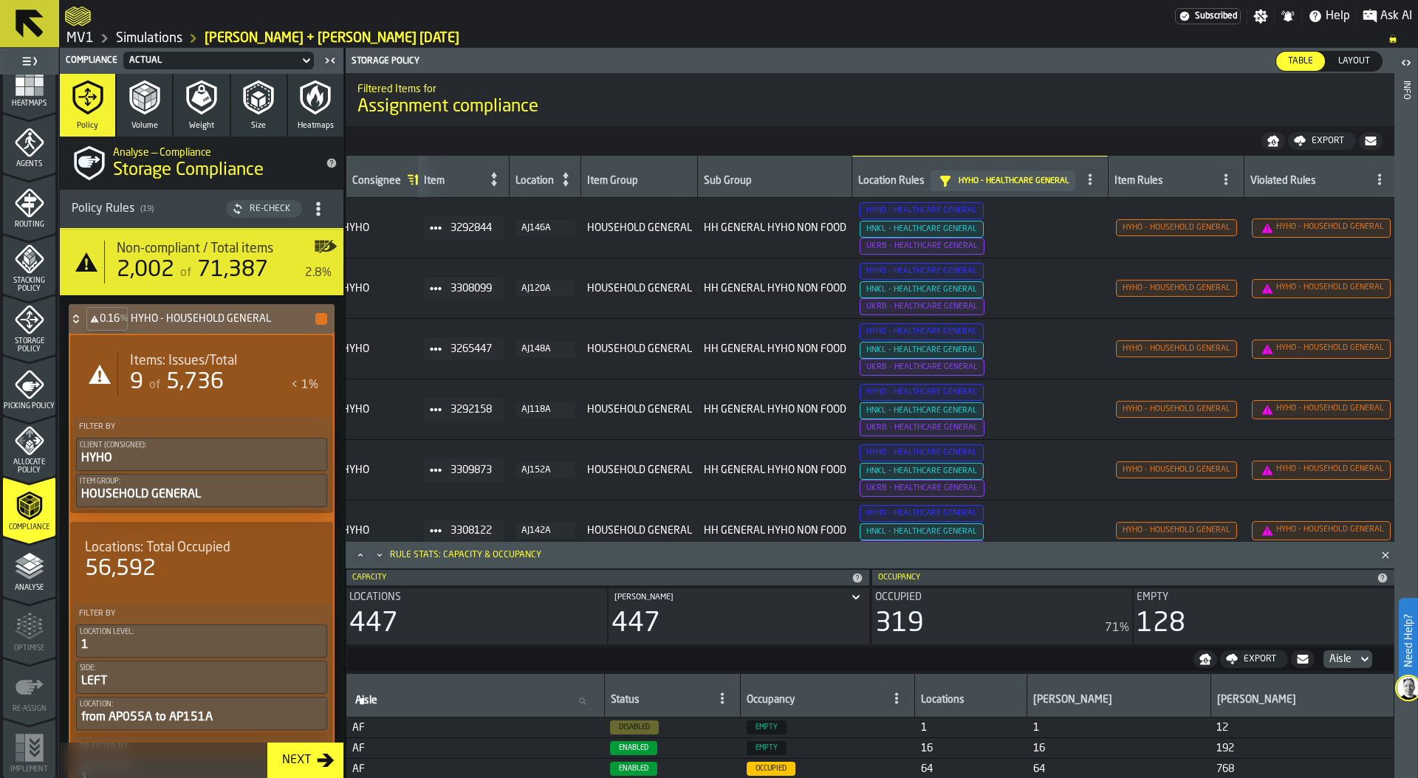
click at [75, 317] on icon at bounding box center [76, 319] width 15 height 12
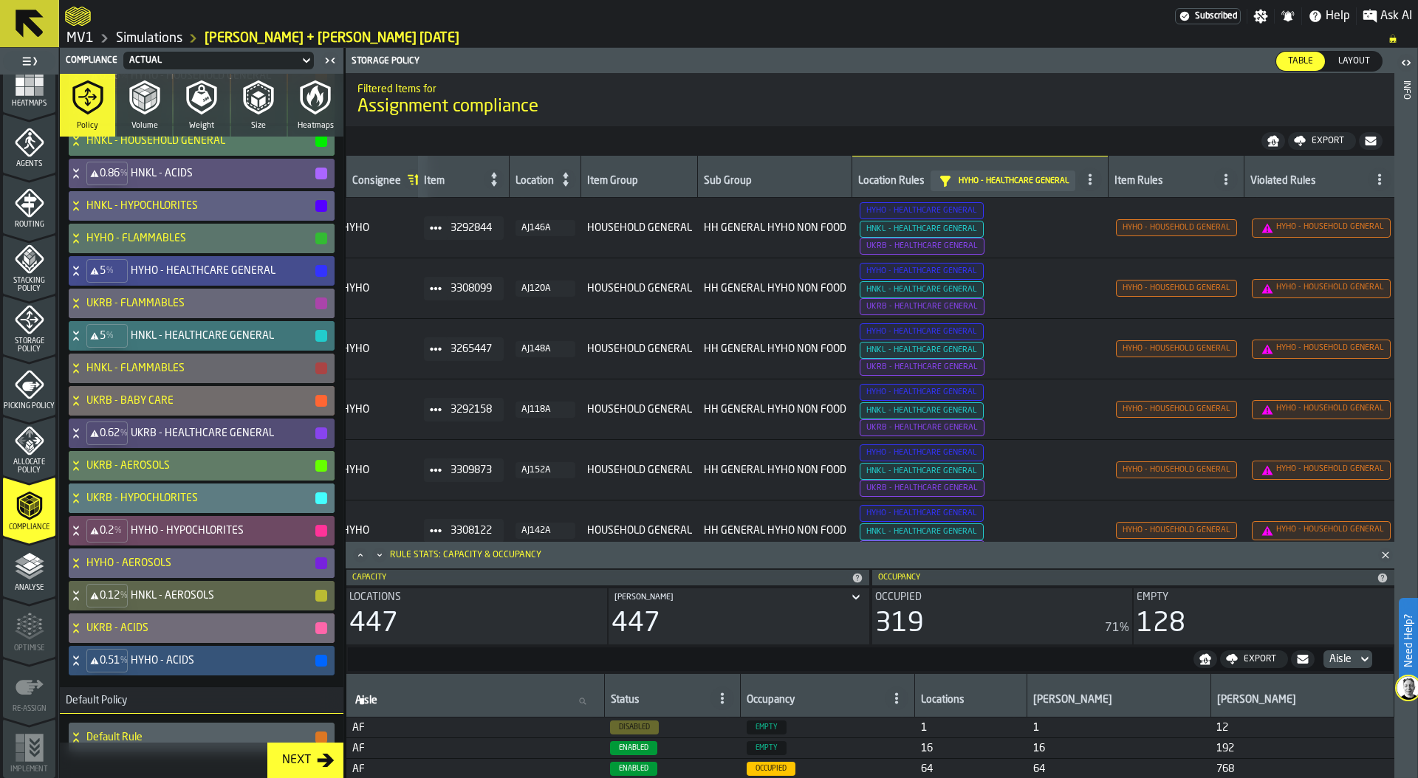
scroll to position [287, 0]
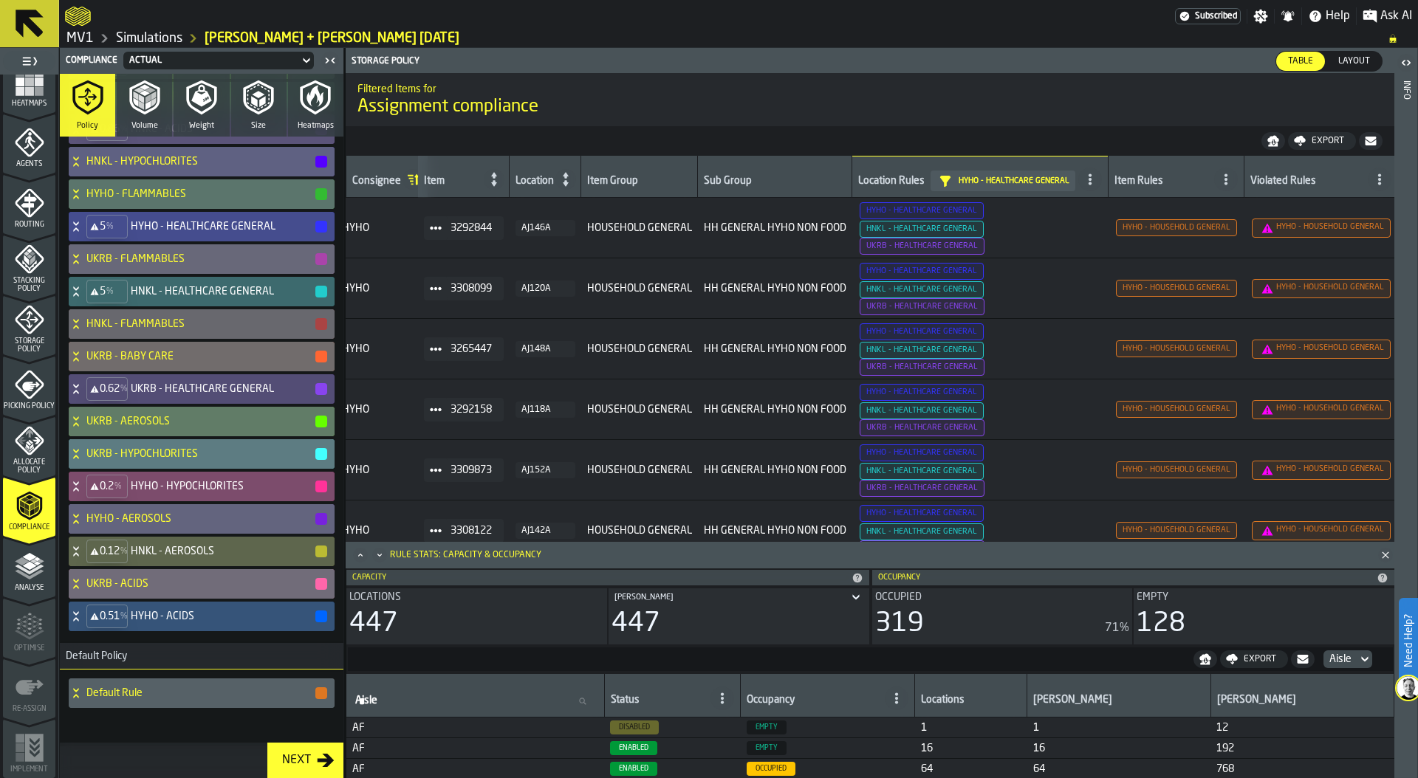
click at [197, 488] on h4 "HYHO - HYPOCHLORITES" at bounding box center [222, 487] width 183 height 12
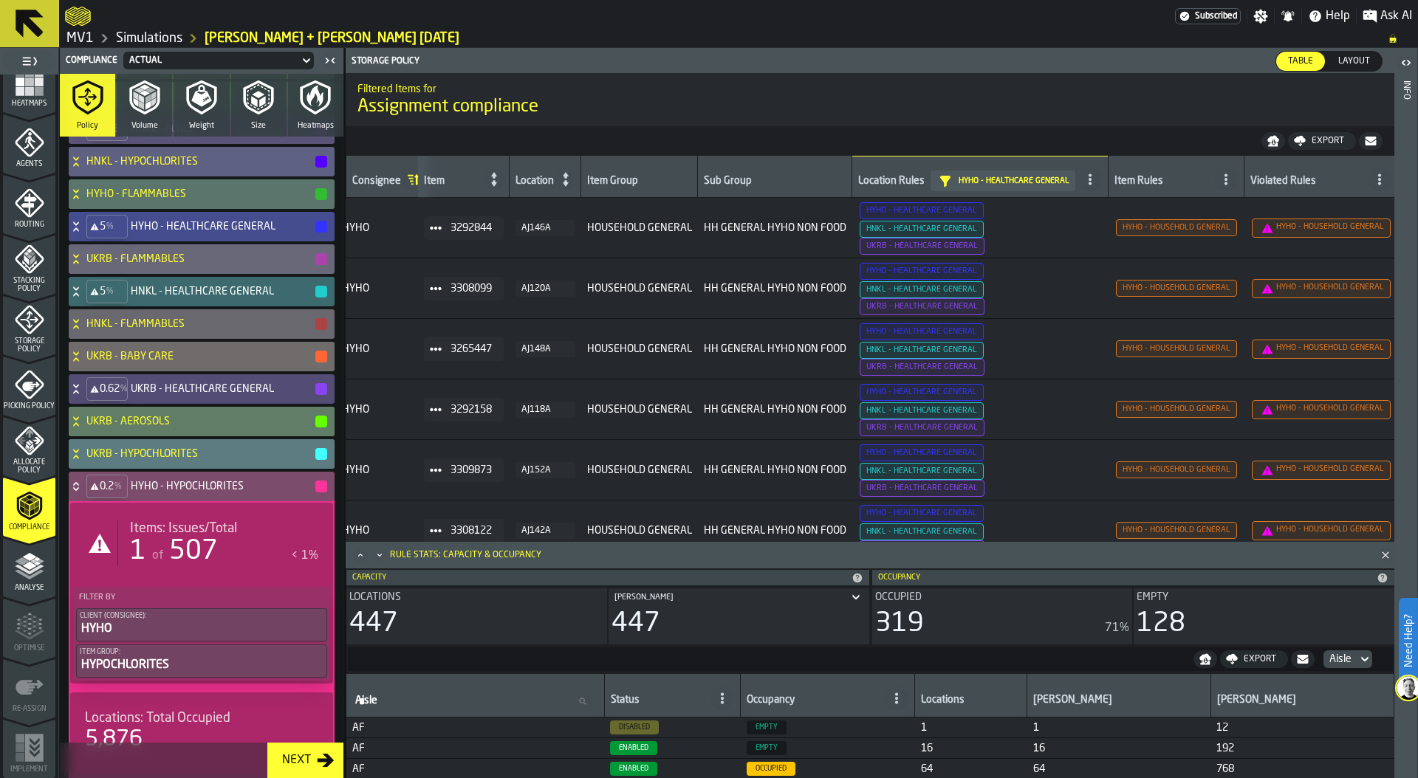
click at [194, 547] on span "507" at bounding box center [193, 551] width 49 height 27
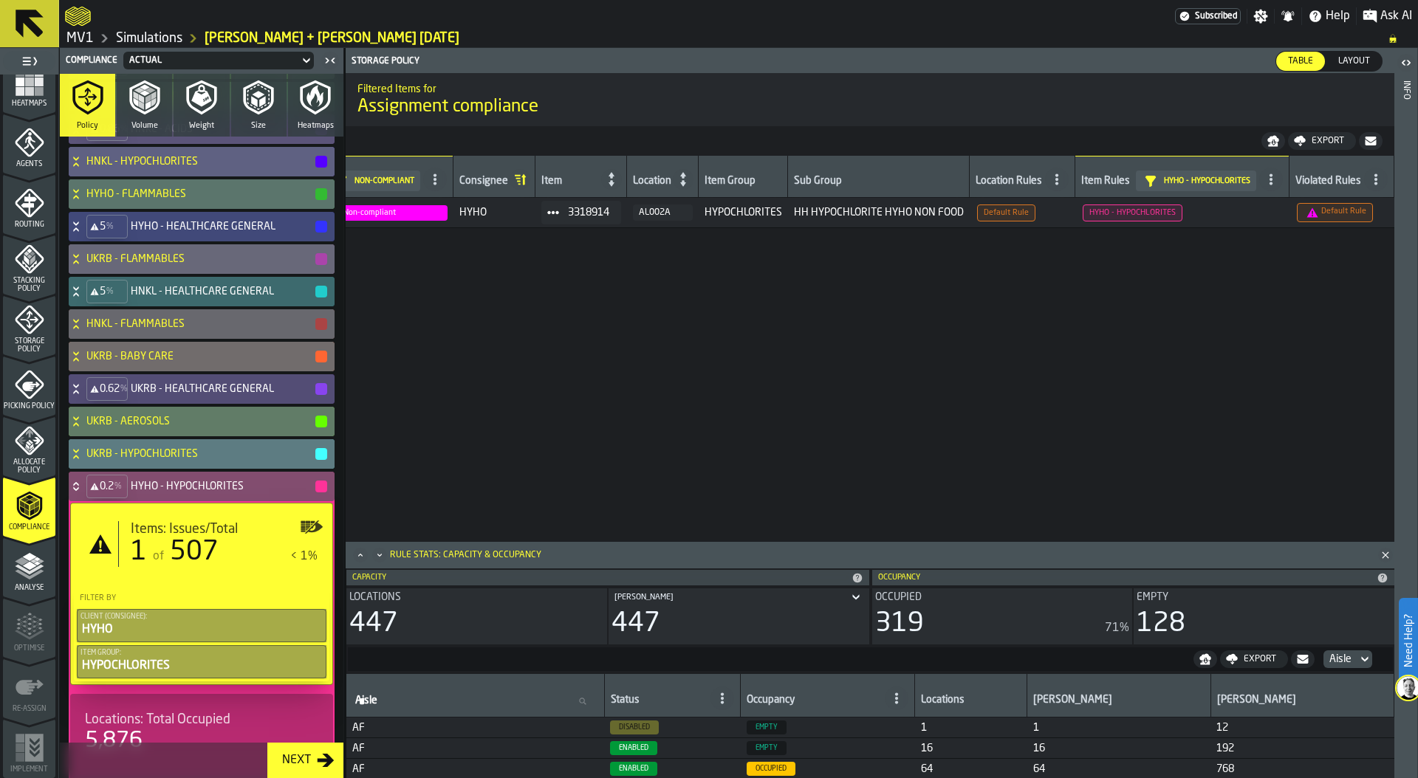
scroll to position [0, 58]
click at [77, 479] on div "0.2 % HYHO - HYPOCHLORITES" at bounding box center [199, 487] width 260 height 30
